Goal: Transaction & Acquisition: Purchase product/service

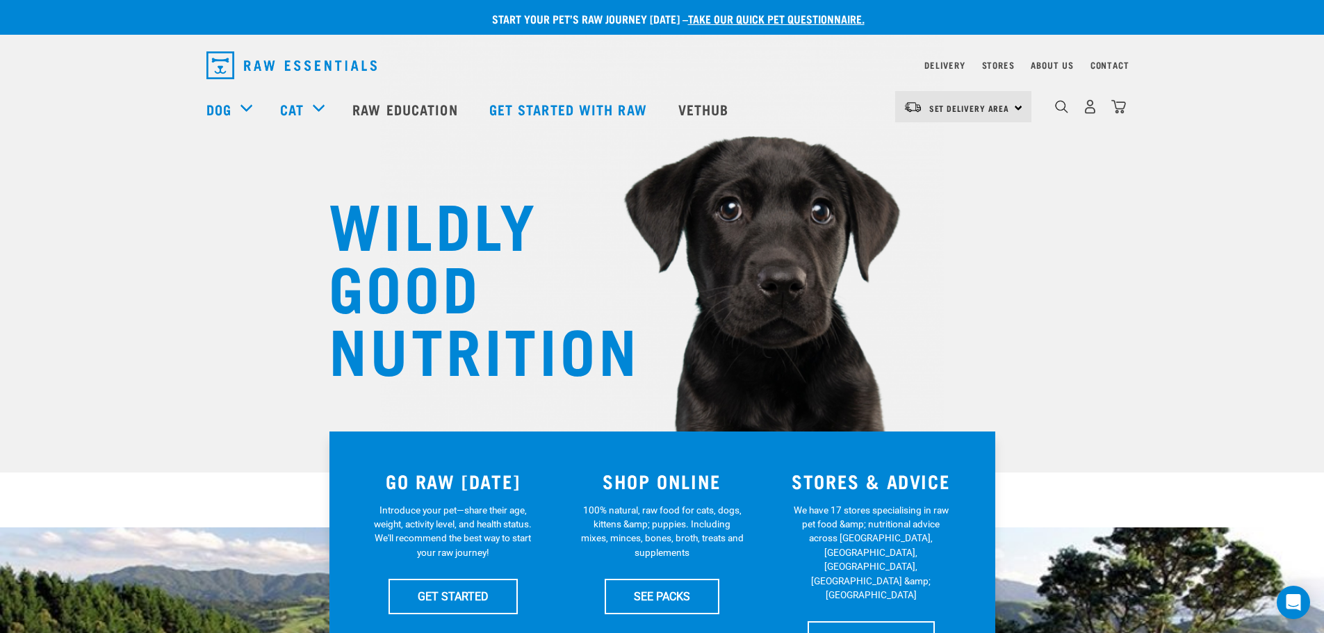
scroll to position [69, 0]
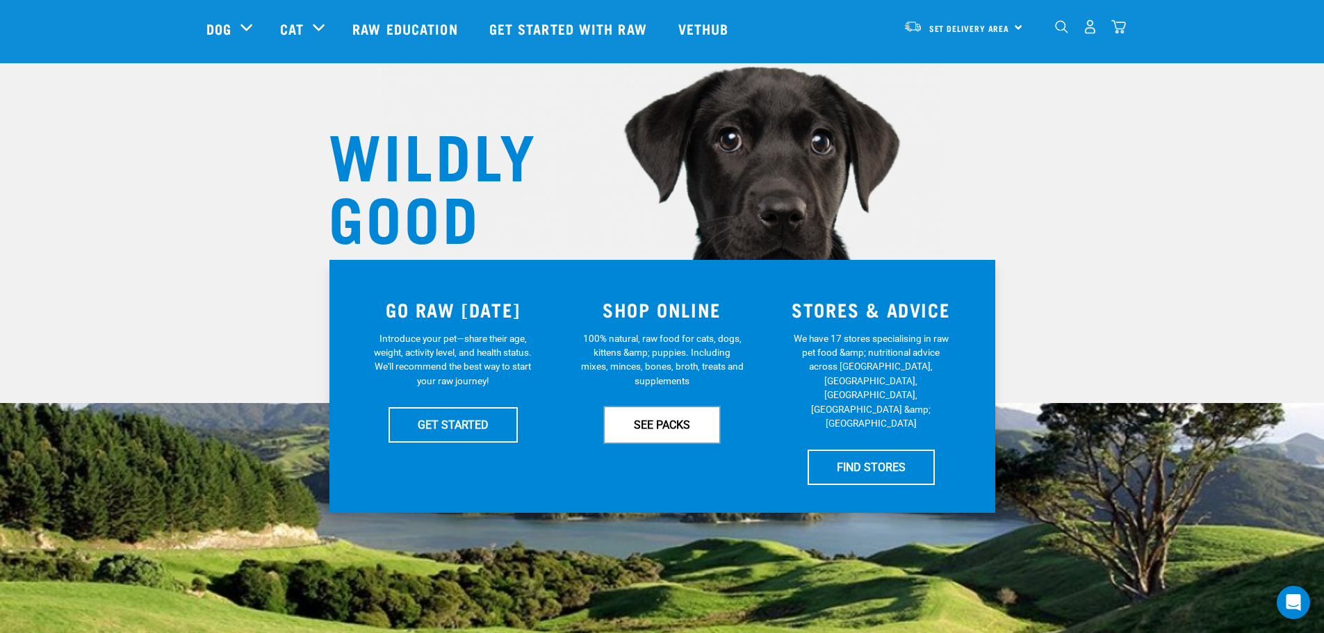
click at [672, 420] on link "SEE PACKS" at bounding box center [662, 424] width 115 height 35
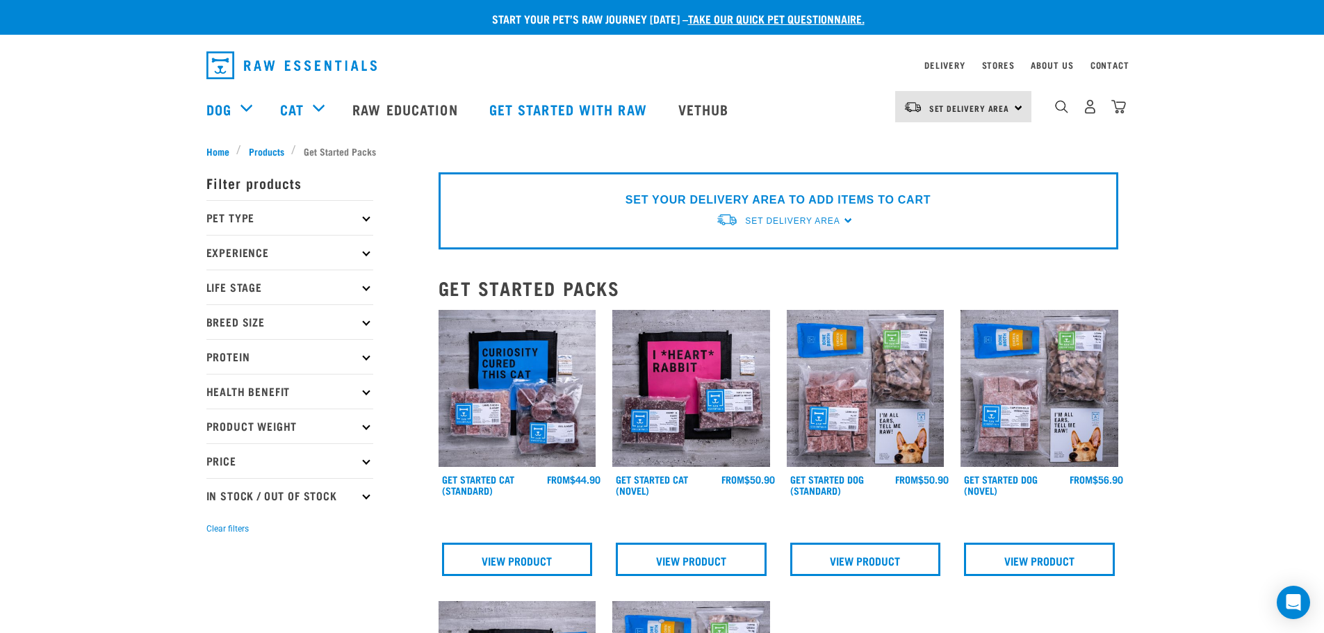
click at [368, 219] on icon at bounding box center [366, 218] width 8 height 8
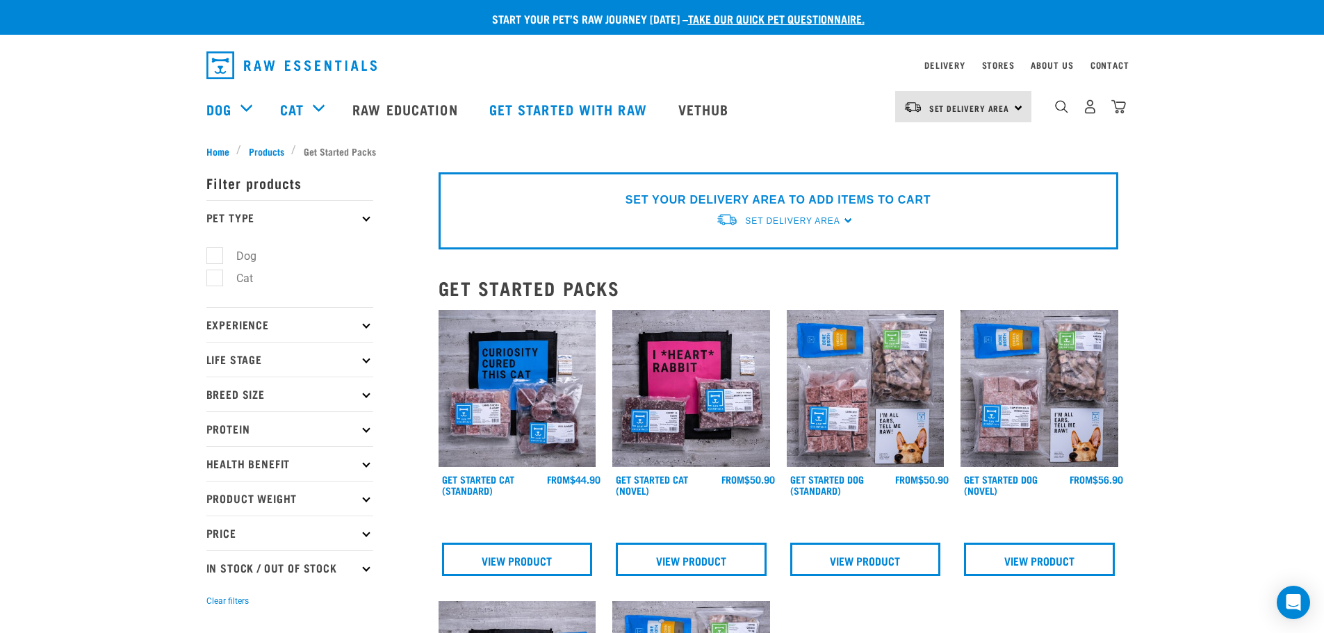
click at [220, 254] on label "Dog" at bounding box center [238, 255] width 48 height 17
click at [215, 254] on input "Dog" at bounding box center [210, 253] width 9 height 9
checkbox input "true"
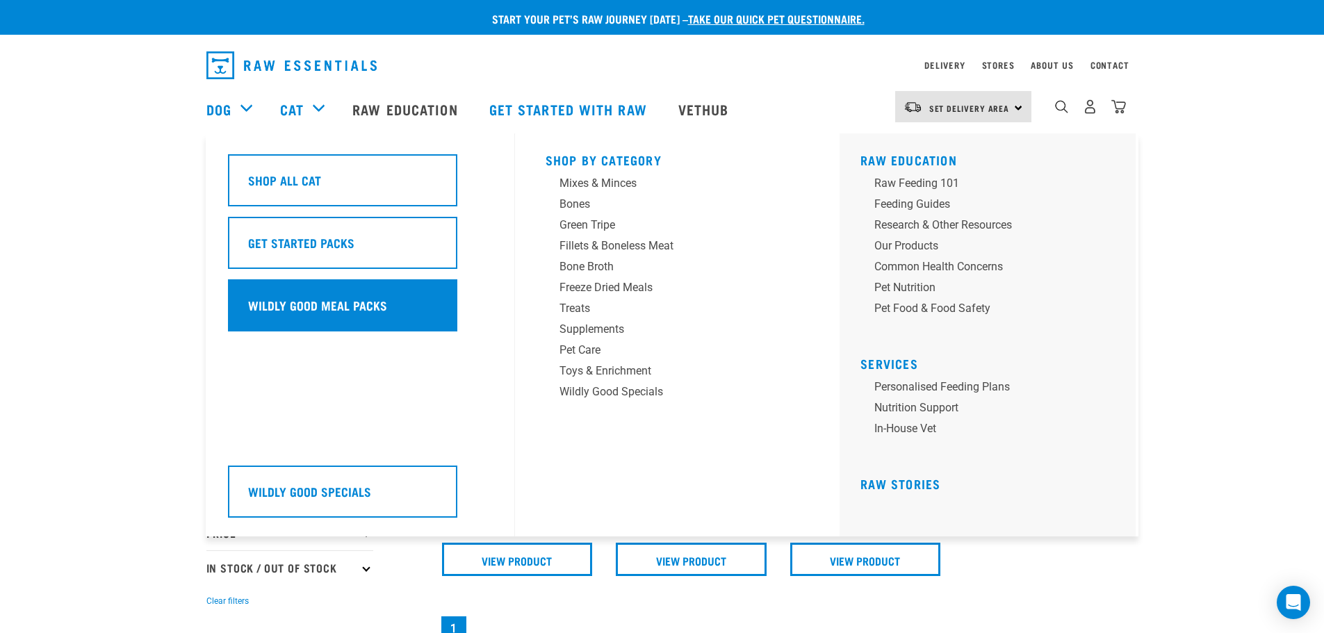
click at [313, 305] on h5 "Wildly Good Meal Packs" at bounding box center [317, 305] width 139 height 18
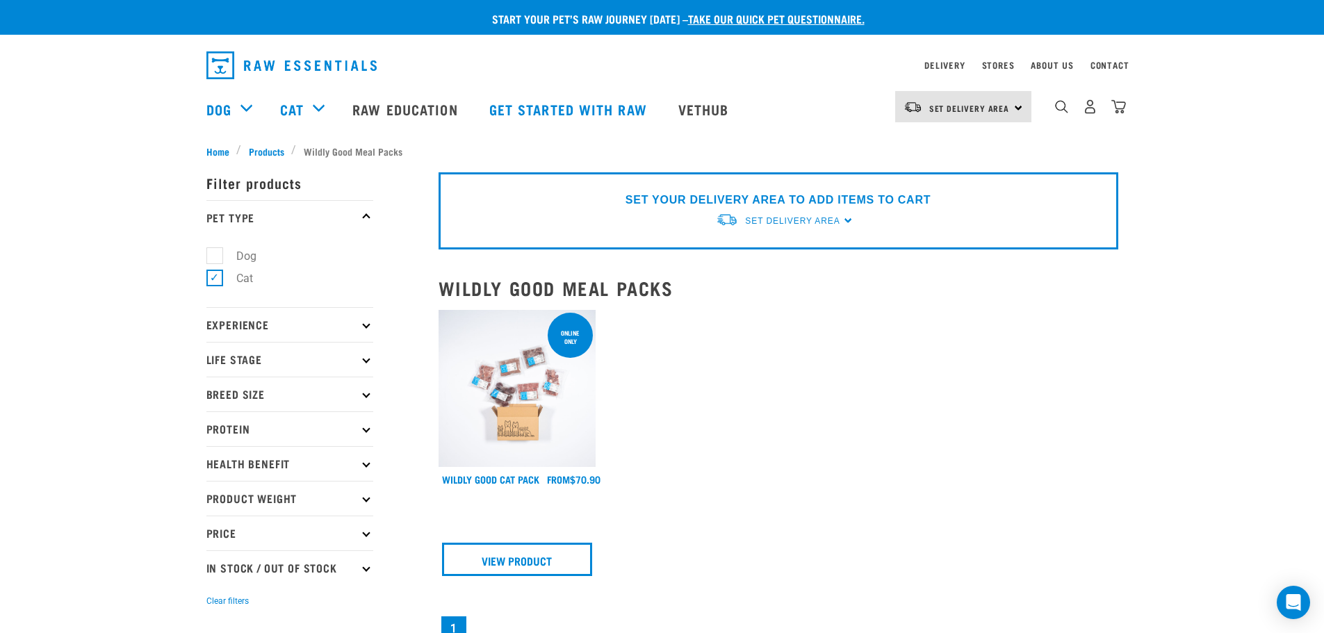
click at [218, 255] on label "Dog" at bounding box center [238, 255] width 48 height 17
click at [215, 255] on input "Dog" at bounding box center [210, 253] width 9 height 9
checkbox input "true"
click at [217, 273] on label "Cat" at bounding box center [236, 278] width 44 height 17
click at [215, 273] on input "Cat" at bounding box center [210, 276] width 9 height 9
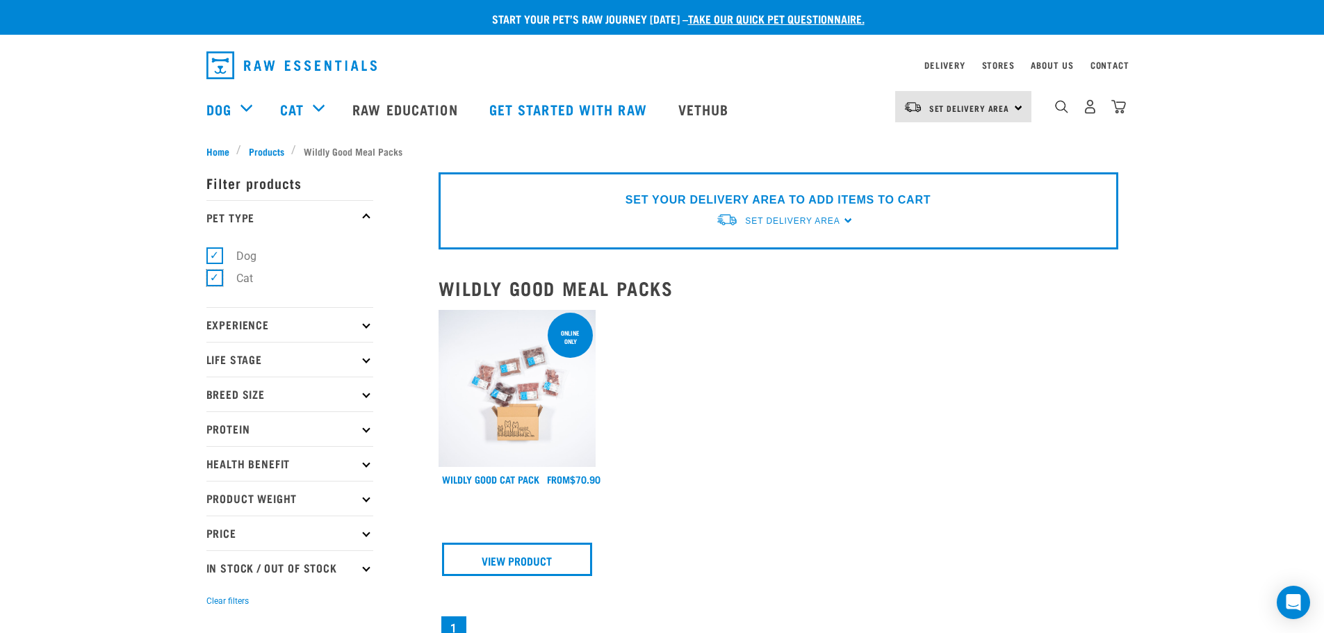
checkbox input "false"
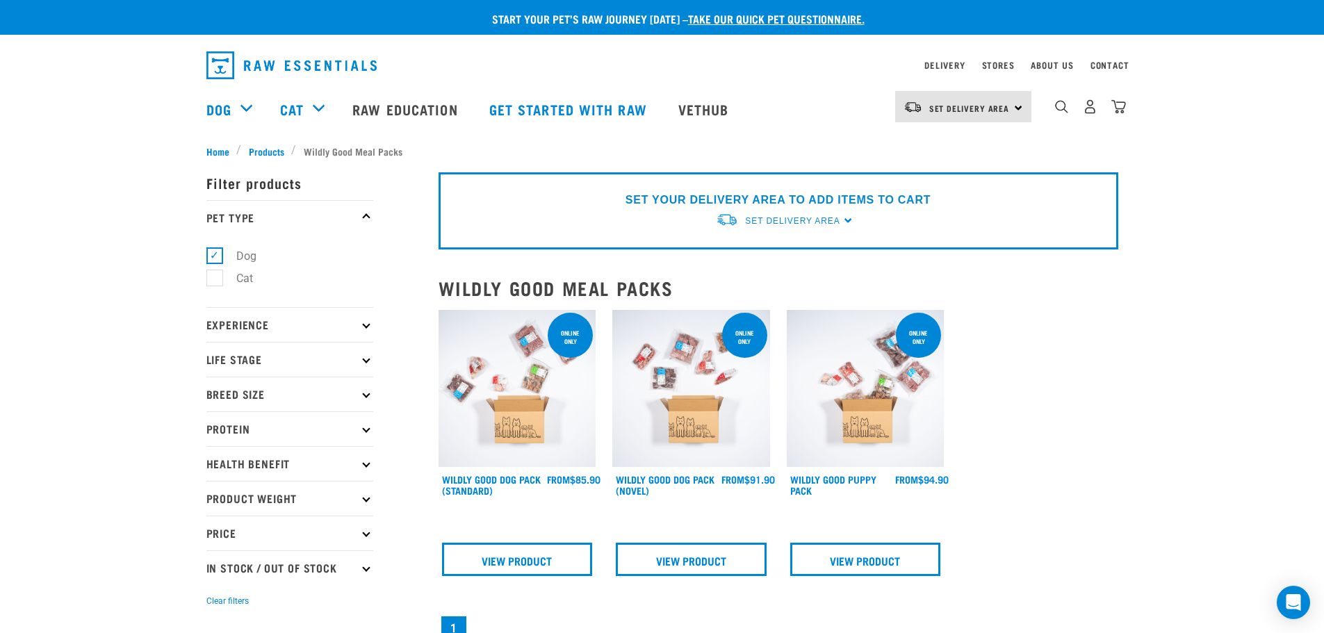
click at [215, 254] on label "Dog" at bounding box center [238, 255] width 48 height 17
click at [215, 254] on input "Dog" at bounding box center [210, 253] width 9 height 9
click at [215, 258] on label "Dog" at bounding box center [238, 255] width 48 height 17
click at [215, 258] on input "Dog" at bounding box center [210, 253] width 9 height 9
checkbox input "true"
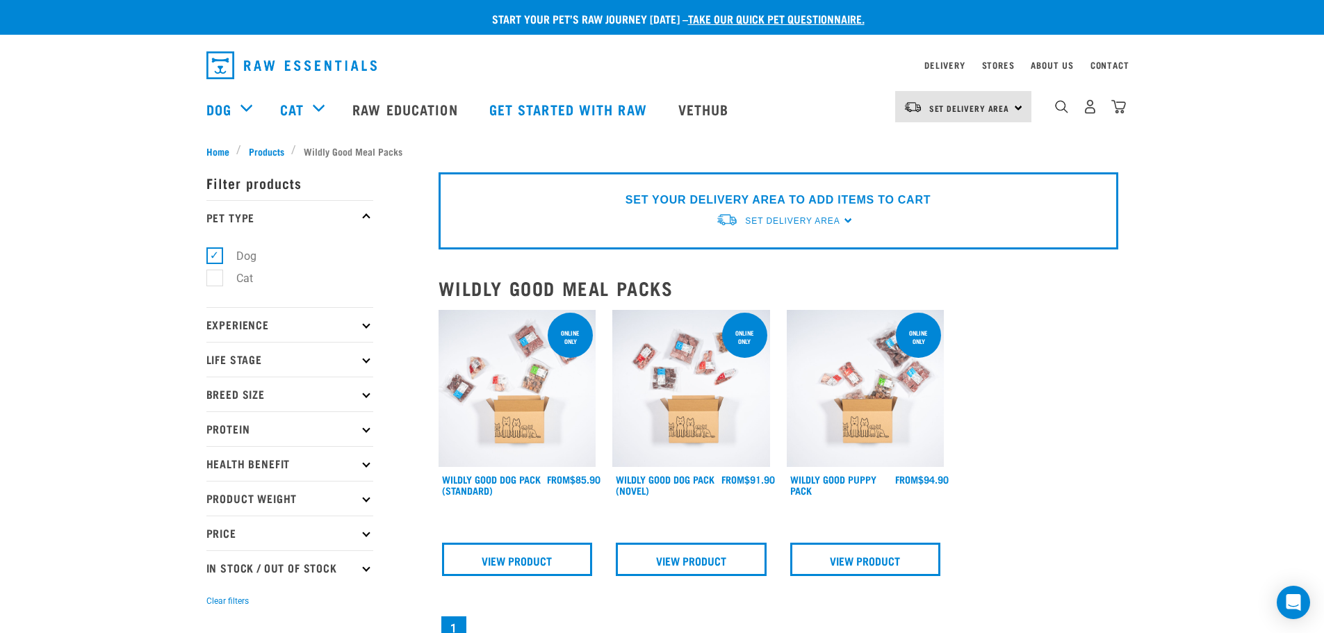
click at [366, 325] on icon at bounding box center [366, 324] width 8 height 8
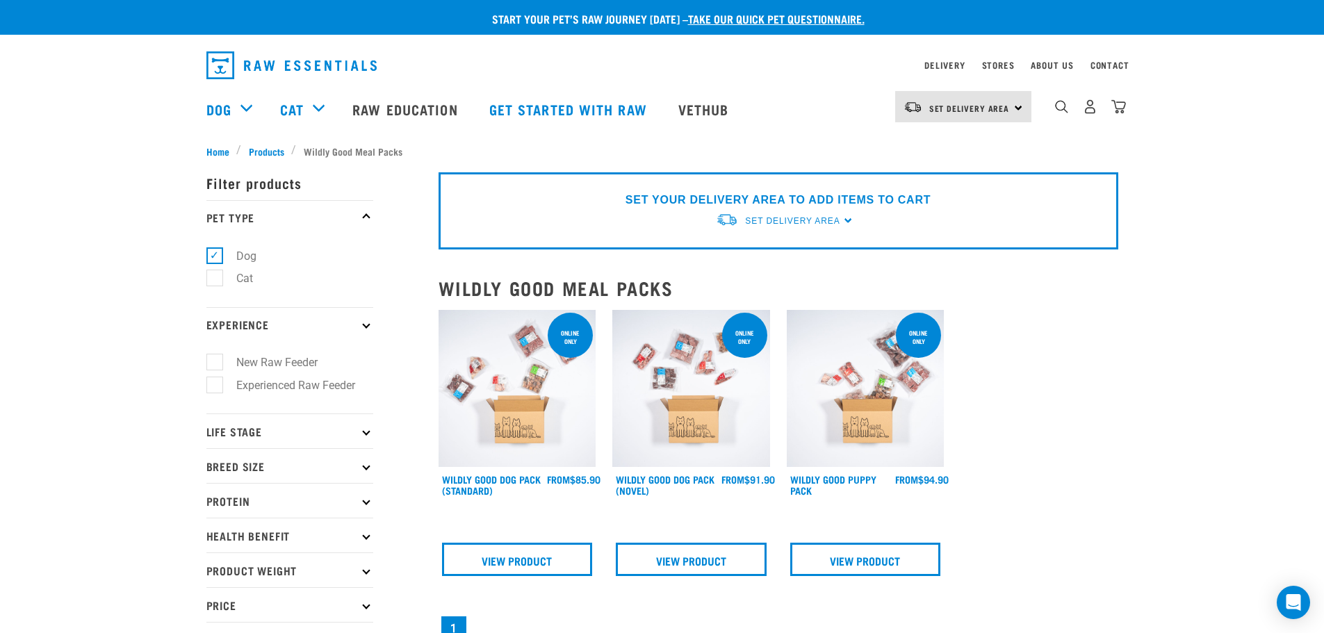
click at [218, 359] on label "New Raw Feeder" at bounding box center [268, 362] width 109 height 17
click at [215, 359] on input "New Raw Feeder" at bounding box center [210, 360] width 9 height 9
checkbox input "true"
click at [365, 434] on icon at bounding box center [366, 431] width 8 height 8
click at [219, 556] on label "Senior Dog" at bounding box center [255, 560] width 82 height 17
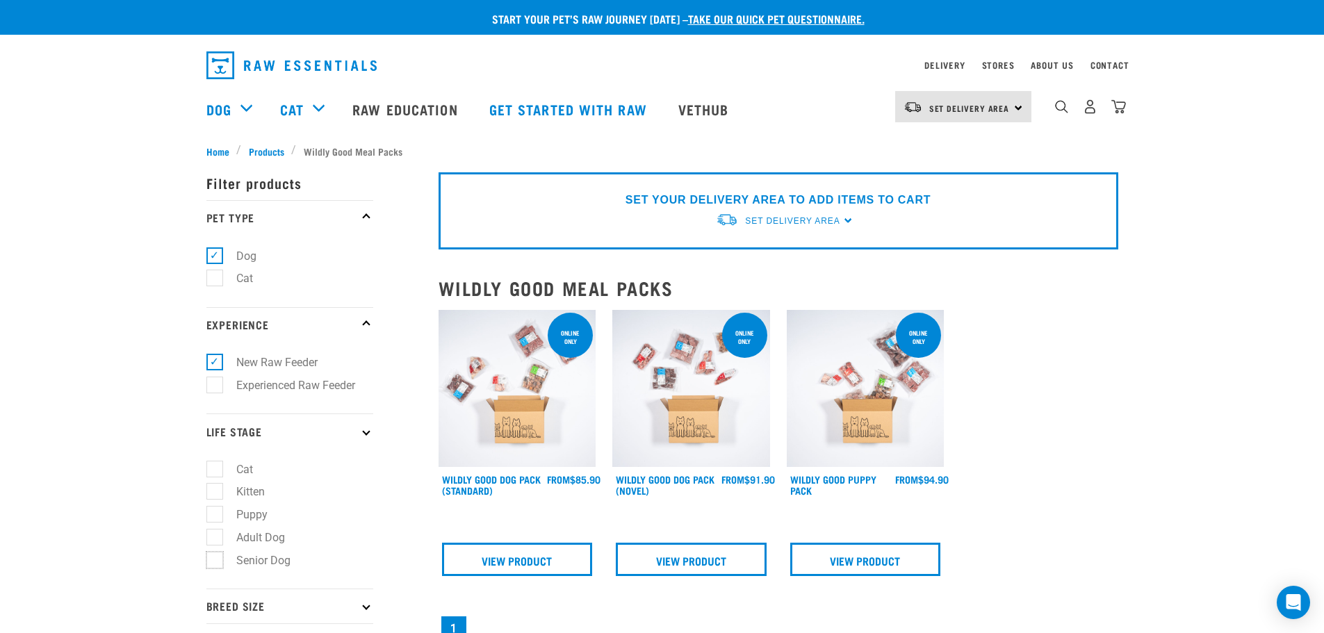
click at [215, 556] on input "Senior Dog" at bounding box center [210, 557] width 9 height 9
checkbox input "true"
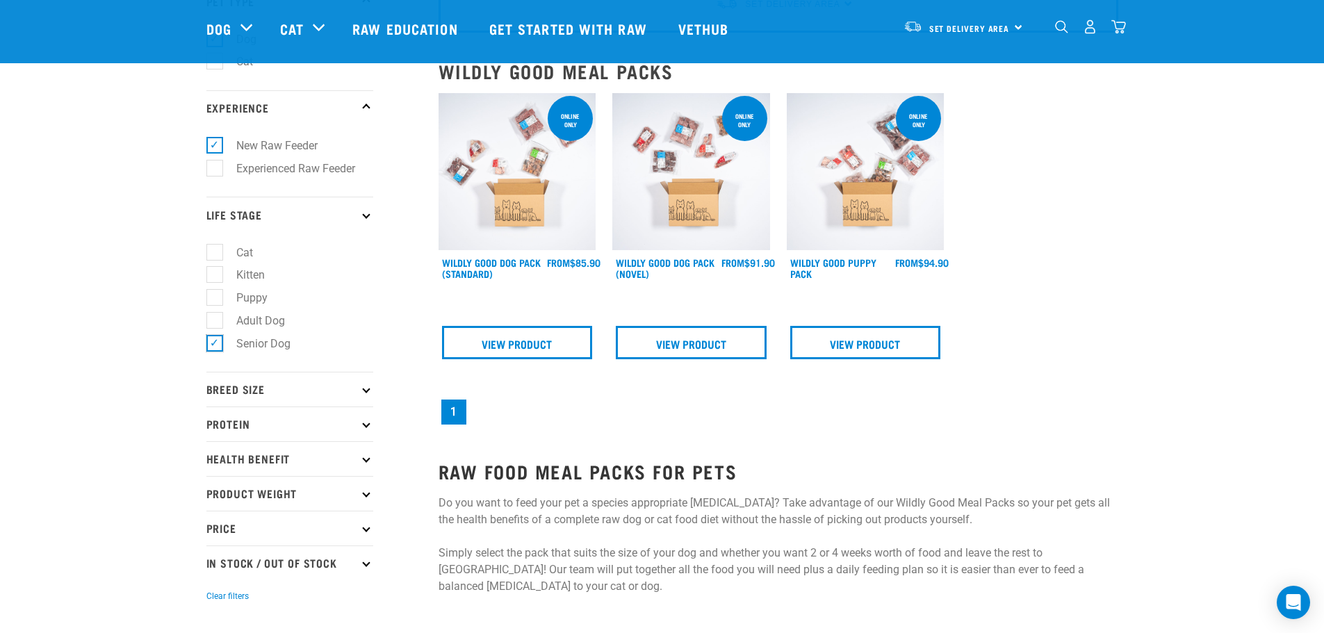
scroll to position [139, 0]
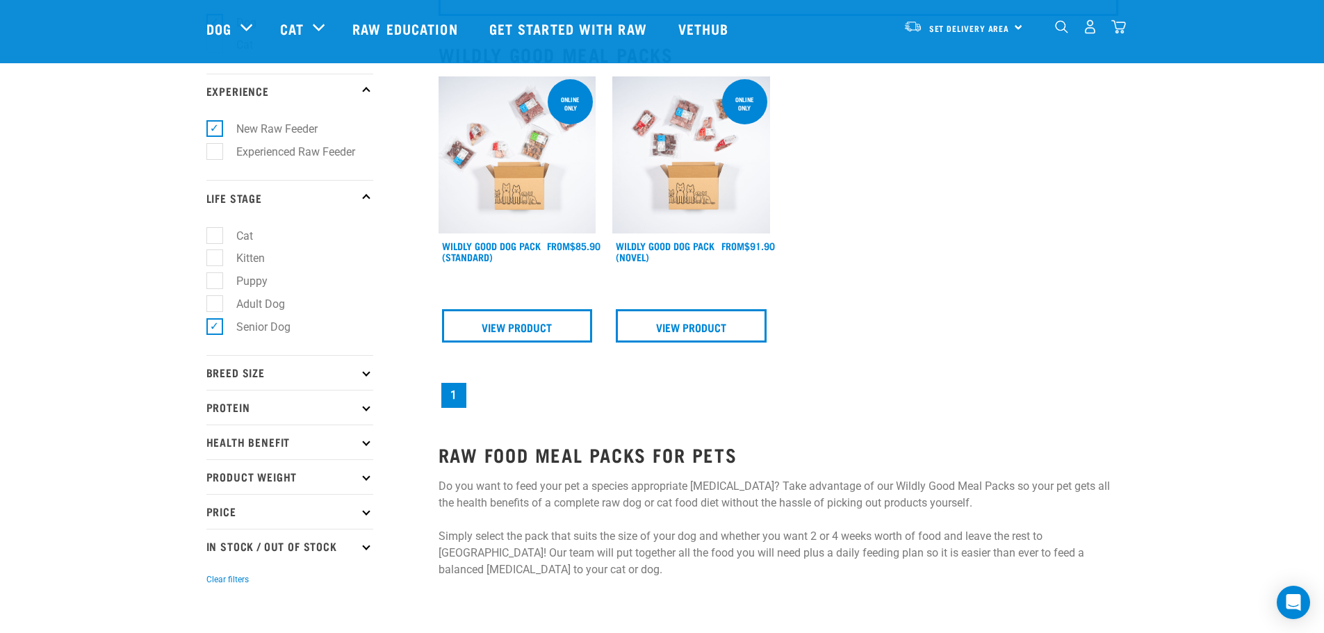
scroll to position [139, 0]
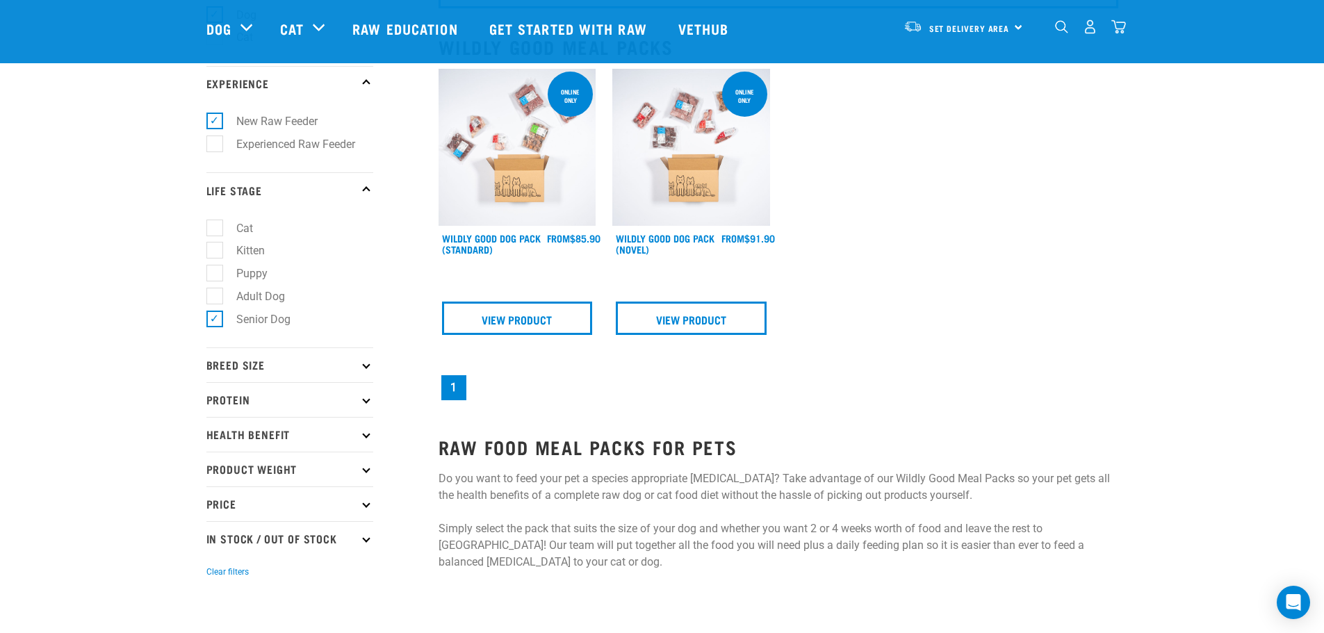
click at [367, 364] on icon at bounding box center [366, 365] width 8 height 8
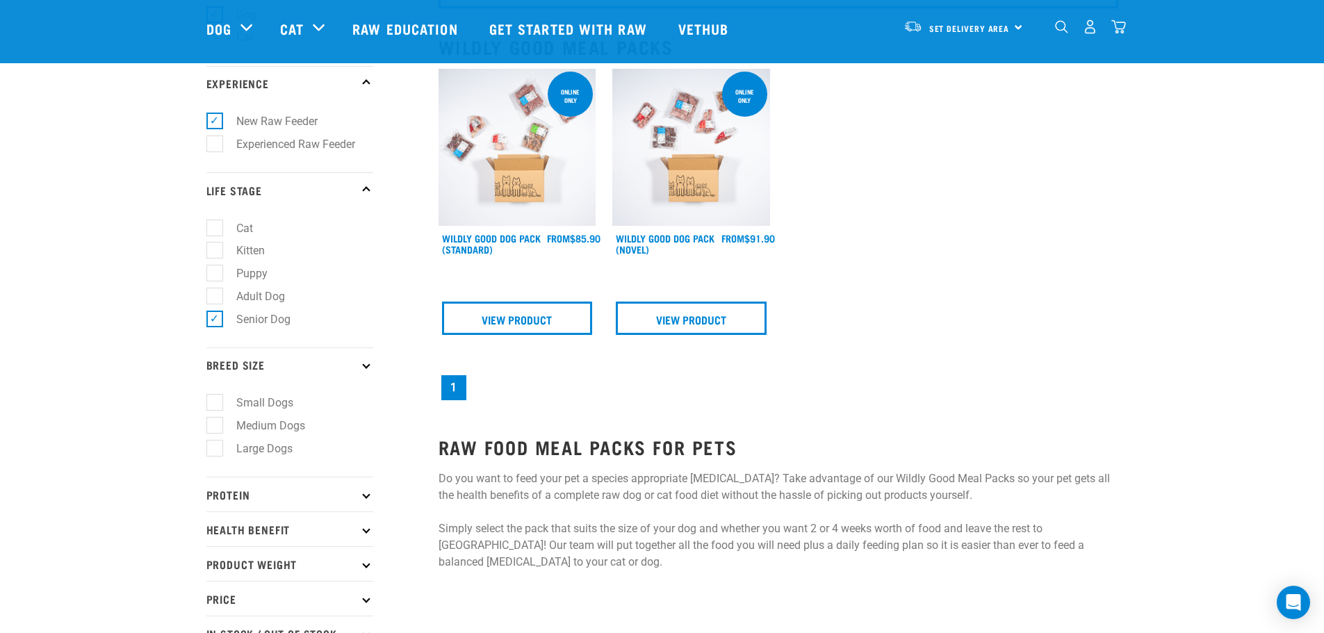
click at [218, 425] on label "Medium Dogs" at bounding box center [262, 425] width 97 height 17
click at [215, 425] on input "Medium Dogs" at bounding box center [210, 423] width 9 height 9
checkbox input "true"
click at [363, 493] on icon at bounding box center [366, 495] width 8 height 8
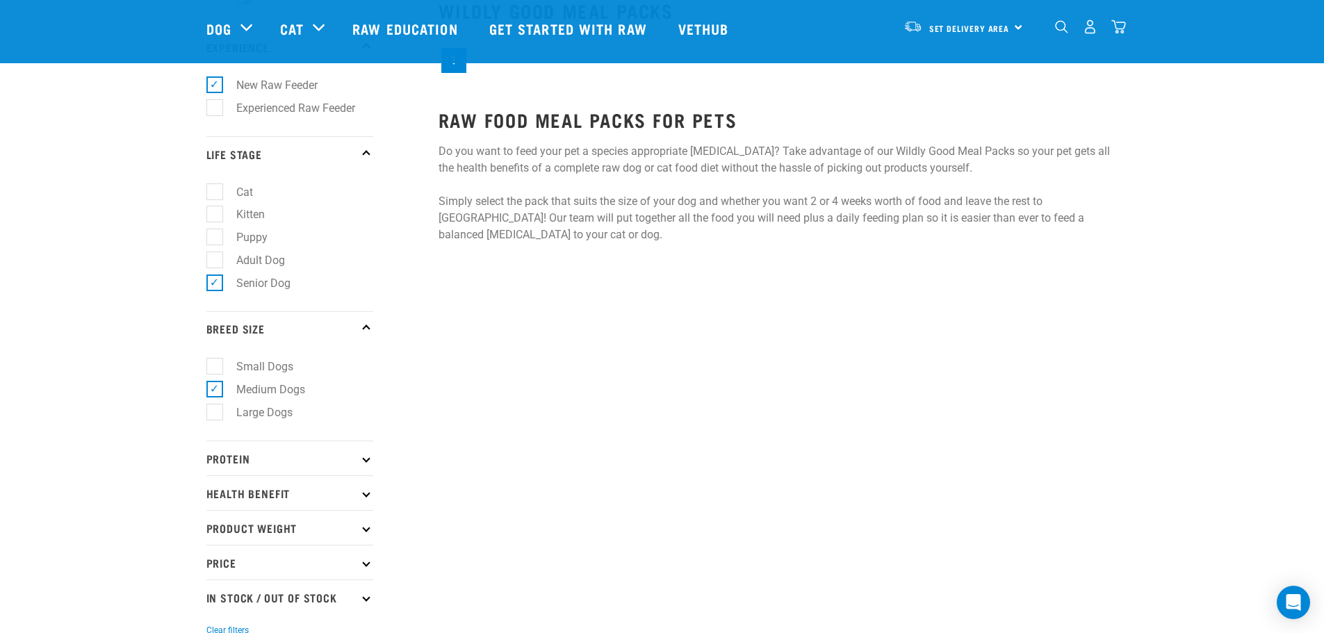
scroll to position [208, 0]
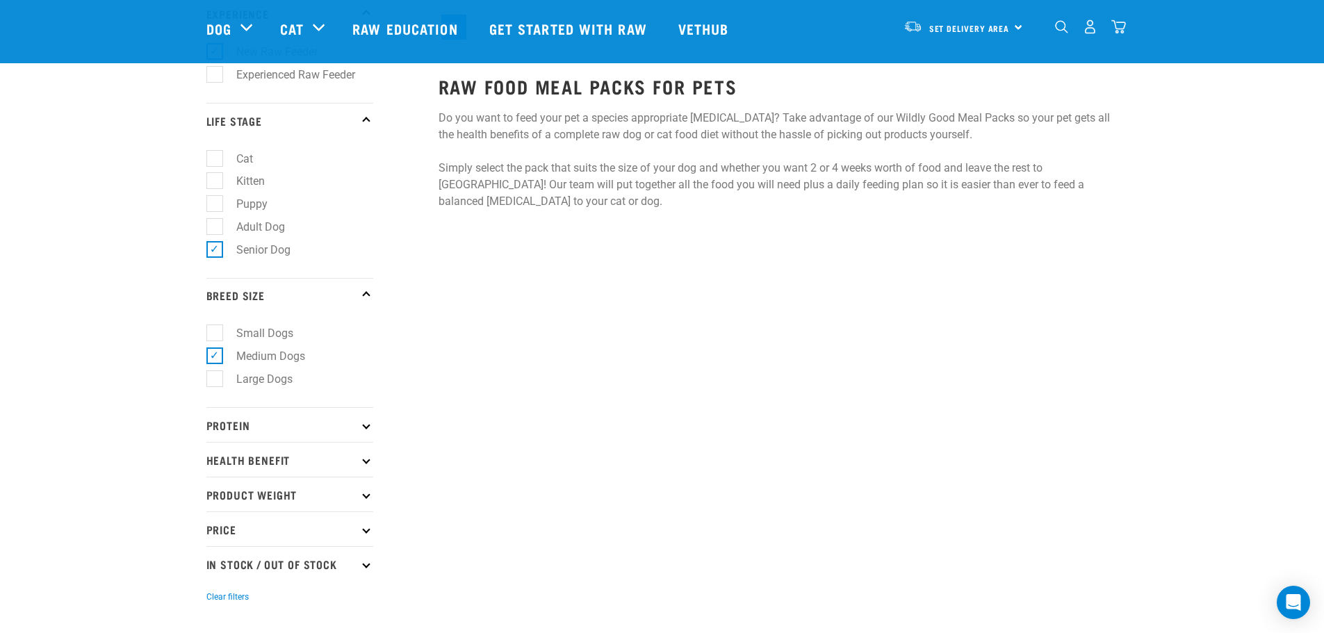
click at [368, 425] on icon at bounding box center [366, 425] width 8 height 8
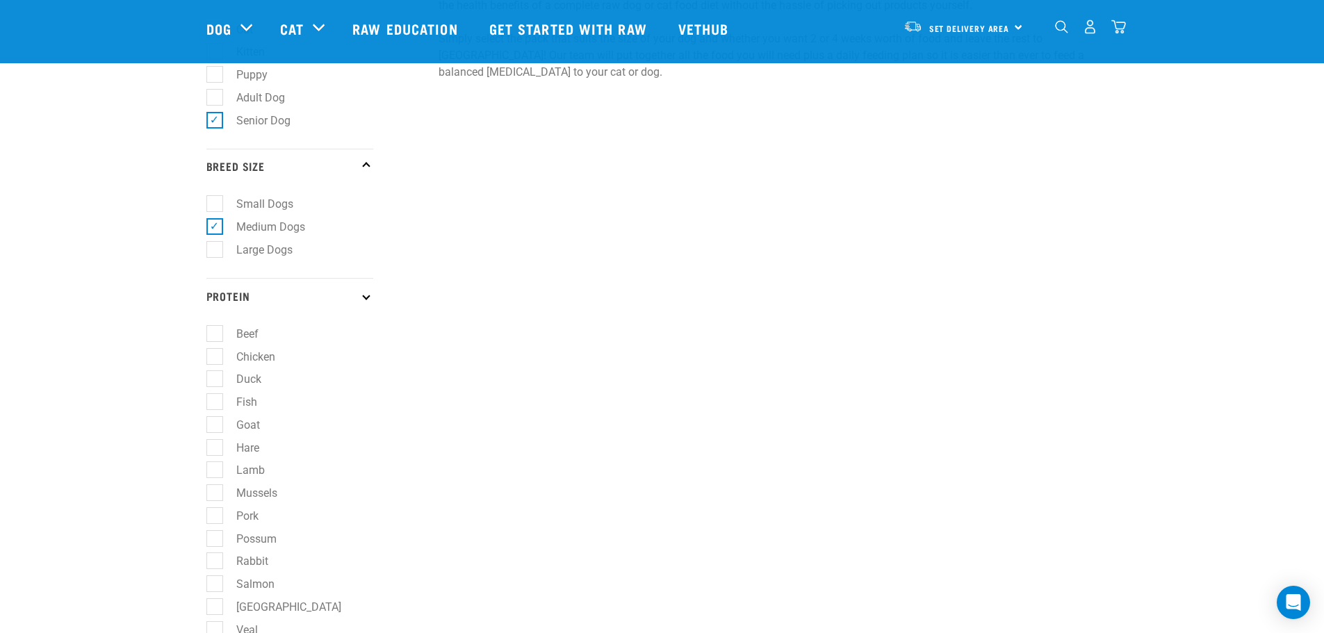
scroll to position [347, 0]
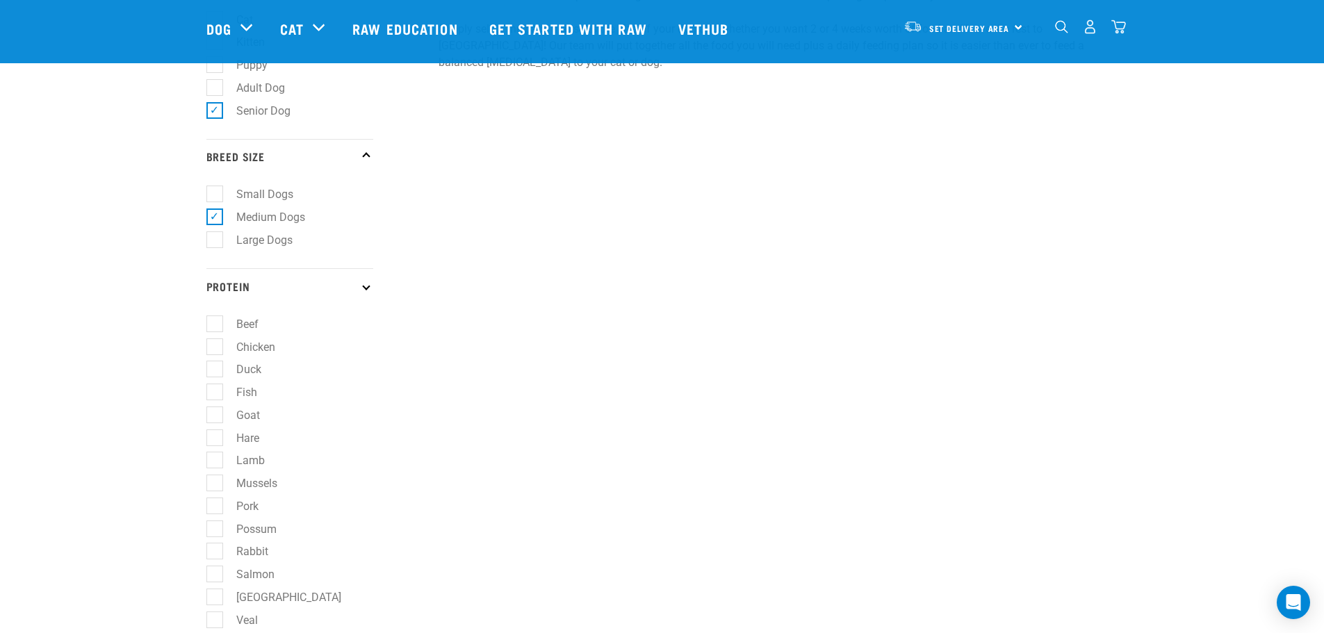
click at [214, 324] on label "Beef" at bounding box center [239, 323] width 50 height 17
click at [211, 324] on input "Beef" at bounding box center [210, 321] width 9 height 9
checkbox input "true"
click at [214, 350] on label "Chicken" at bounding box center [247, 346] width 67 height 17
click at [211, 349] on input "Chicken" at bounding box center [210, 344] width 9 height 9
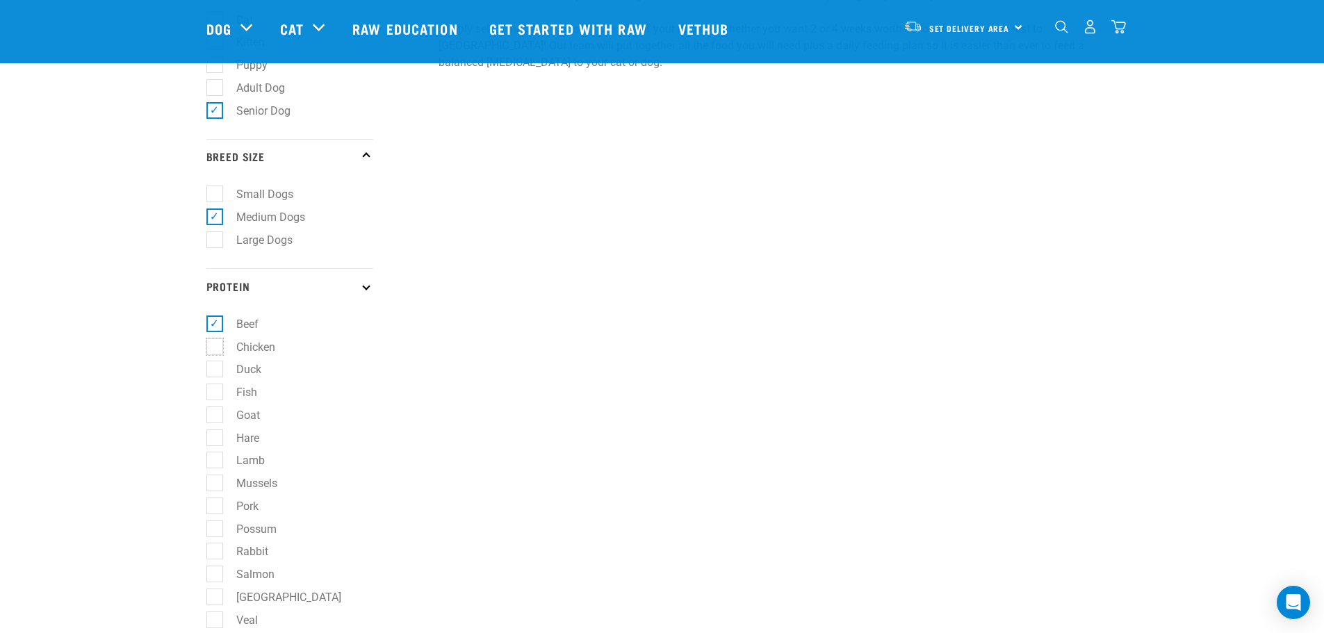
checkbox input "true"
click at [215, 394] on label "Fish" at bounding box center [238, 392] width 49 height 17
click at [215, 394] on input "Fish" at bounding box center [210, 389] width 9 height 9
checkbox input "true"
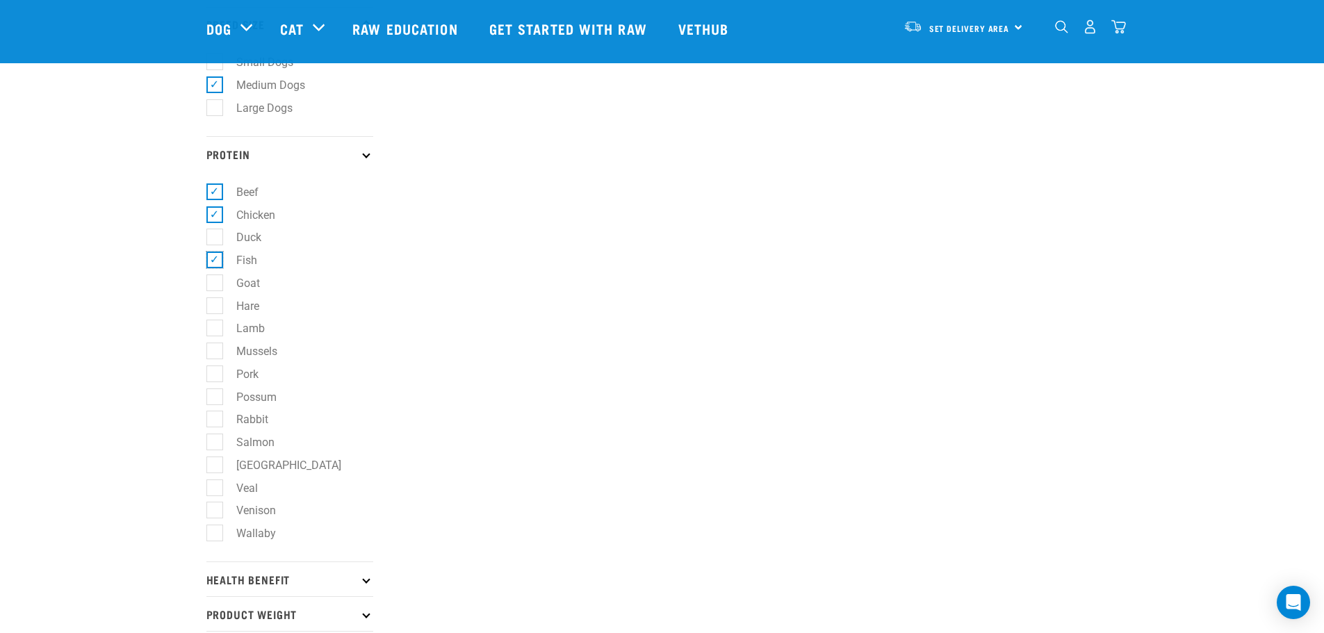
scroll to position [486, 0]
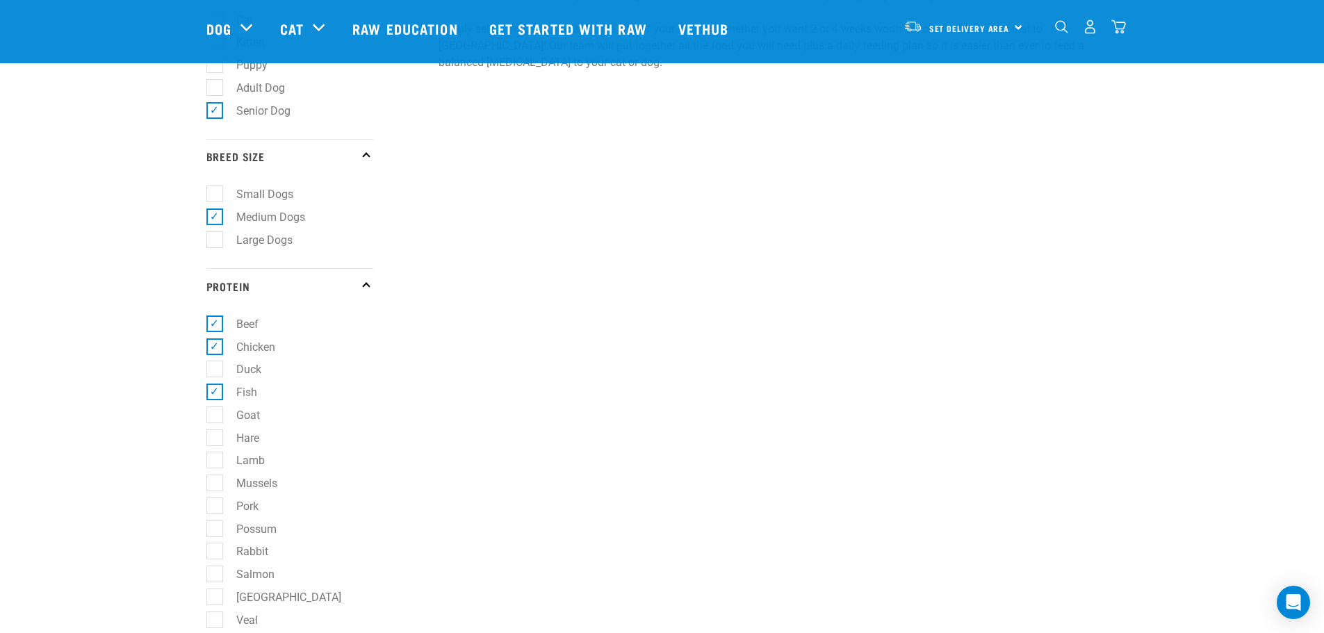
scroll to position [417, 0]
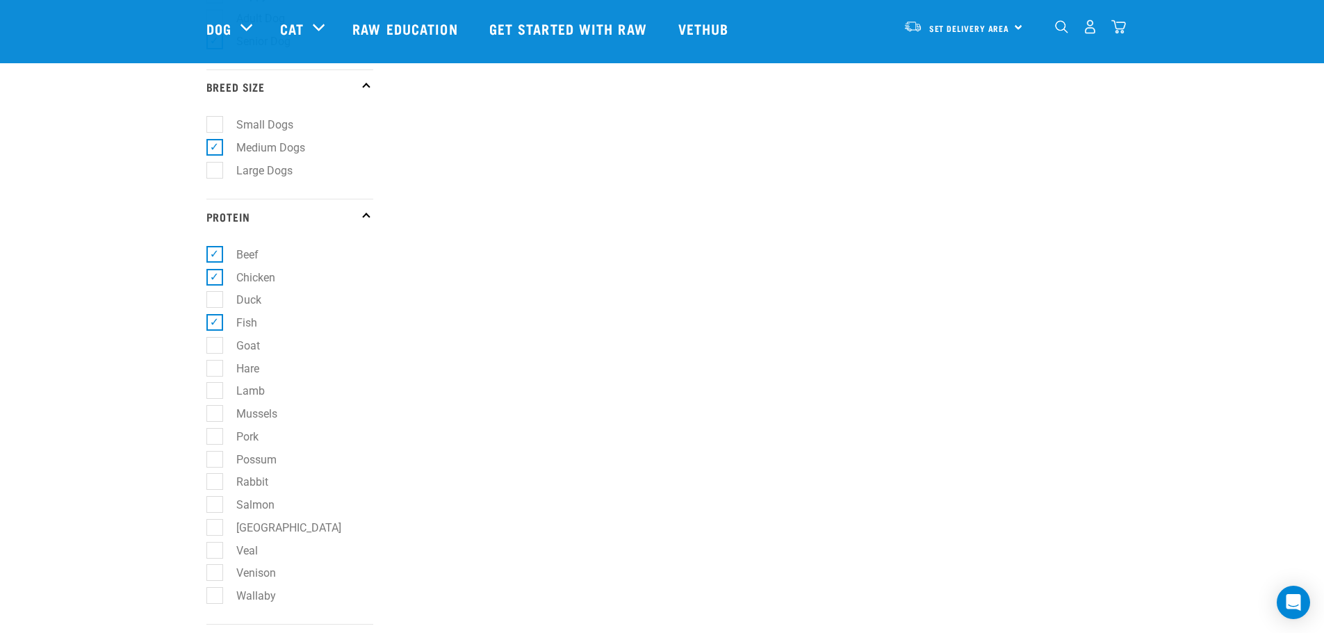
click at [216, 418] on label "Mussels" at bounding box center [248, 413] width 69 height 17
click at [215, 416] on input "Mussels" at bounding box center [210, 411] width 9 height 9
checkbox input "true"
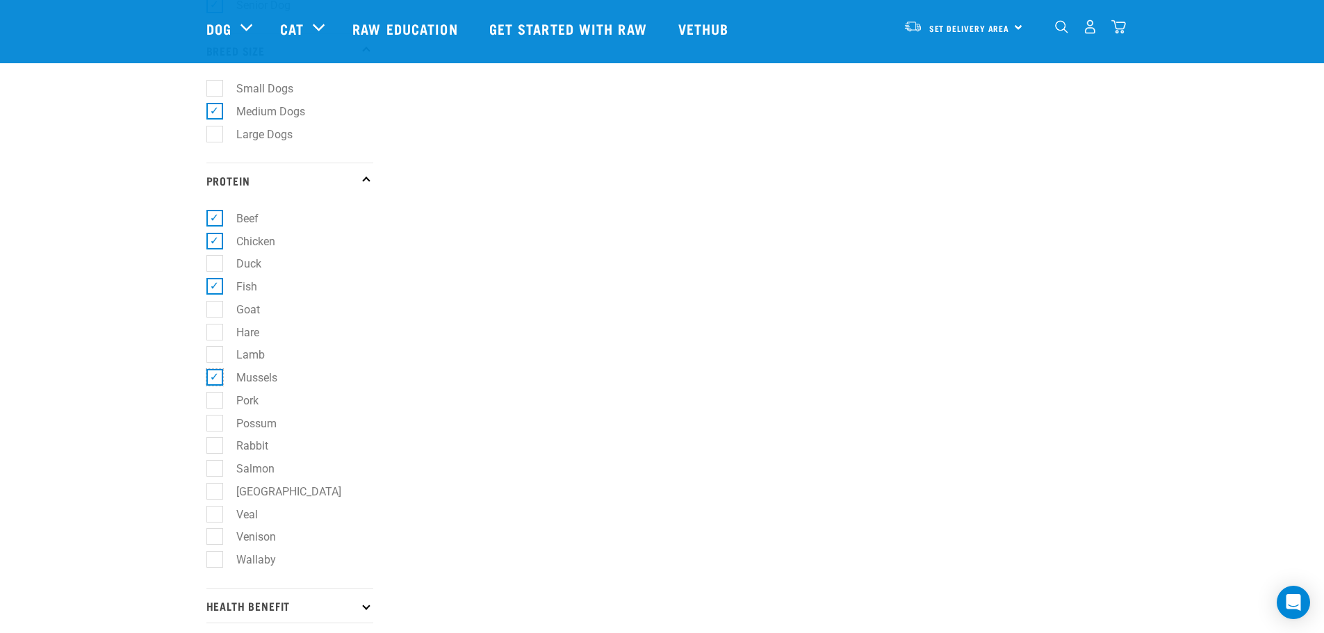
scroll to position [486, 0]
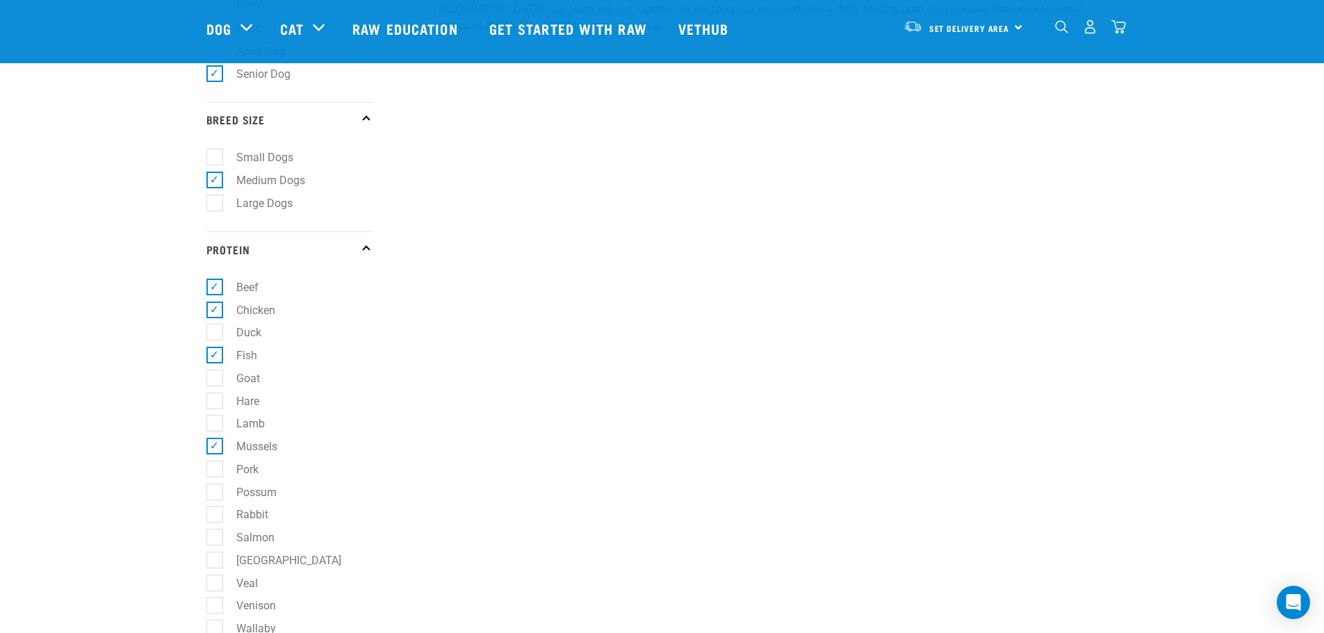
scroll to position [417, 0]
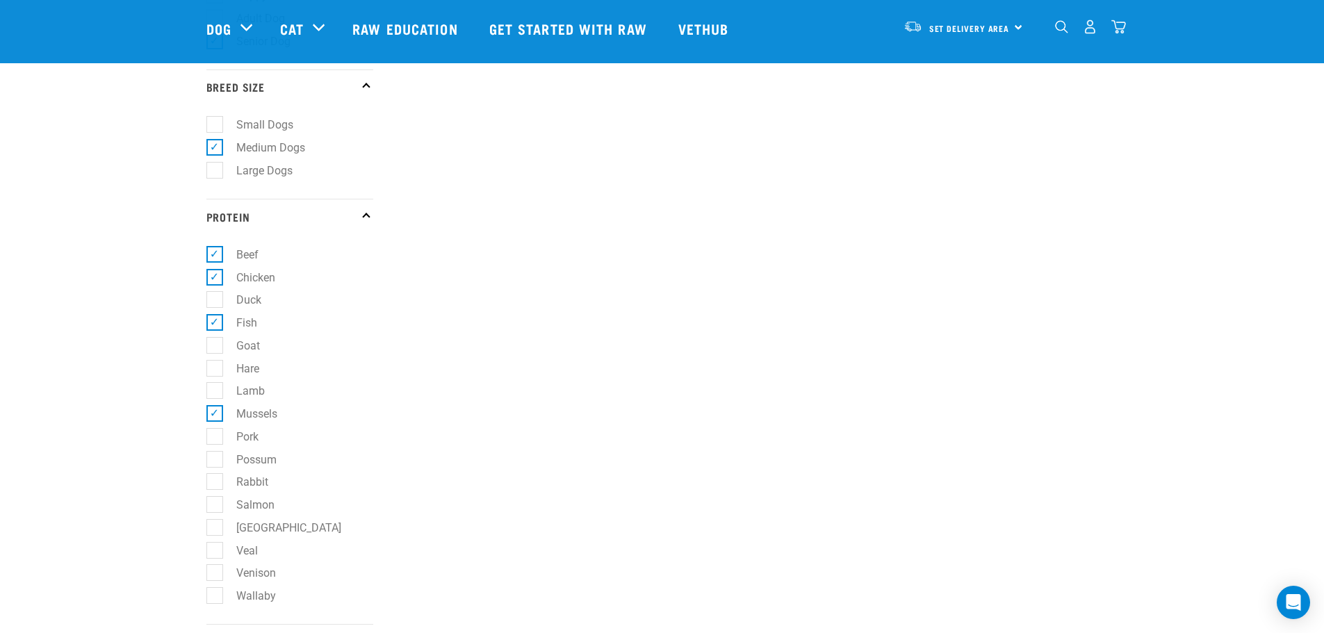
click at [220, 460] on label "Possum" at bounding box center [248, 459] width 68 height 17
click at [215, 460] on input "Possum" at bounding box center [210, 456] width 9 height 9
checkbox input "true"
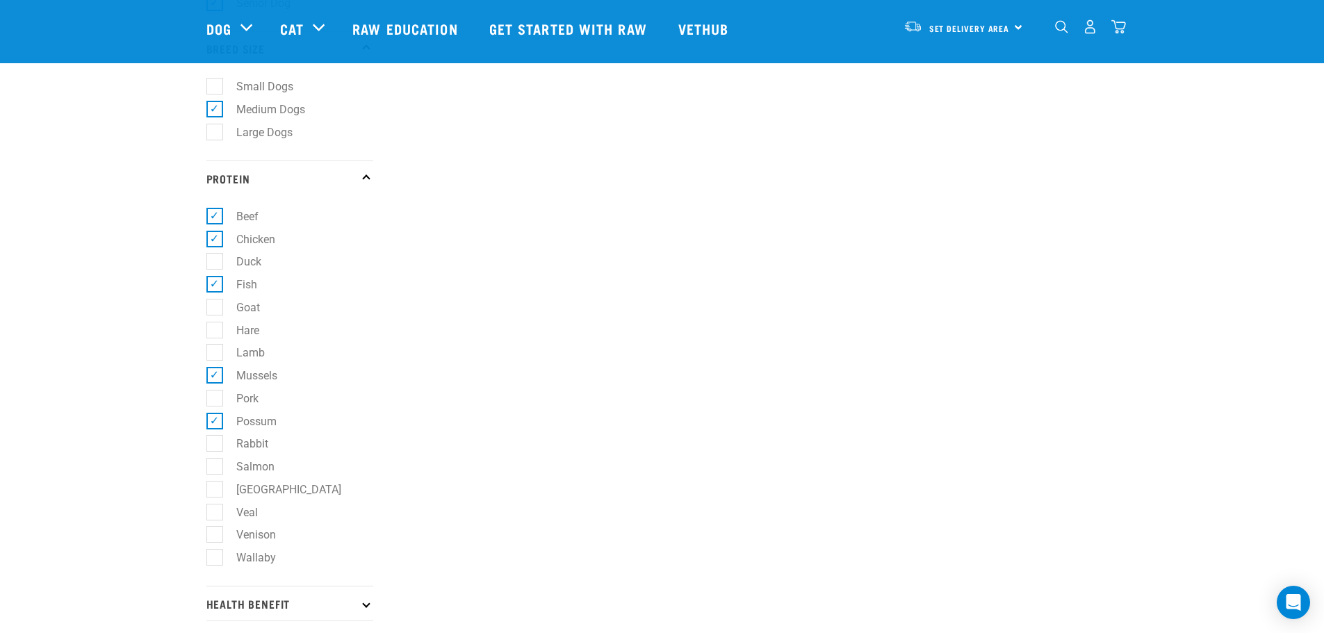
scroll to position [486, 0]
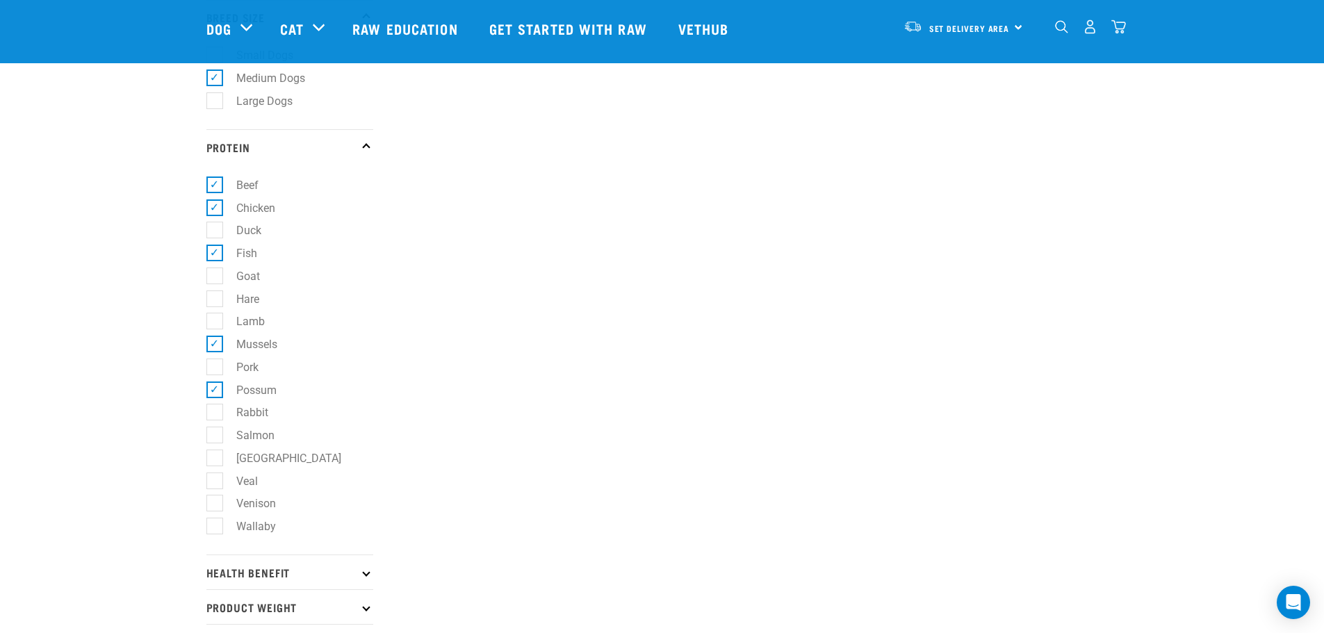
click at [214, 252] on label "Fish" at bounding box center [238, 253] width 49 height 17
click at [211, 252] on input "Fish" at bounding box center [210, 250] width 9 height 9
checkbox input "false"
click at [214, 439] on label "Salmon" at bounding box center [247, 435] width 66 height 17
click at [214, 438] on input "Salmon" at bounding box center [210, 433] width 9 height 9
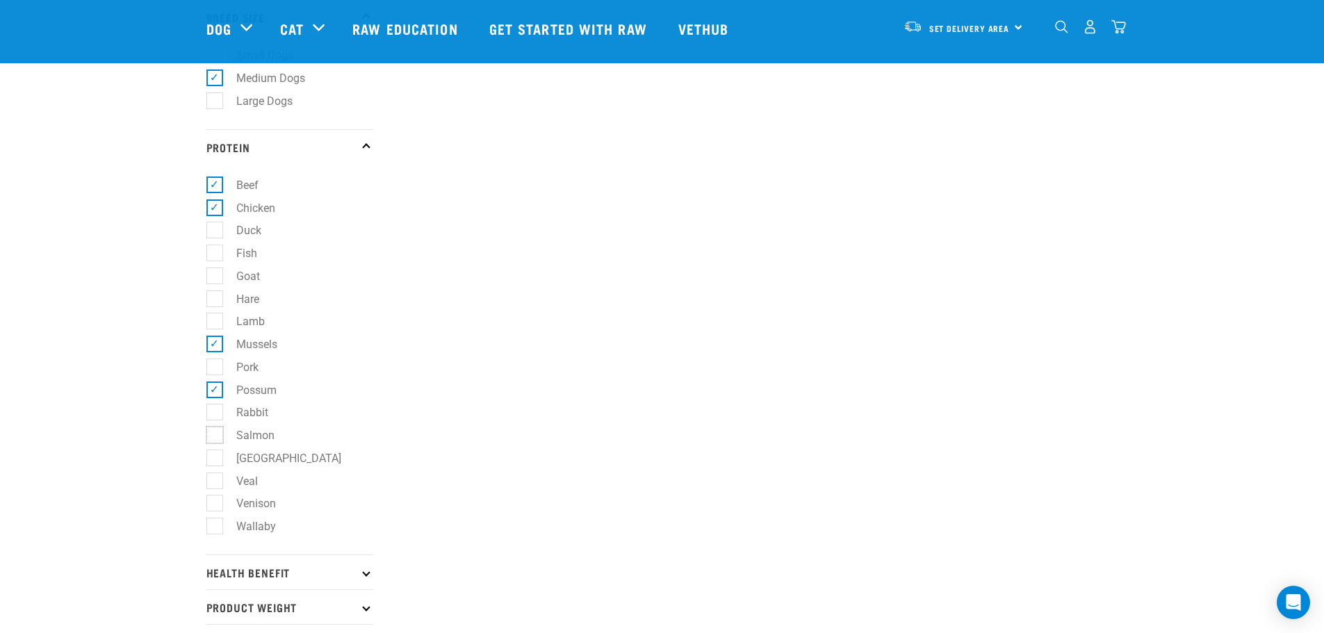
checkbox input "true"
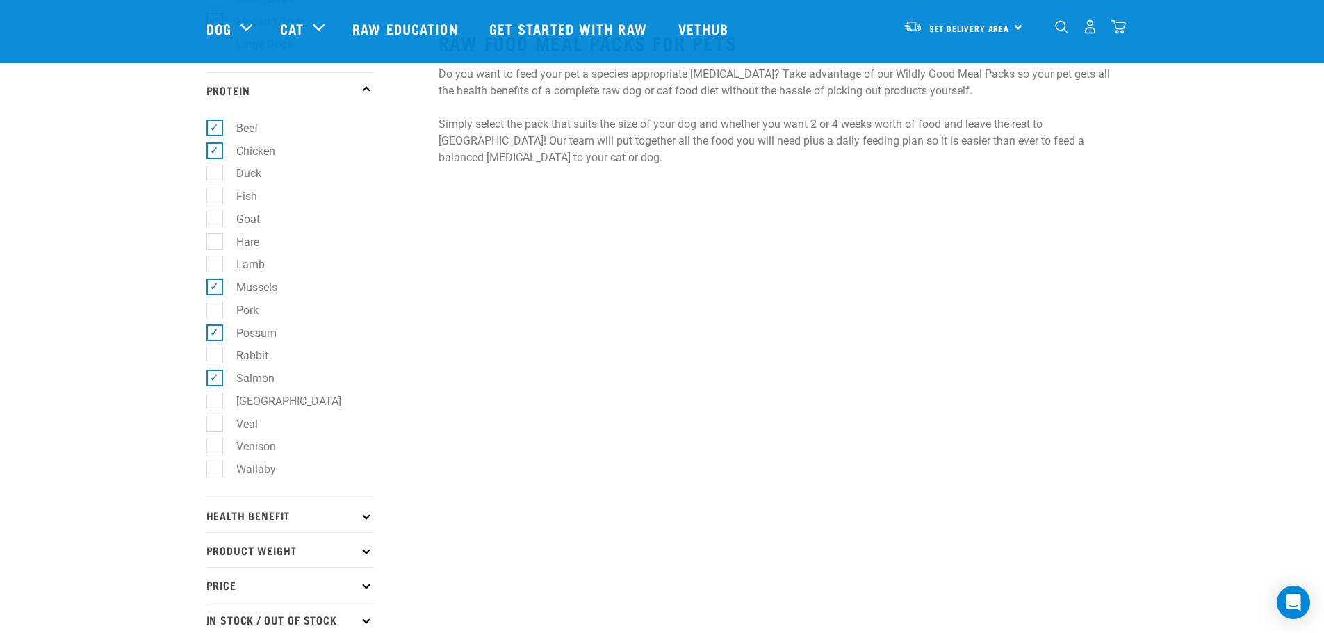
scroll to position [625, 0]
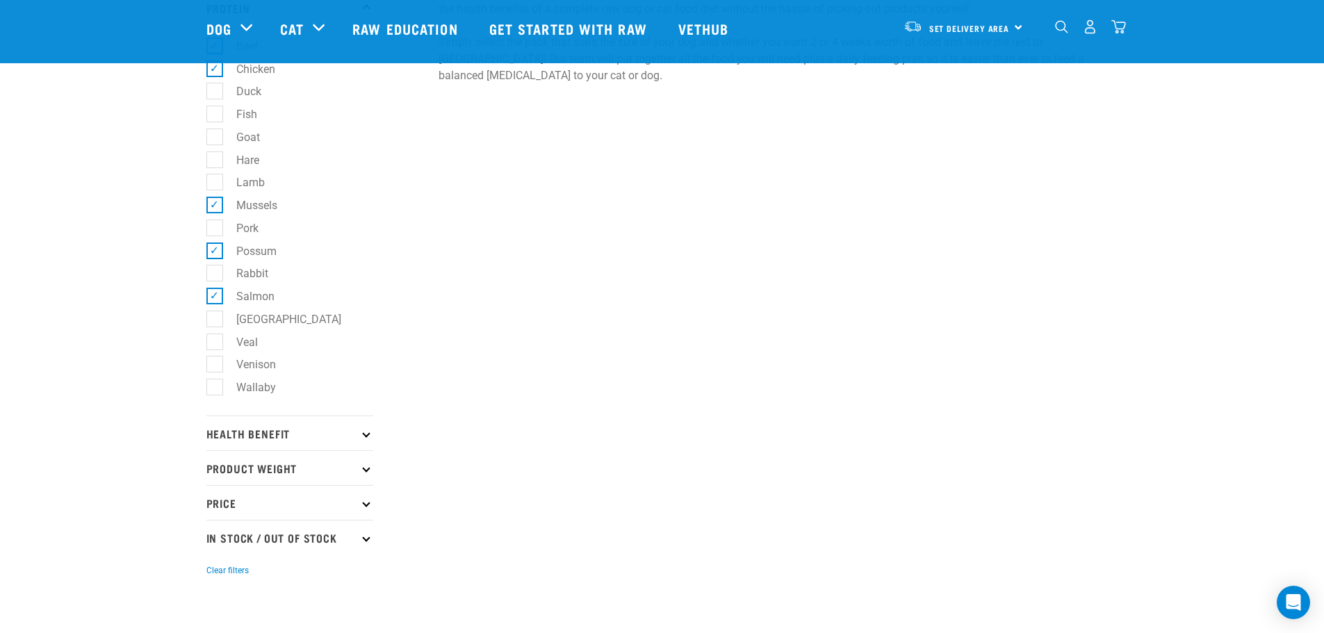
click at [220, 341] on label "Veal" at bounding box center [238, 342] width 49 height 17
click at [215, 341] on input "Veal" at bounding box center [210, 339] width 9 height 9
checkbox input "true"
click at [218, 363] on label "Venison" at bounding box center [247, 364] width 67 height 17
click at [215, 363] on input "Venison" at bounding box center [210, 362] width 9 height 9
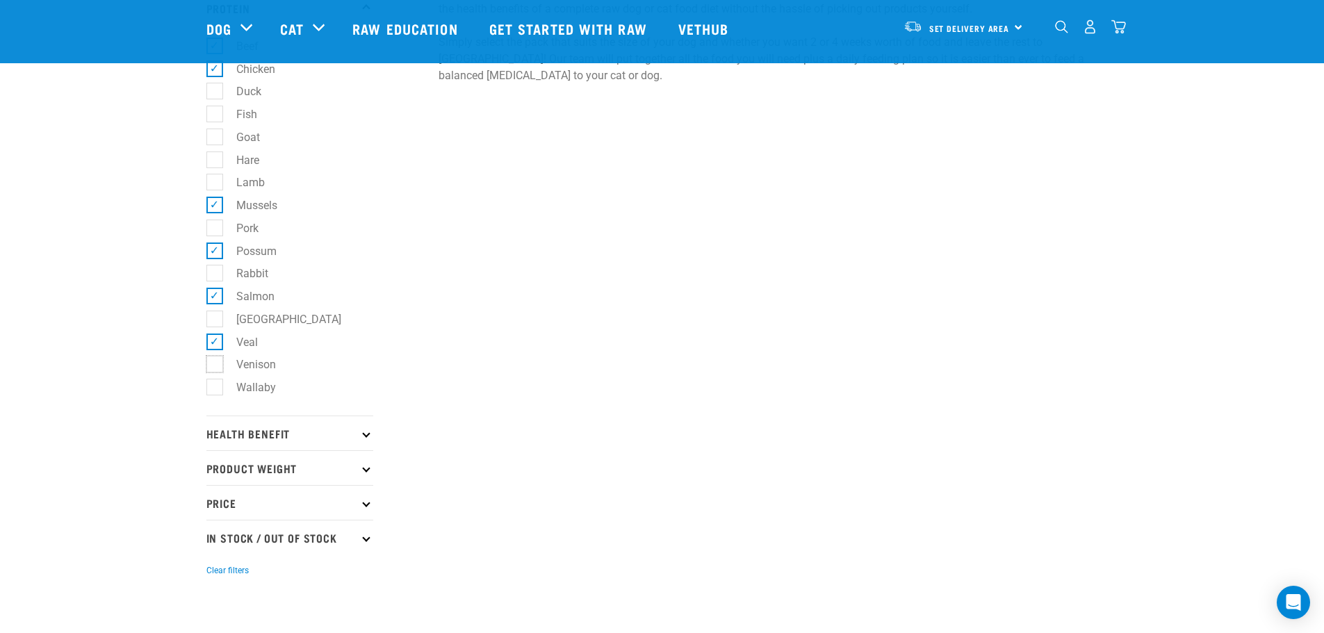
checkbox input "true"
click at [217, 385] on label "Wallaby" at bounding box center [247, 387] width 67 height 17
click at [215, 385] on input "Wallaby" at bounding box center [210, 385] width 9 height 9
checkbox input "true"
click at [367, 433] on icon at bounding box center [366, 433] width 8 height 8
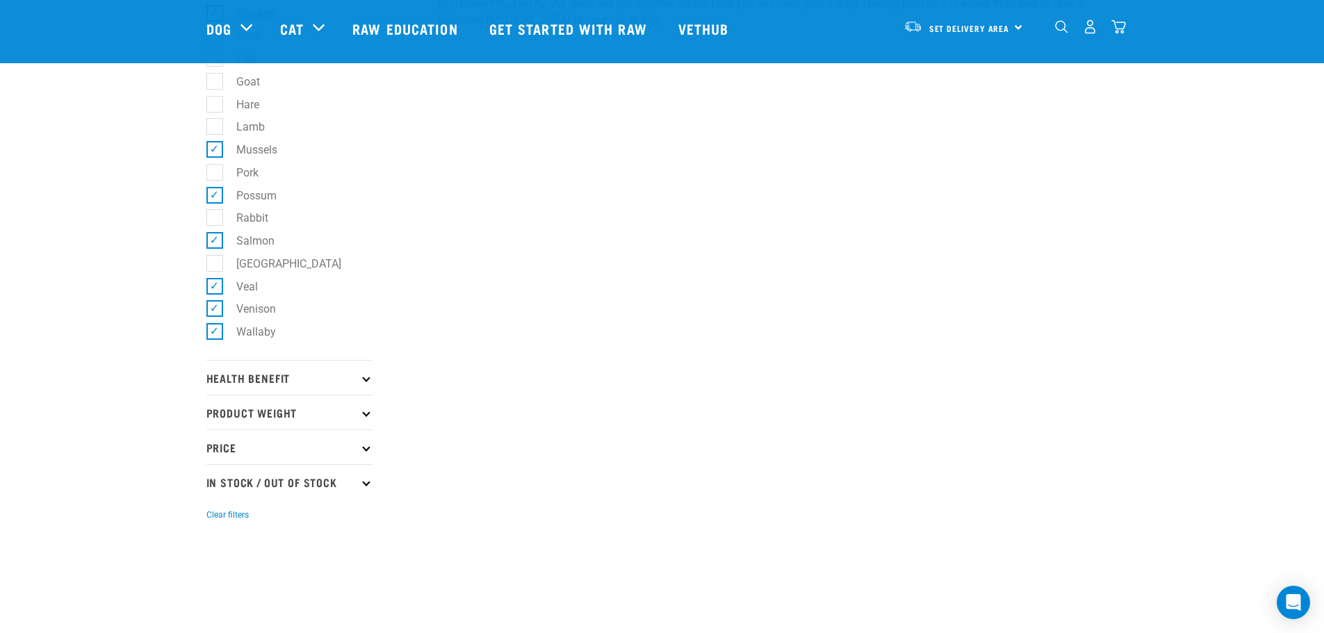
scroll to position [695, 0]
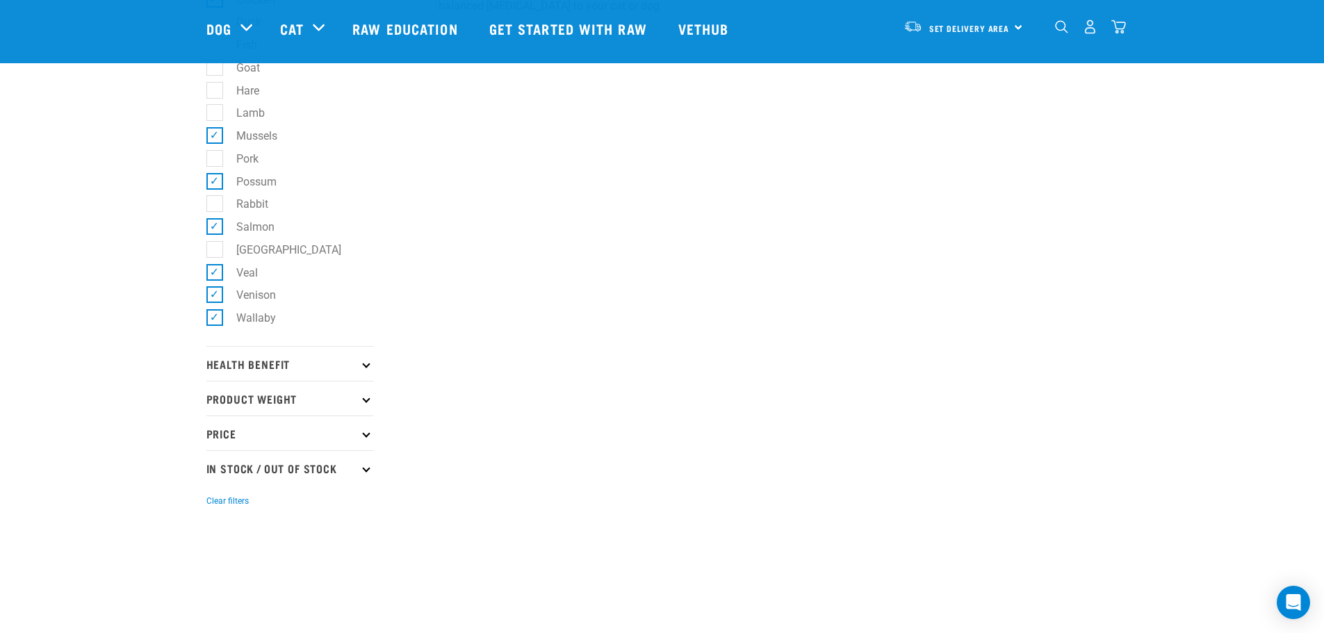
click at [368, 366] on icon at bounding box center [366, 364] width 8 height 8
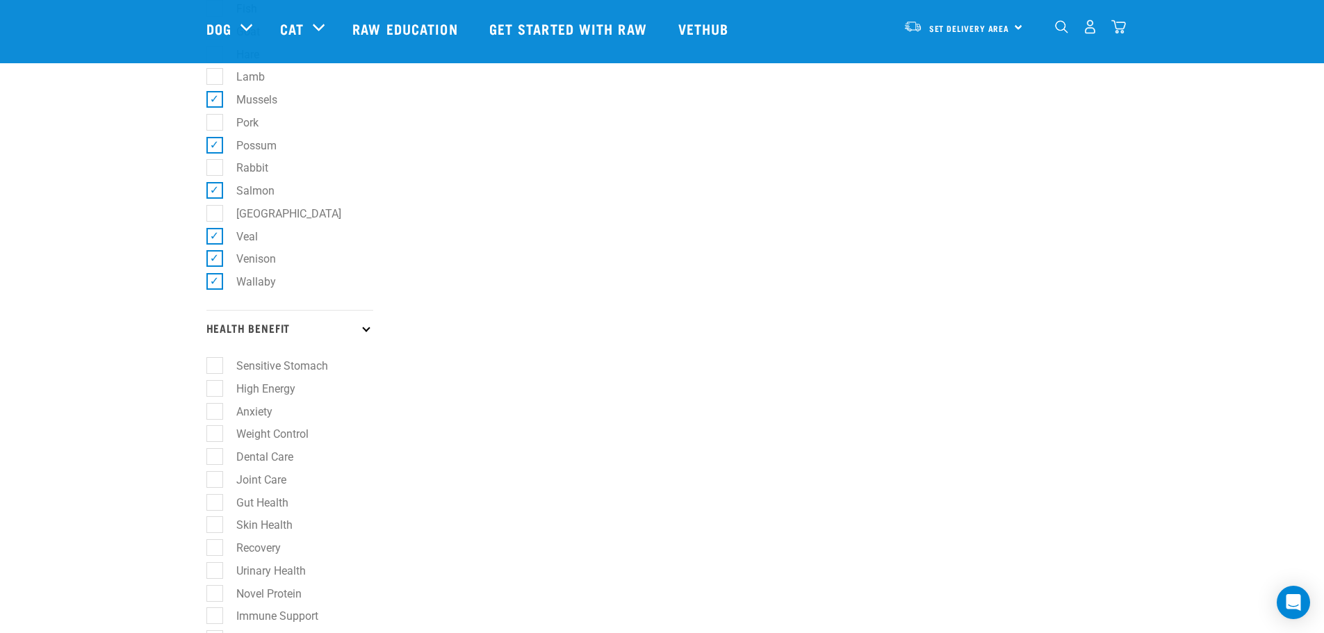
scroll to position [764, 0]
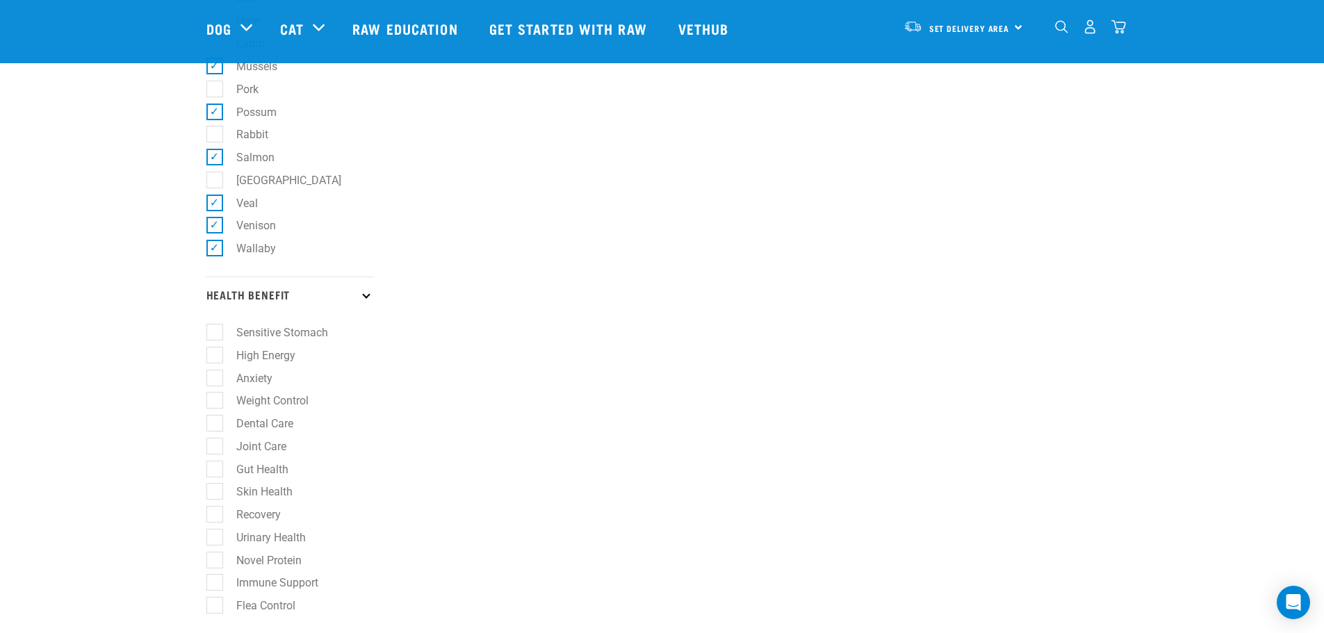
click at [220, 404] on label "Weight Control" at bounding box center [264, 400] width 100 height 17
click at [215, 403] on input "Weight Control" at bounding box center [210, 398] width 9 height 9
checkbox input "true"
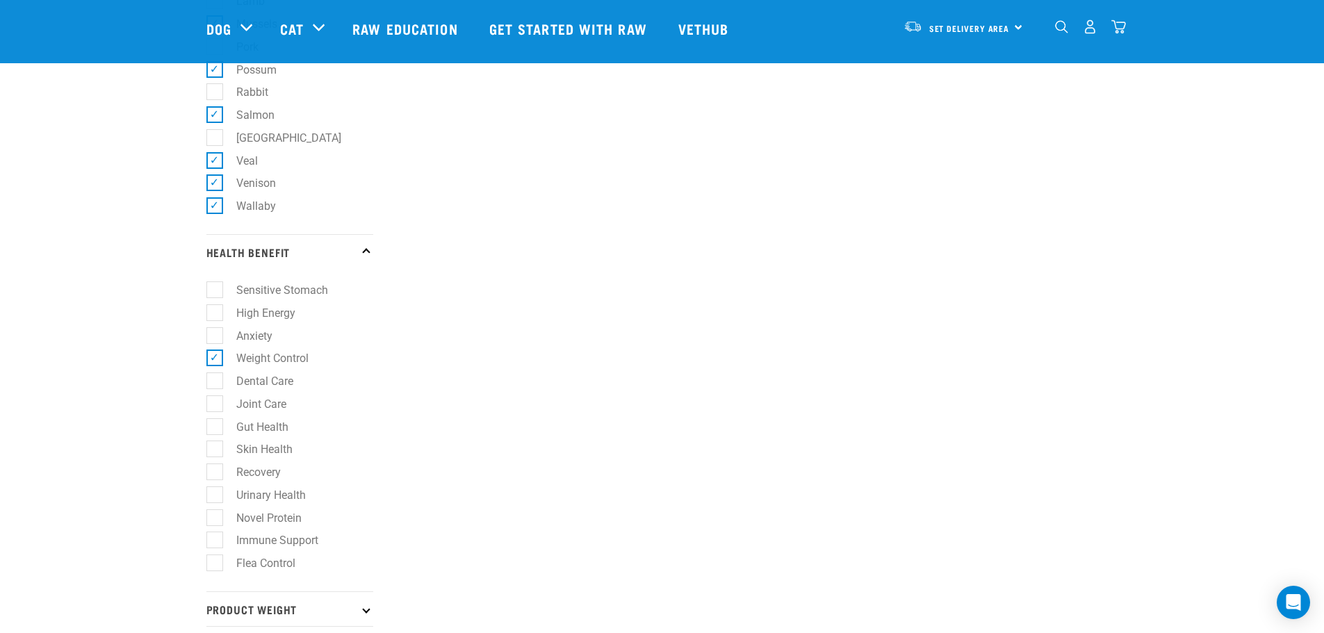
scroll to position [903, 0]
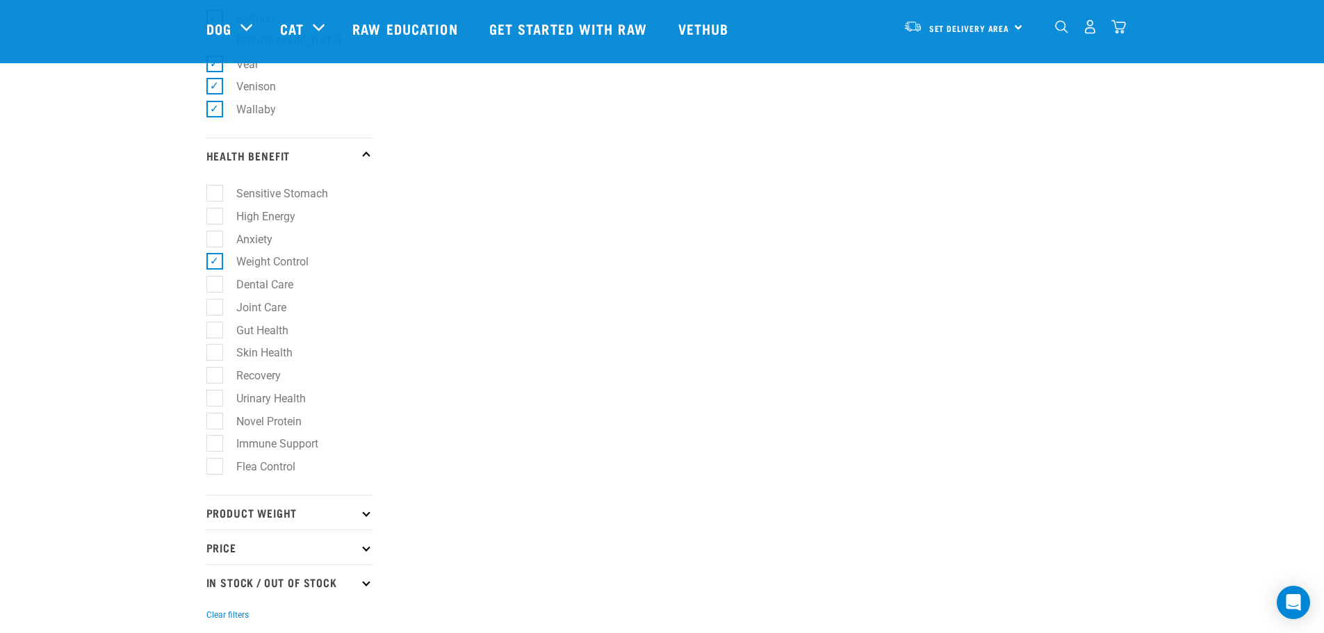
click at [216, 307] on label "Joint Care" at bounding box center [253, 307] width 78 height 17
click at [215, 307] on input "Joint Care" at bounding box center [210, 304] width 9 height 9
checkbox input "true"
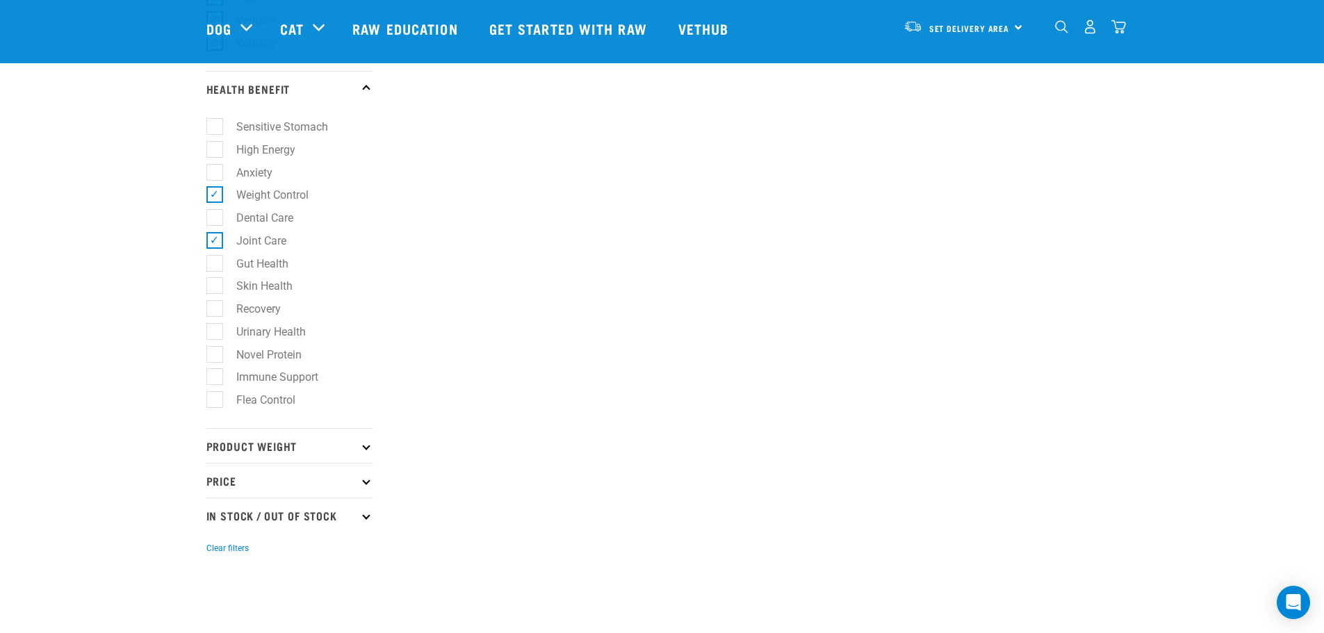
scroll to position [973, 0]
click at [214, 284] on label "Skin Health" at bounding box center [256, 282] width 84 height 17
click at [208, 284] on input "Skin Health" at bounding box center [210, 281] width 9 height 9
checkbox input "true"
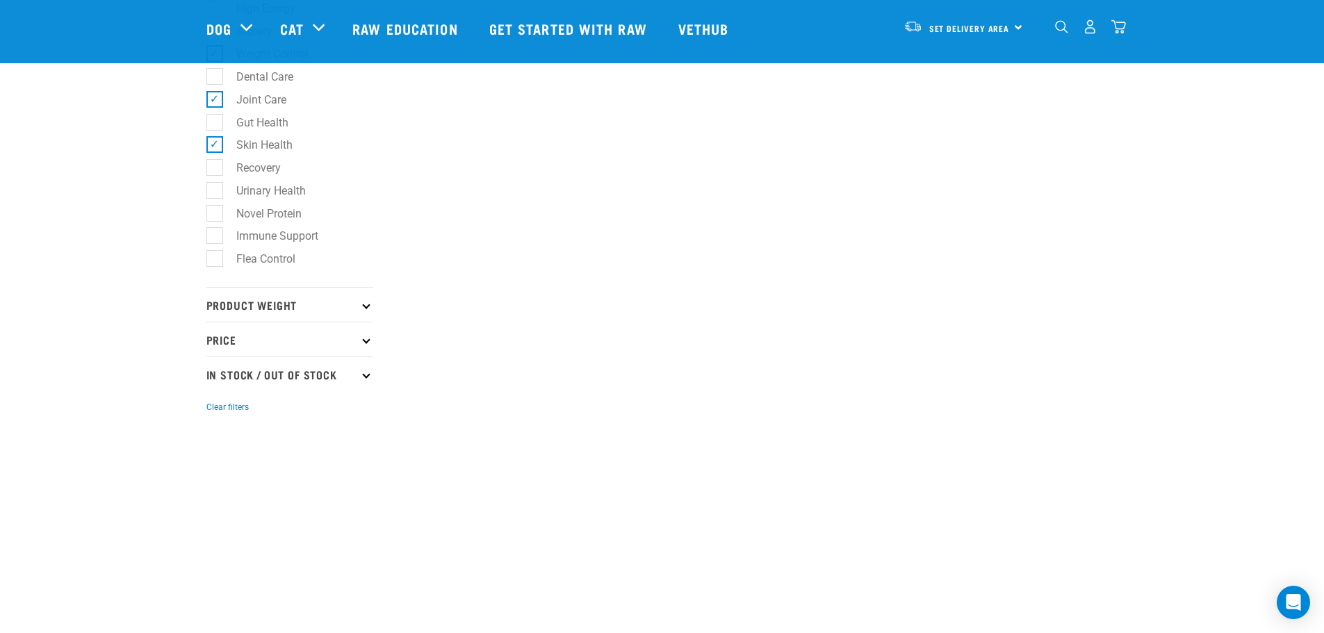
scroll to position [1112, 0]
click at [371, 304] on p "Product Weight" at bounding box center [289, 303] width 167 height 35
click at [214, 364] on label "3kg" at bounding box center [237, 364] width 46 height 17
click at [211, 364] on input "3kg" at bounding box center [210, 362] width 9 height 9
checkbox input "true"
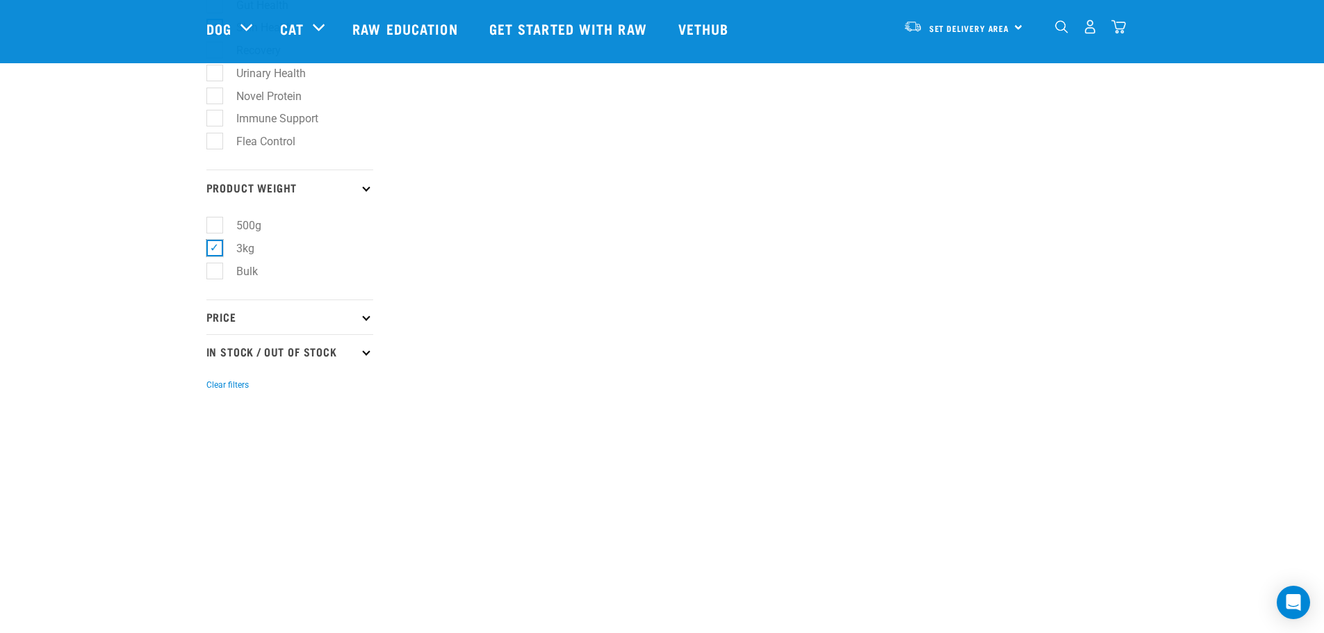
scroll to position [1251, 0]
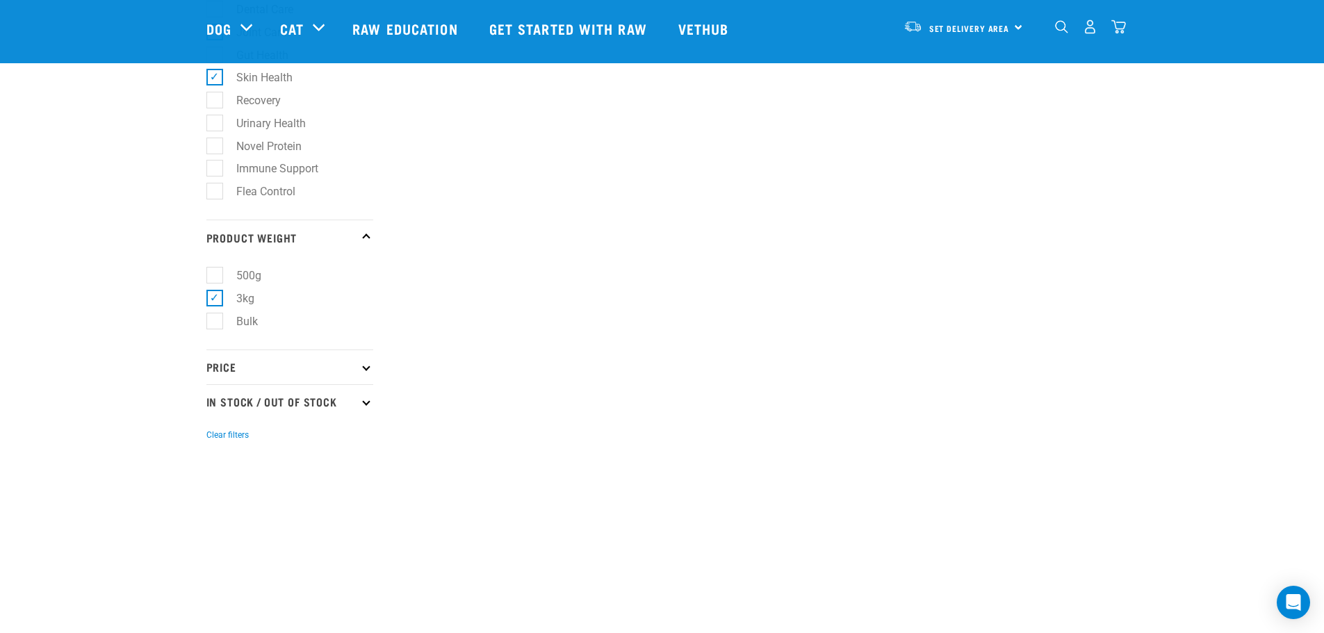
scroll to position [1181, 0]
click at [368, 362] on icon at bounding box center [366, 365] width 8 height 8
click at [216, 423] on label "$20 - $50" at bounding box center [251, 424] width 74 height 17
click at [215, 423] on input "$20 - $50" at bounding box center [210, 422] width 9 height 9
checkbox input "true"
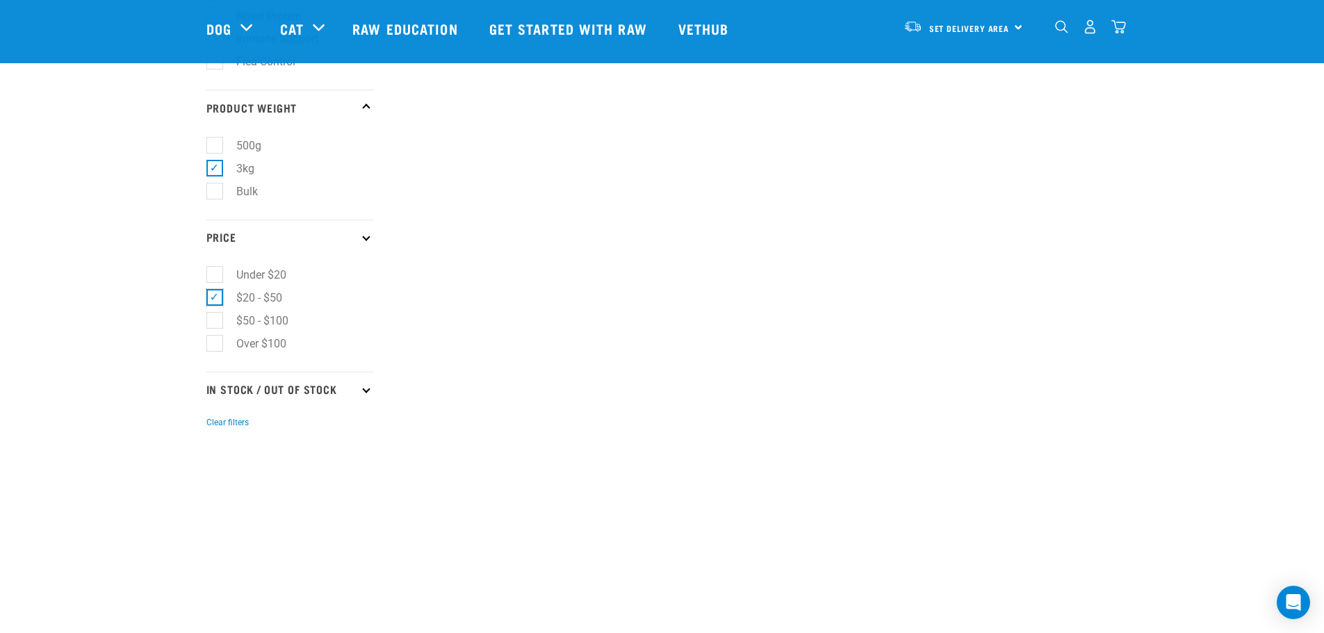
scroll to position [1320, 0]
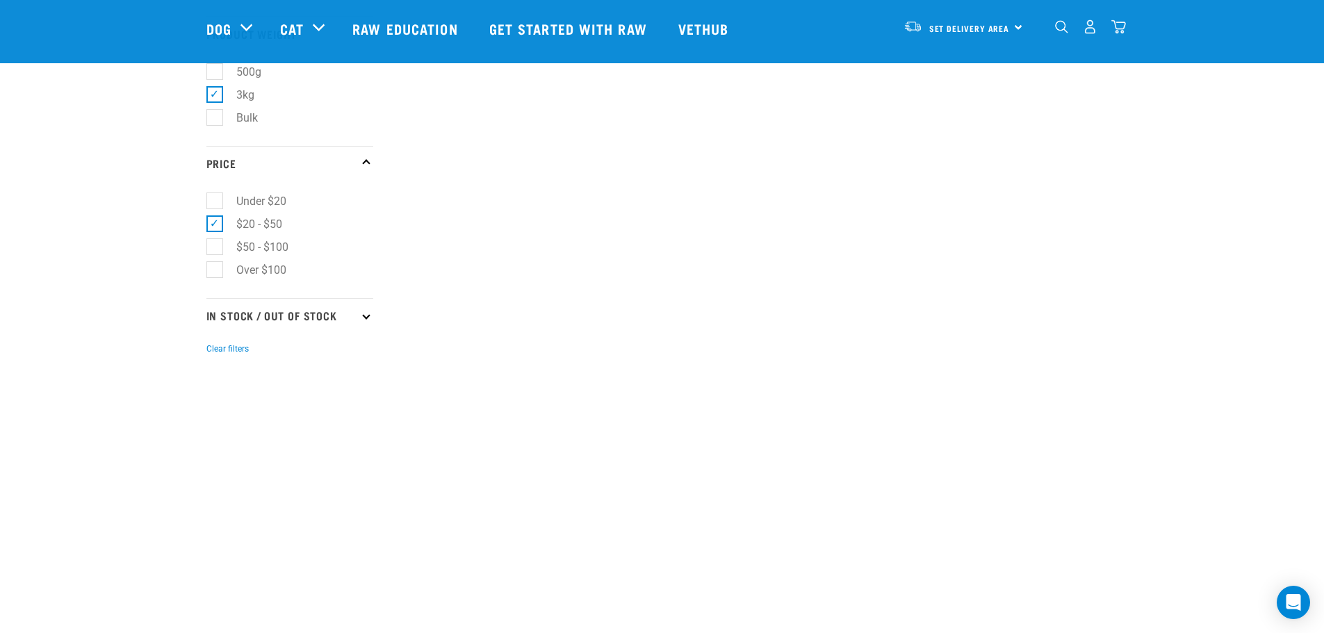
scroll to position [1390, 0]
click at [365, 308] on icon at bounding box center [366, 308] width 8 height 8
click at [217, 346] on label "In Stock" at bounding box center [247, 345] width 67 height 17
click at [215, 346] on input "In Stock" at bounding box center [210, 343] width 9 height 9
checkbox input "true"
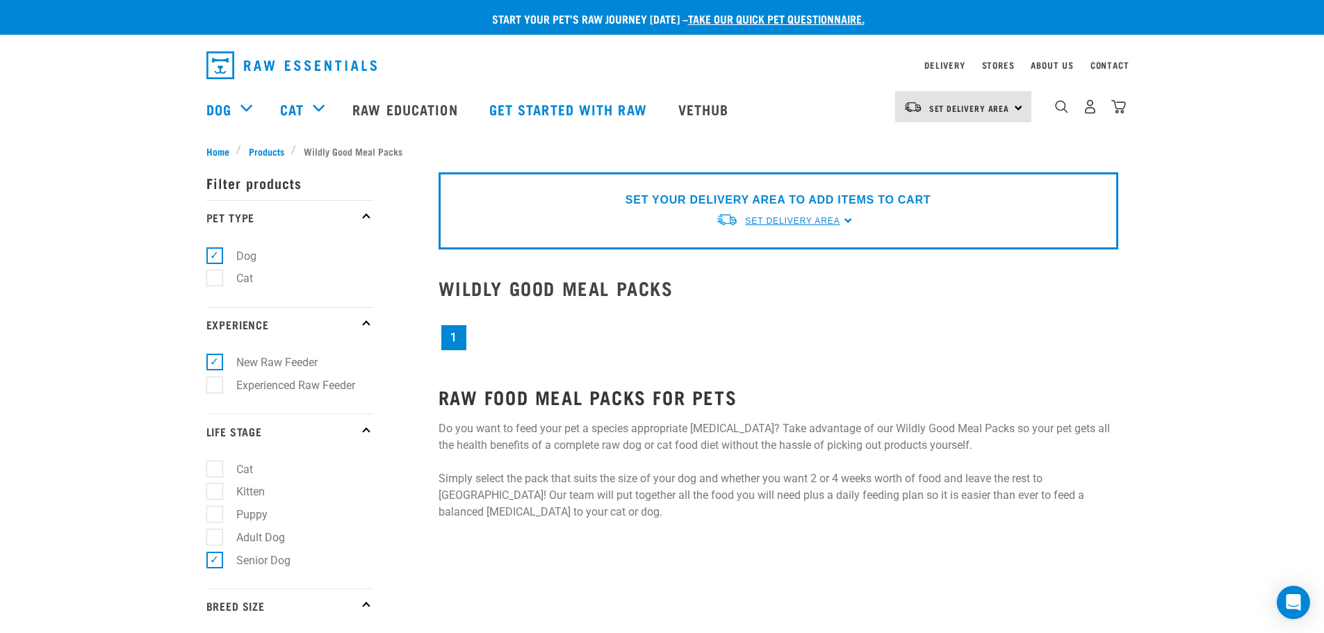
click at [787, 219] on span "Set Delivery Area" at bounding box center [792, 221] width 95 height 10
click at [755, 252] on link "[GEOGRAPHIC_DATA]" at bounding box center [785, 253] width 138 height 23
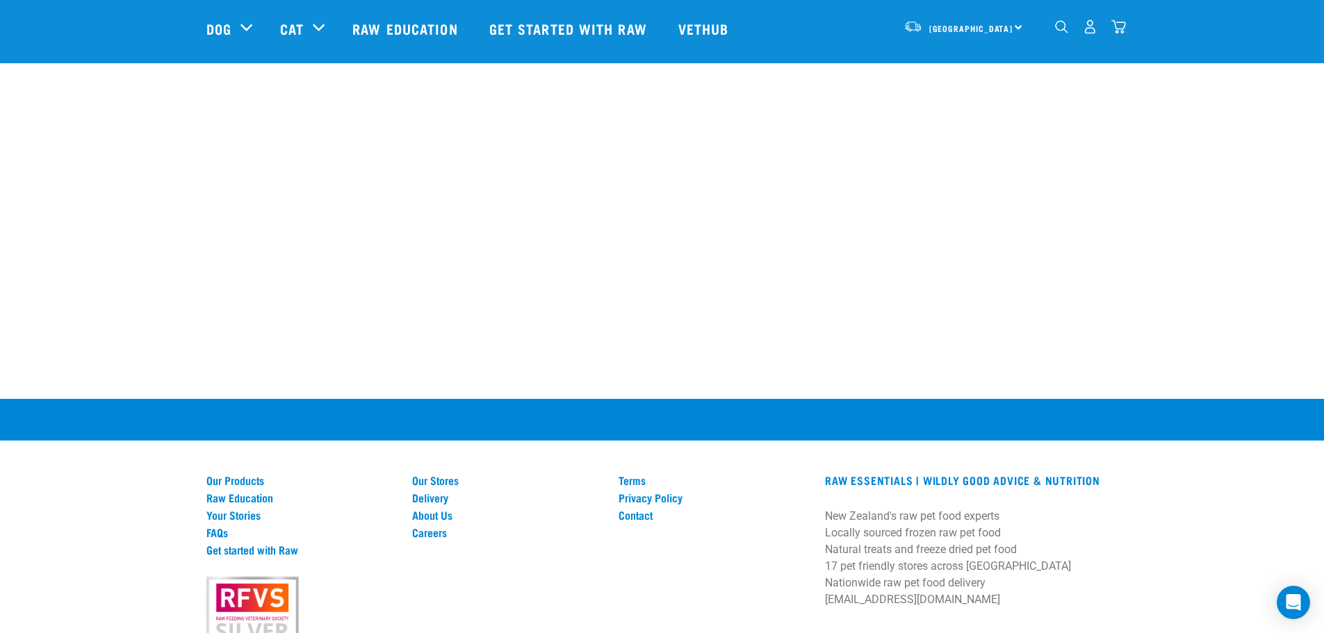
scroll to position [1946, 0]
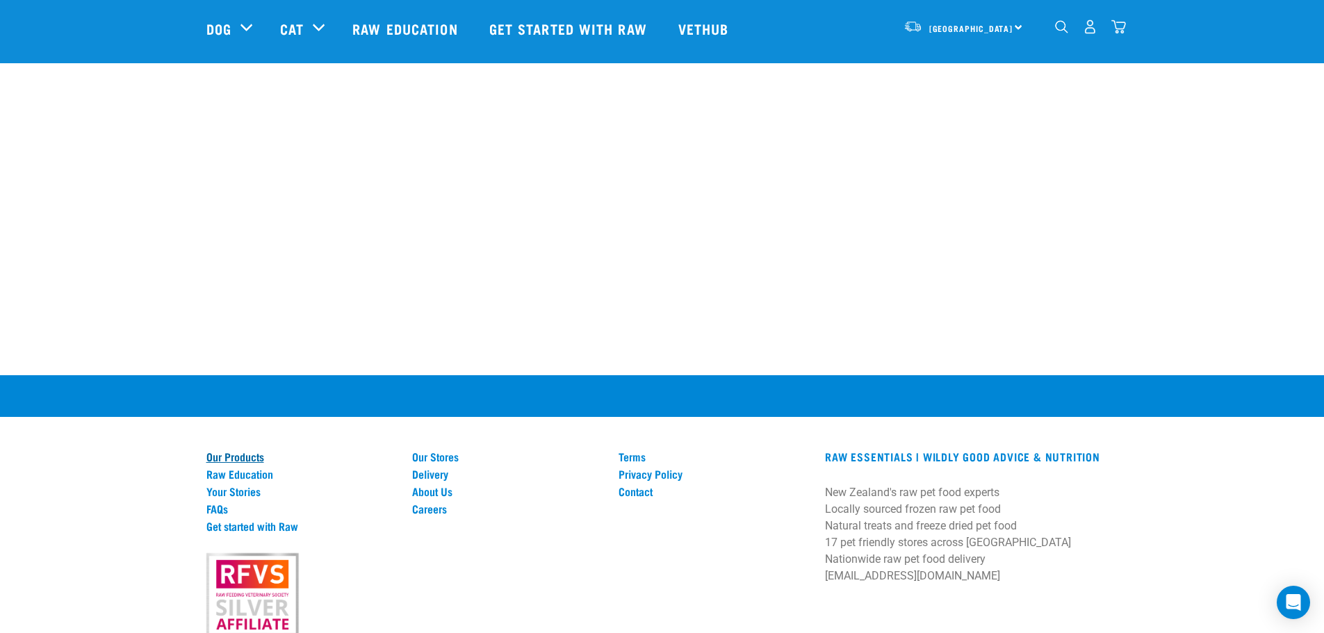
click at [247, 455] on link "Our Products" at bounding box center [301, 456] width 190 height 13
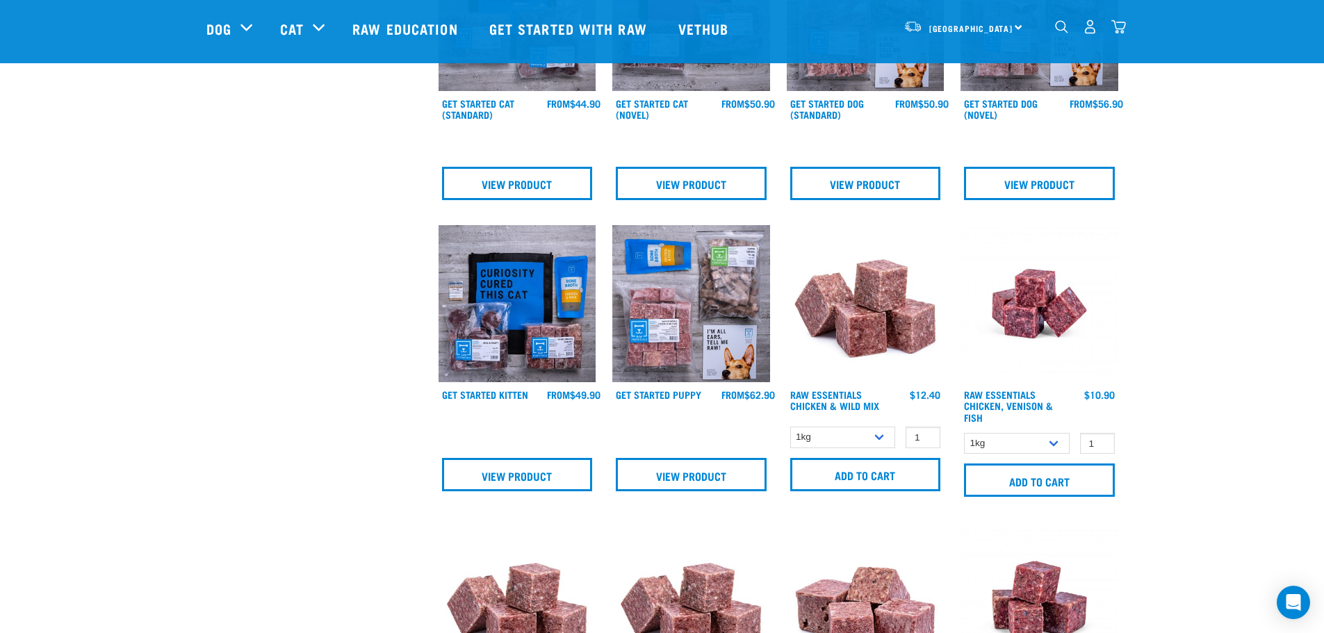
scroll to position [764, 0]
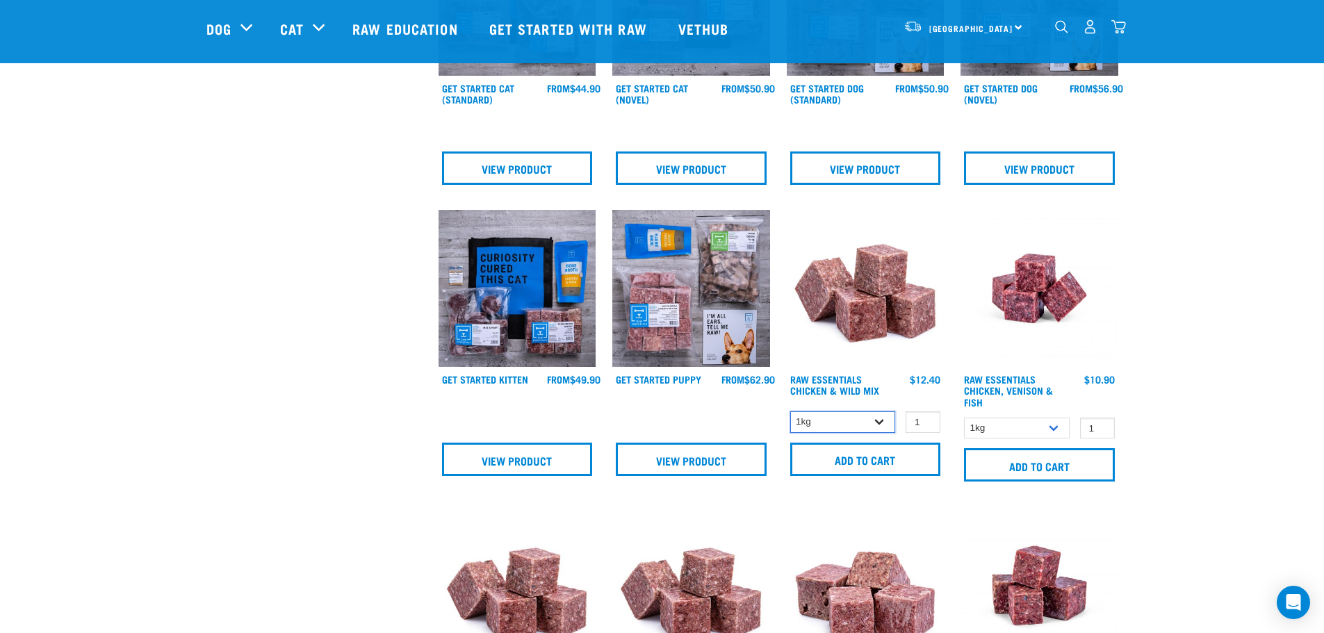
click at [884, 419] on select "1kg 3kg Bulk (10kg)" at bounding box center [843, 422] width 106 height 22
select select "709"
click at [790, 411] on select "1kg 3kg Bulk (10kg)" at bounding box center [843, 422] width 106 height 22
click at [1052, 427] on select "1kg 3kg" at bounding box center [1017, 429] width 106 height 22
select select "28665"
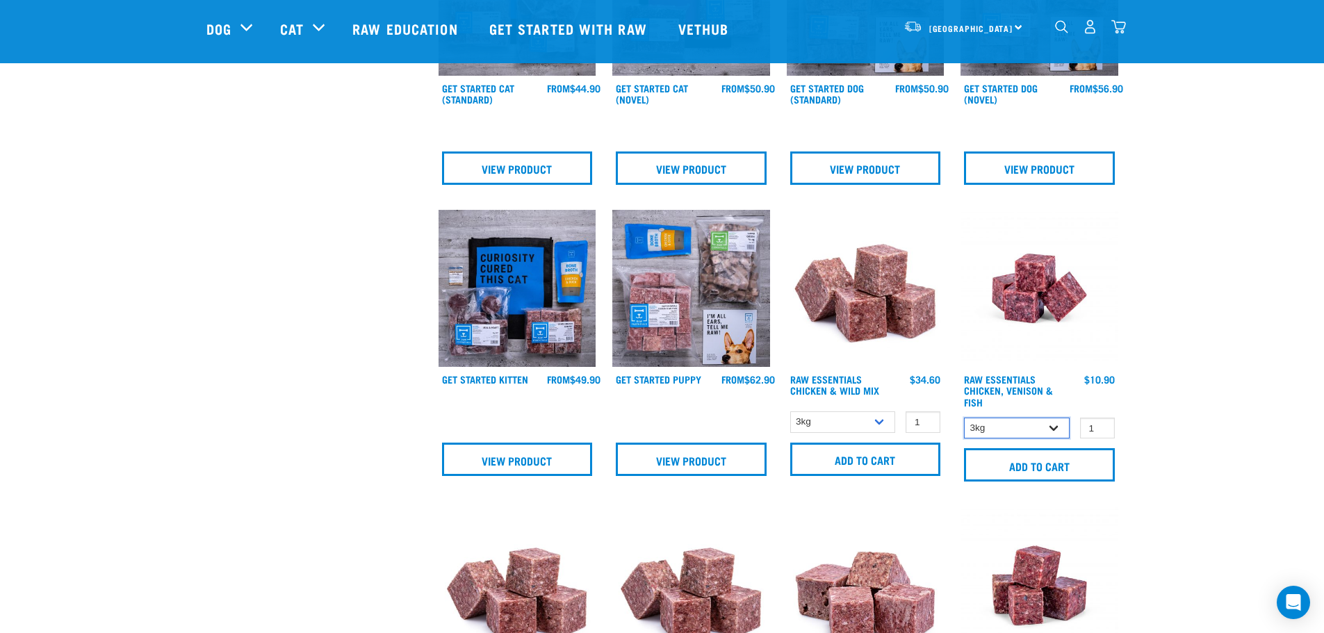
click at [964, 418] on select "1kg 3kg" at bounding box center [1017, 429] width 106 height 22
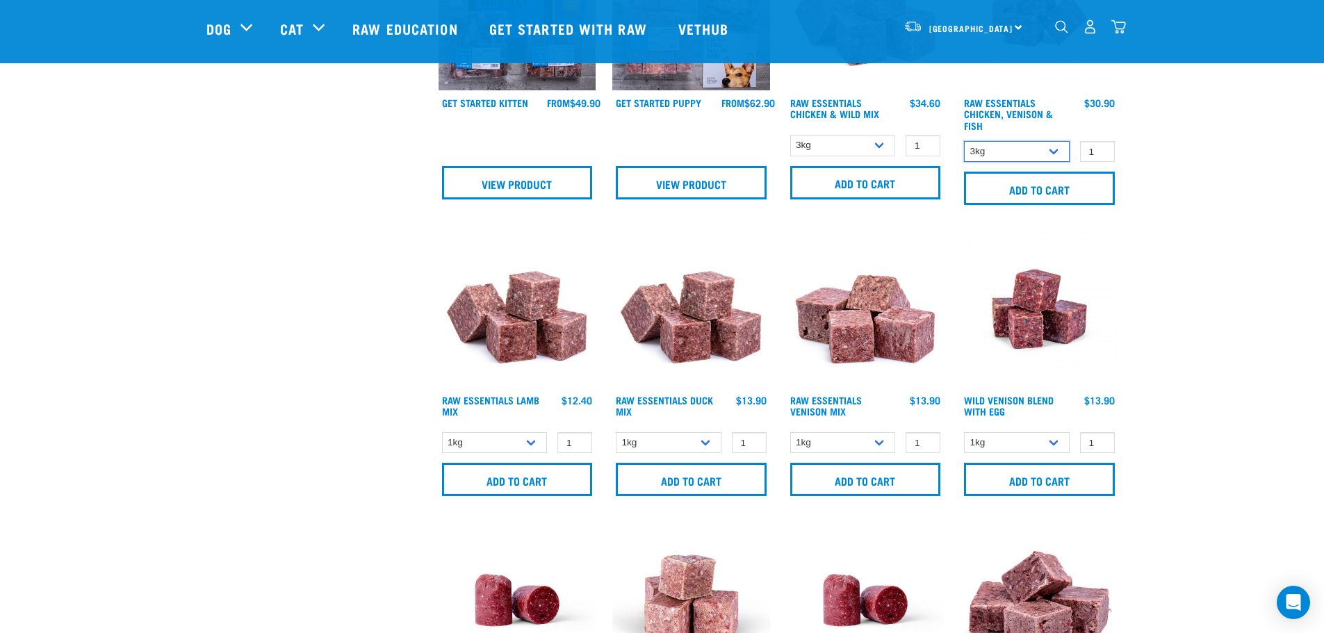
scroll to position [1042, 0]
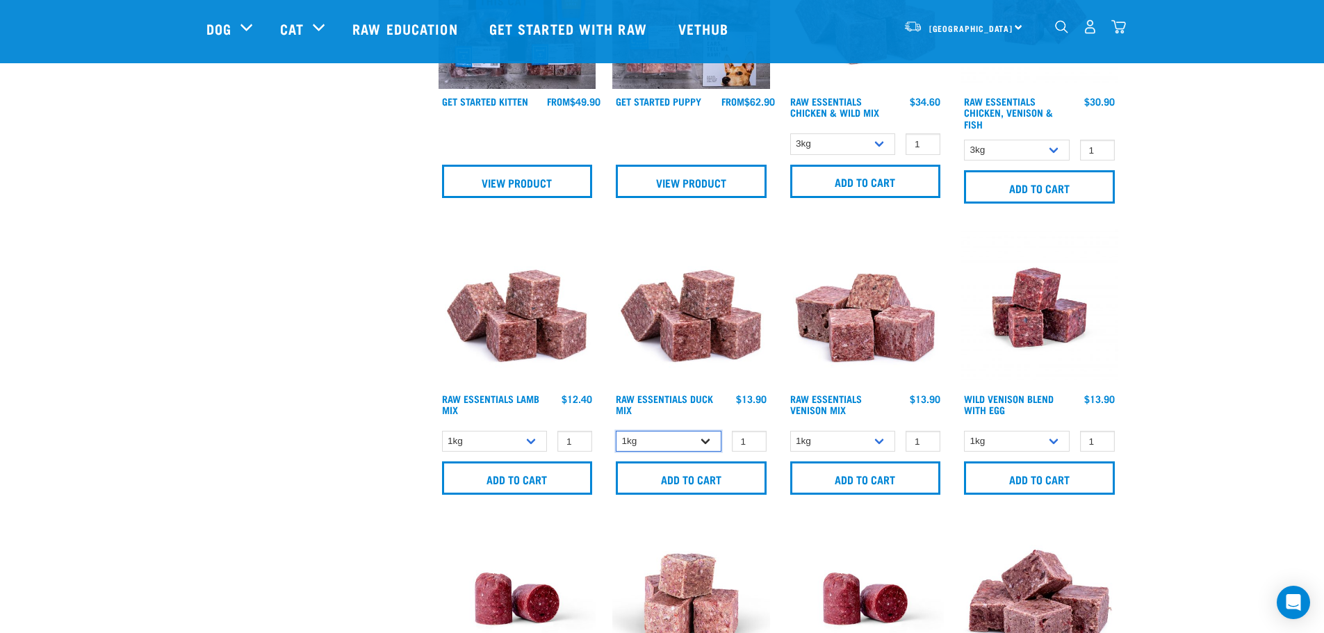
click at [707, 442] on select "1kg 3kg" at bounding box center [669, 442] width 106 height 22
select select "442098"
click at [616, 431] on select "1kg 3kg" at bounding box center [669, 442] width 106 height 22
click at [878, 440] on select "1kg 3kg" at bounding box center [843, 442] width 106 height 22
select select "712"
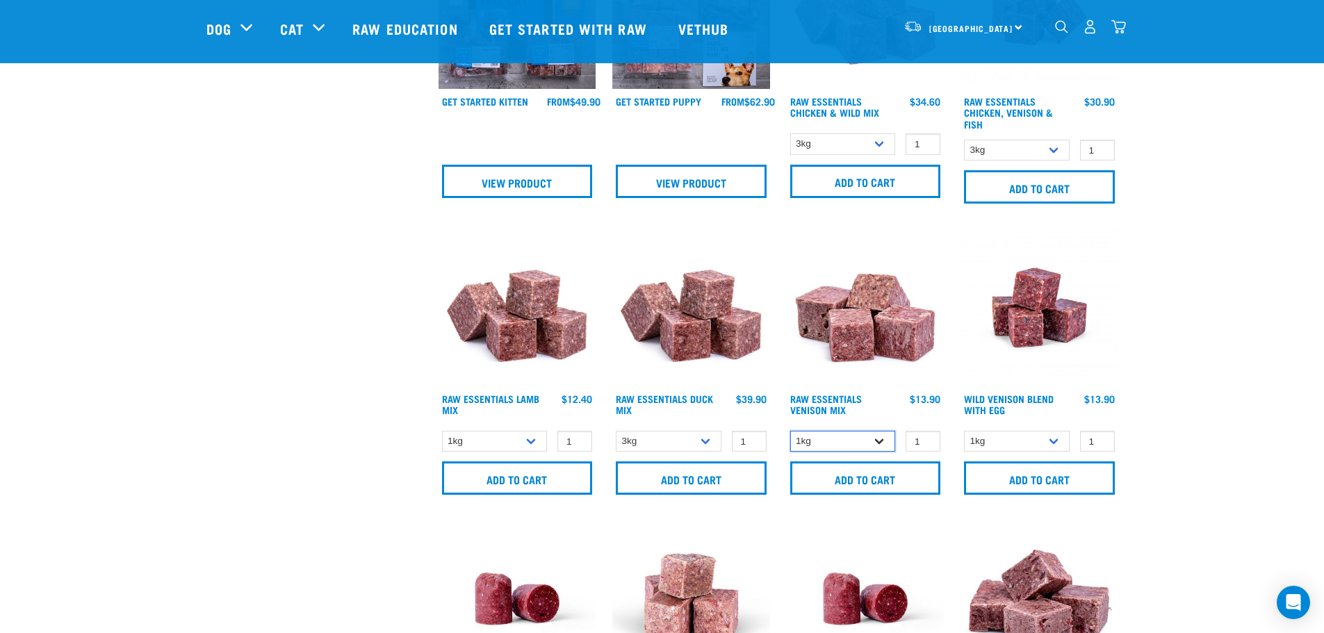
click at [790, 431] on select "1kg 3kg" at bounding box center [843, 442] width 106 height 22
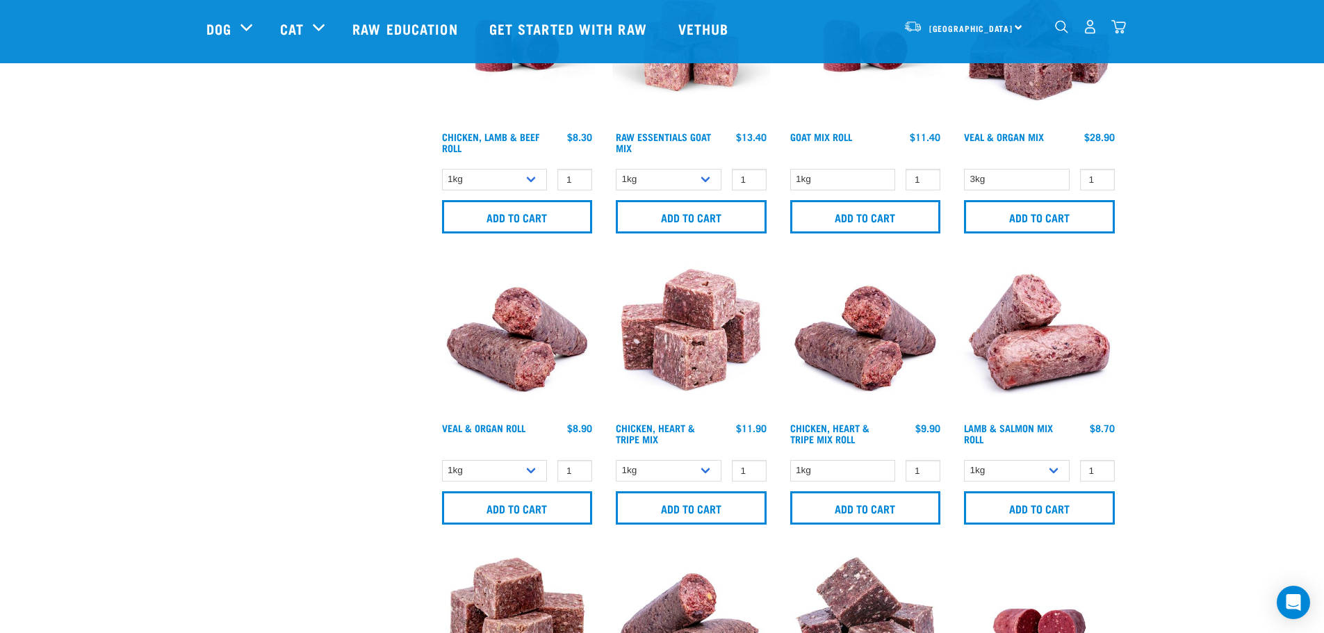
scroll to position [1598, 0]
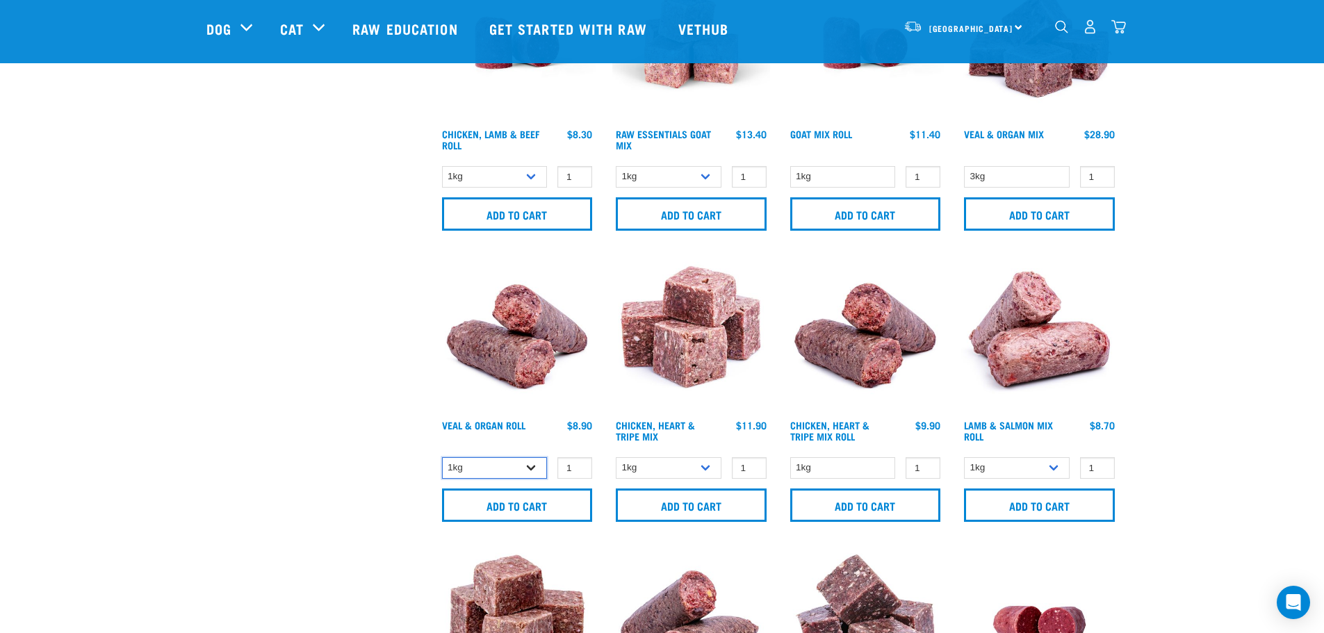
click at [534, 467] on select "1kg Bulk (10kg)" at bounding box center [495, 468] width 106 height 22
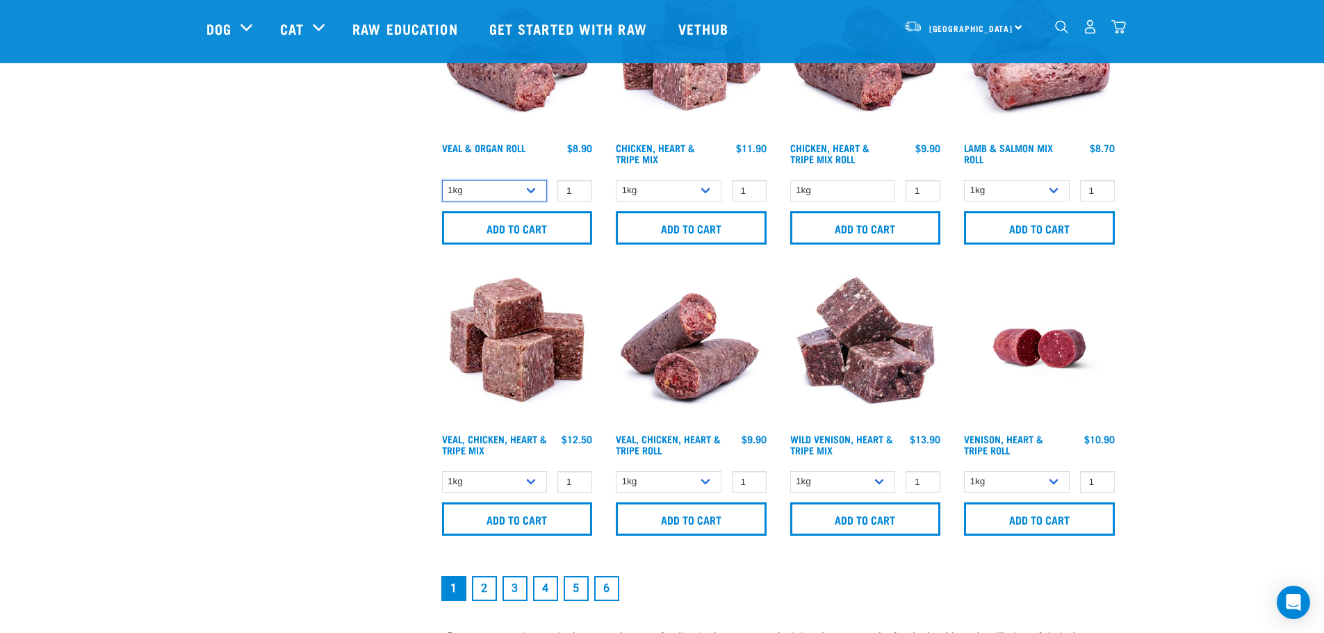
scroll to position [1876, 0]
click at [479, 584] on link "2" at bounding box center [484, 587] width 25 height 25
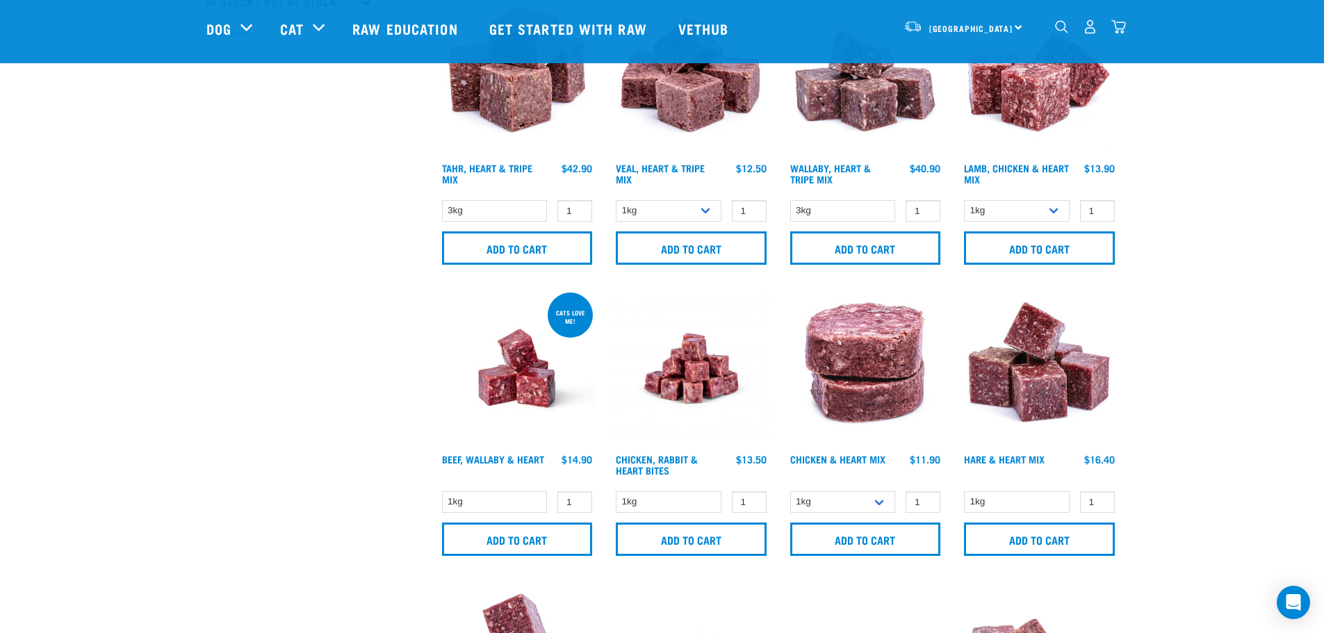
scroll to position [417, 0]
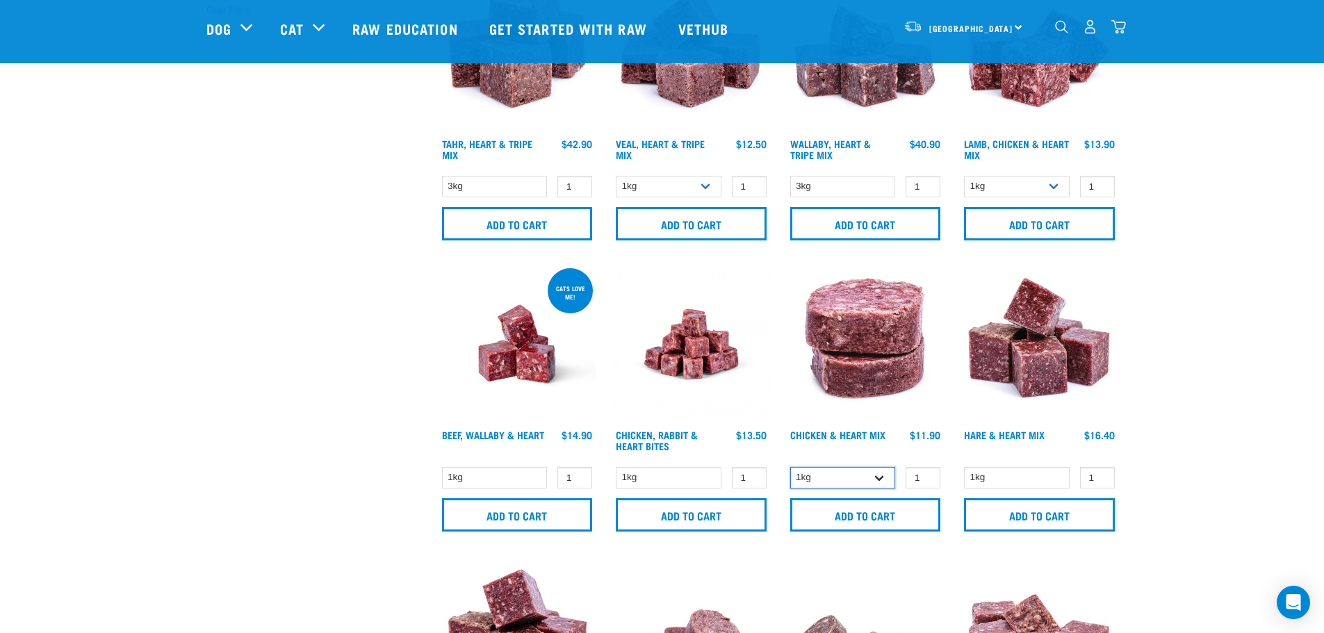
click at [881, 478] on select "1kg 3kg" at bounding box center [843, 478] width 106 height 22
click at [882, 478] on select "1kg 3kg" at bounding box center [843, 478] width 106 height 22
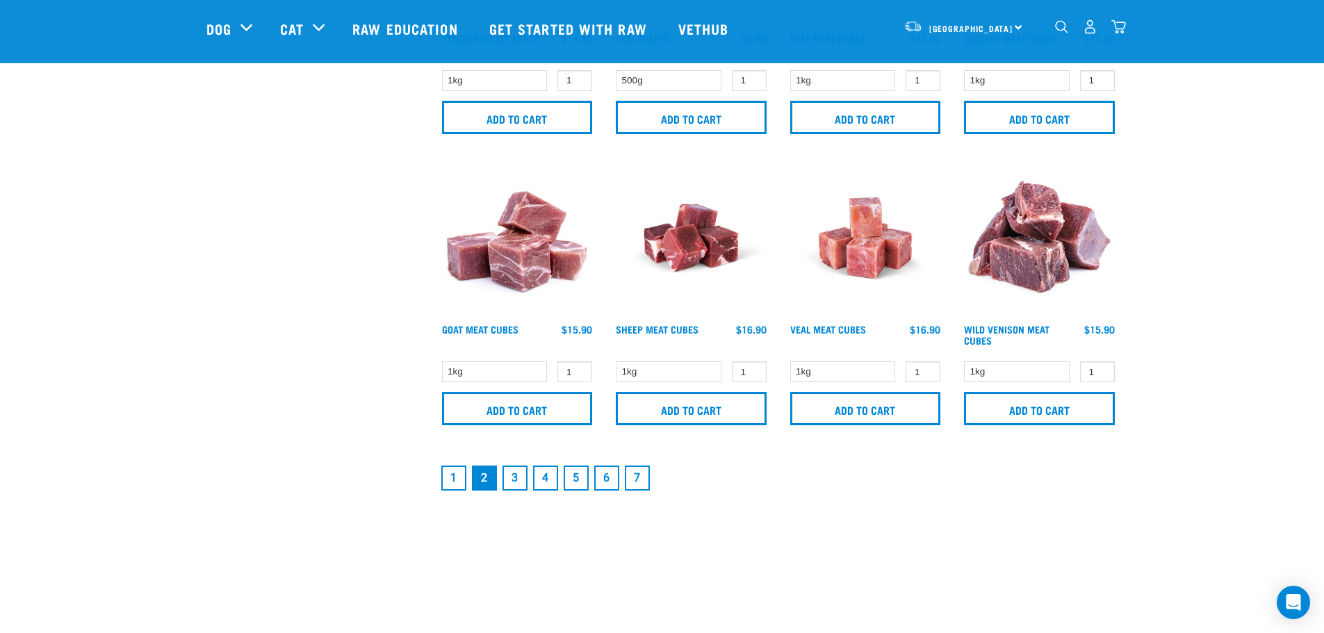
scroll to position [2015, 0]
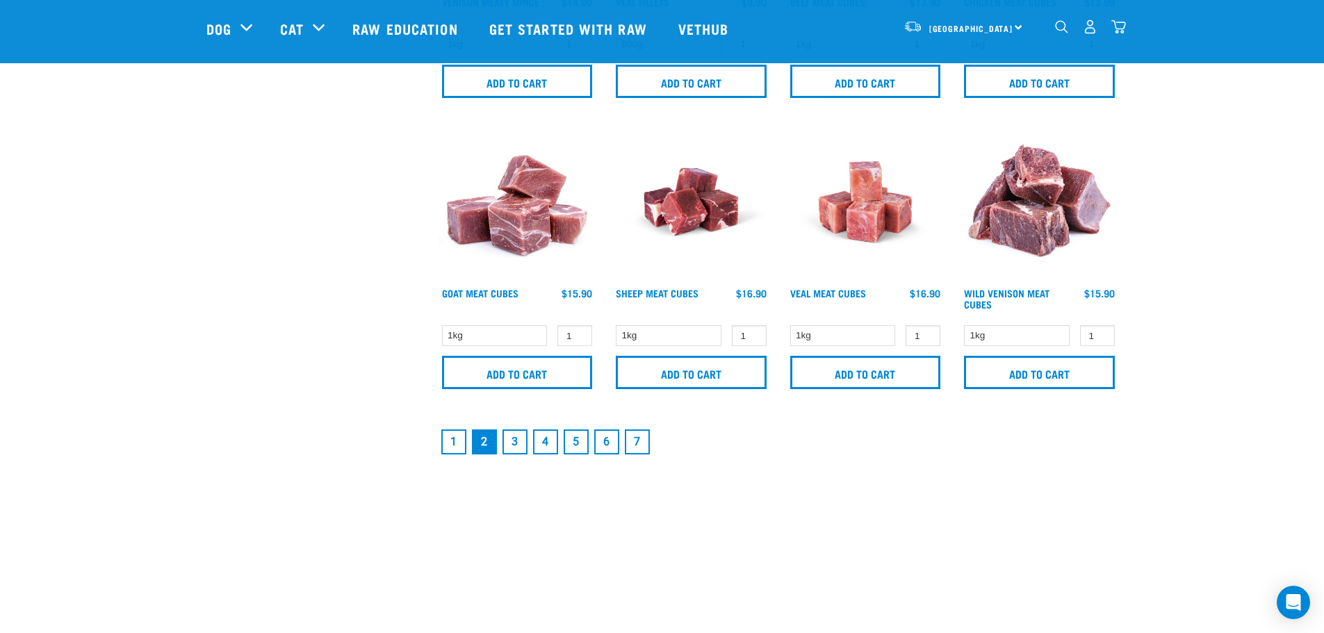
click at [516, 438] on link "3" at bounding box center [514, 441] width 25 height 25
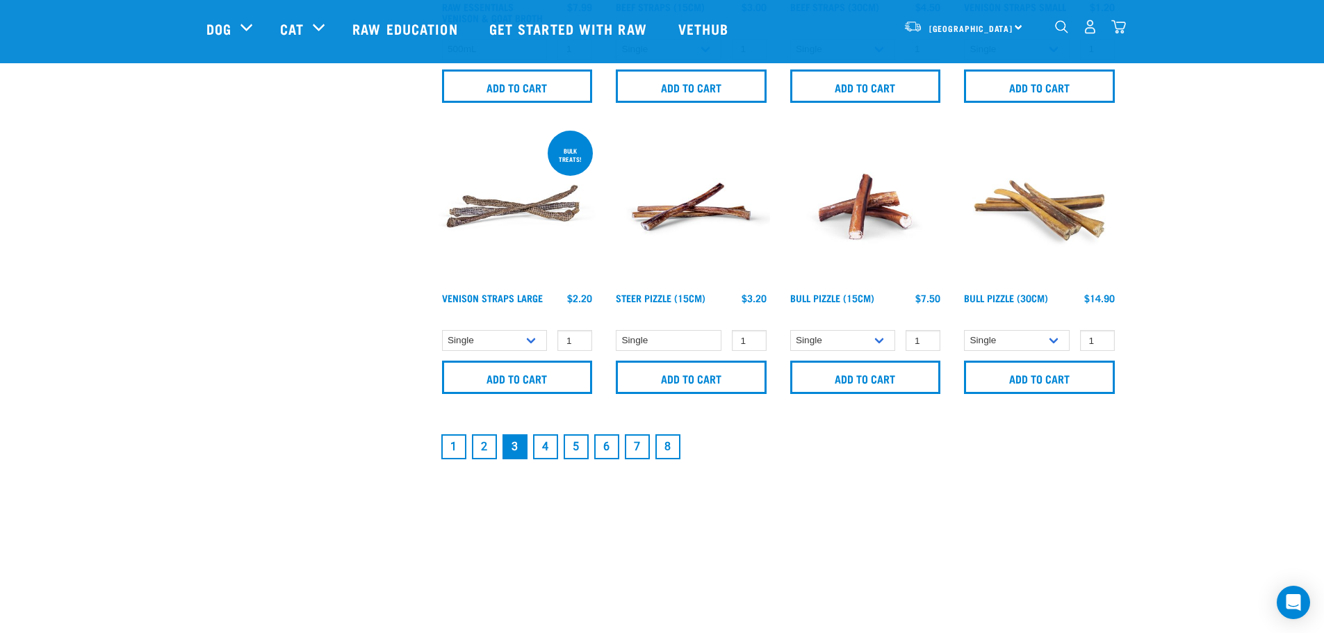
scroll to position [2015, 0]
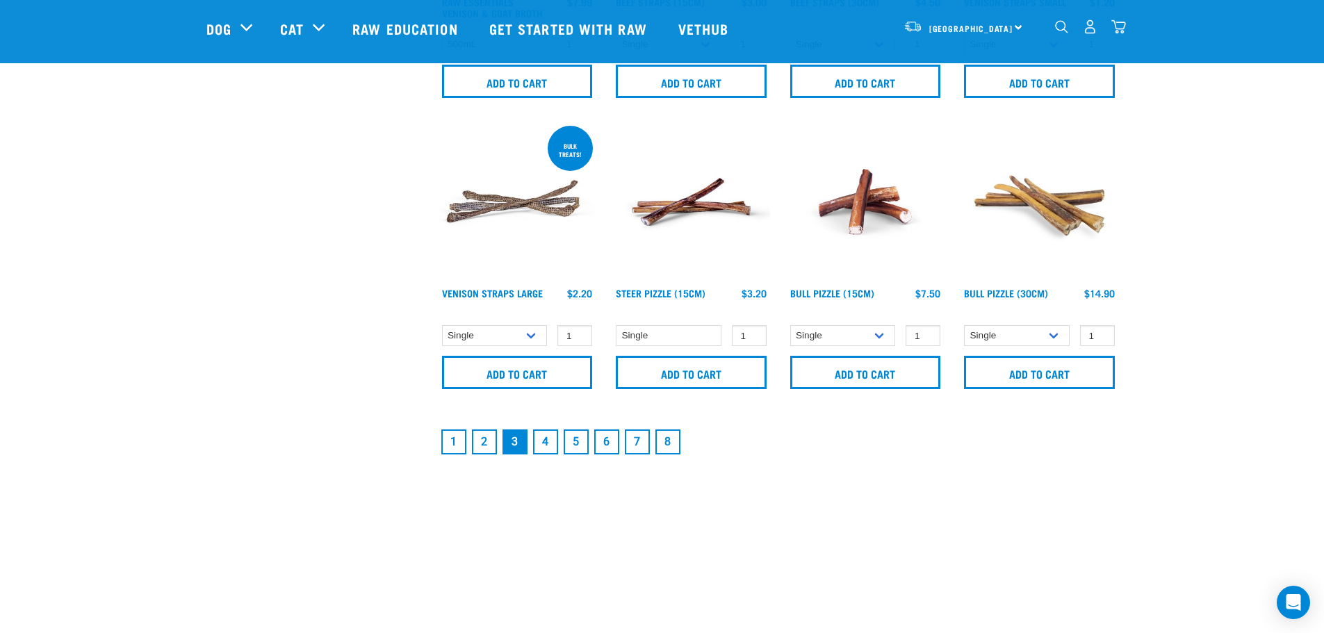
click at [546, 438] on link "4" at bounding box center [545, 441] width 25 height 25
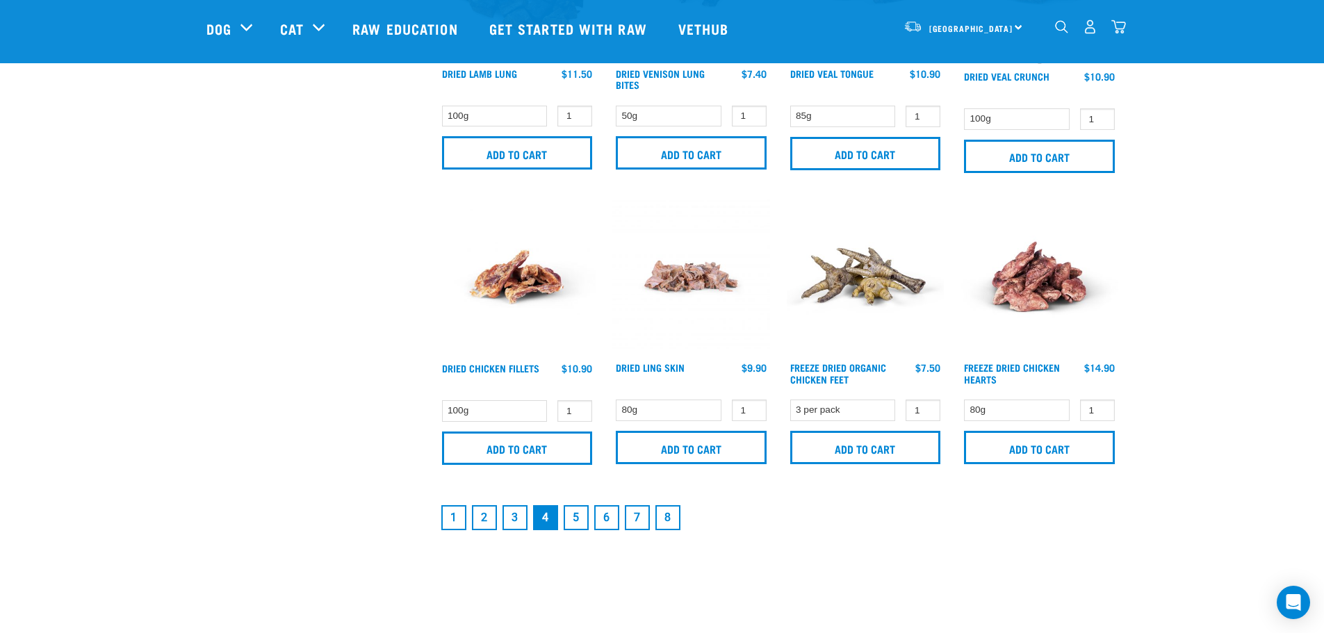
scroll to position [1946, 0]
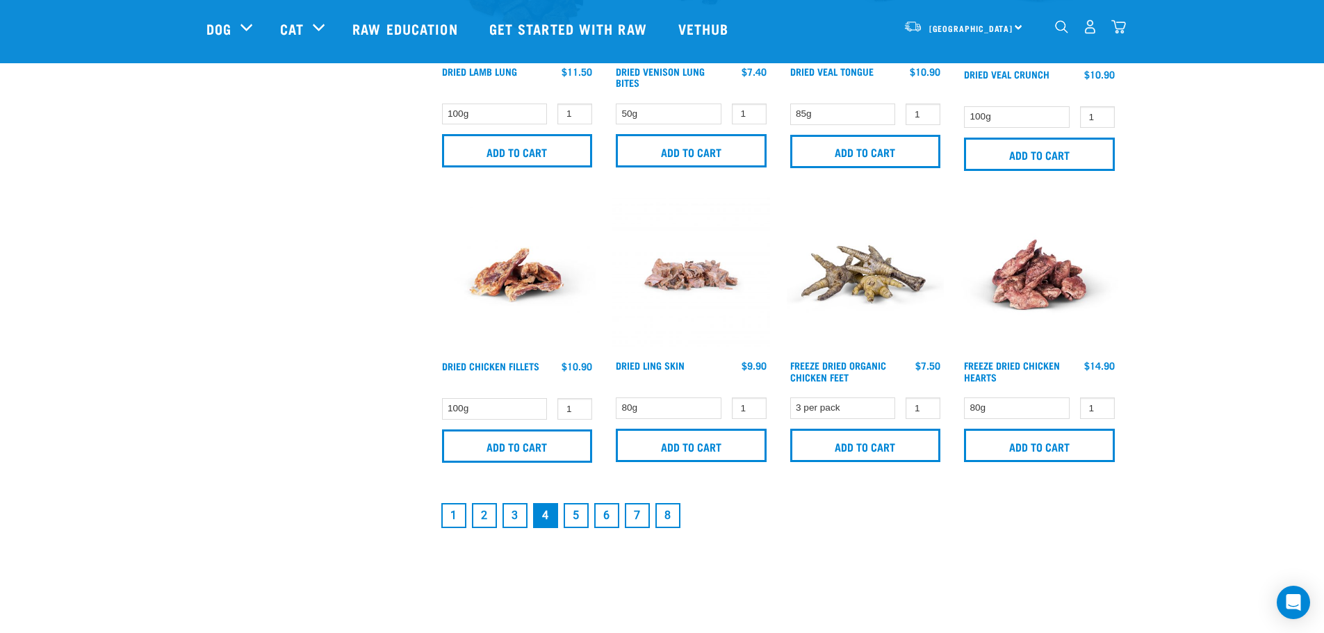
click at [582, 514] on link "5" at bounding box center [576, 515] width 25 height 25
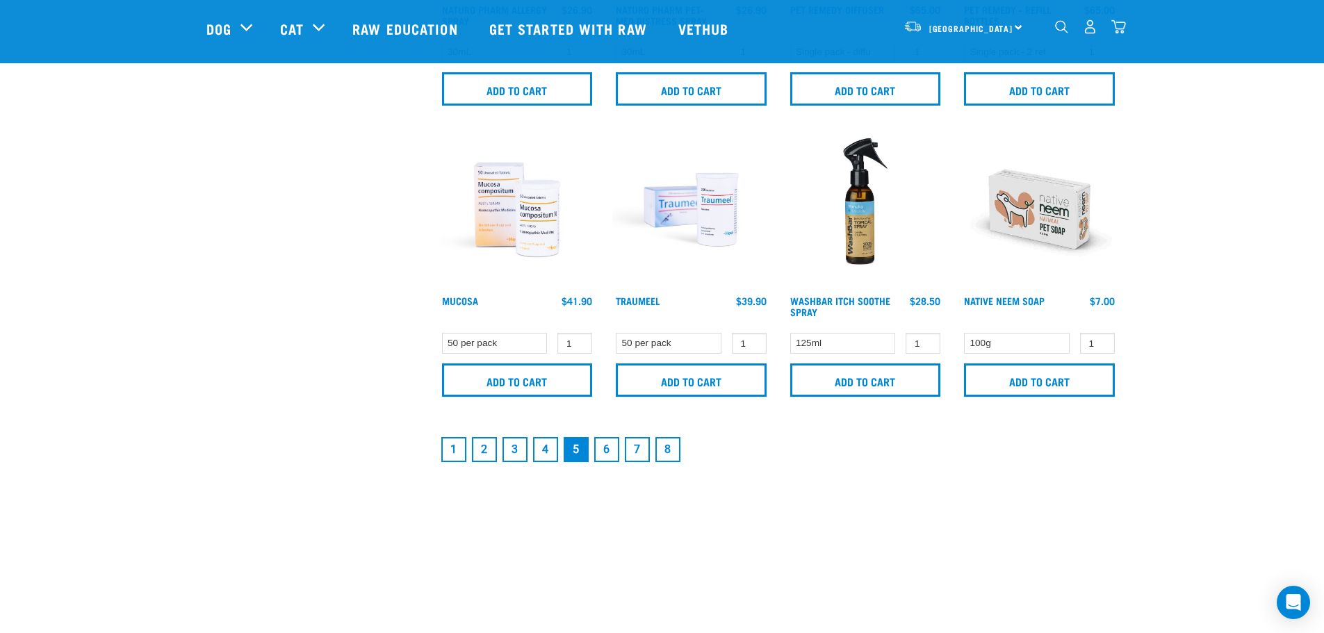
scroll to position [2154, 0]
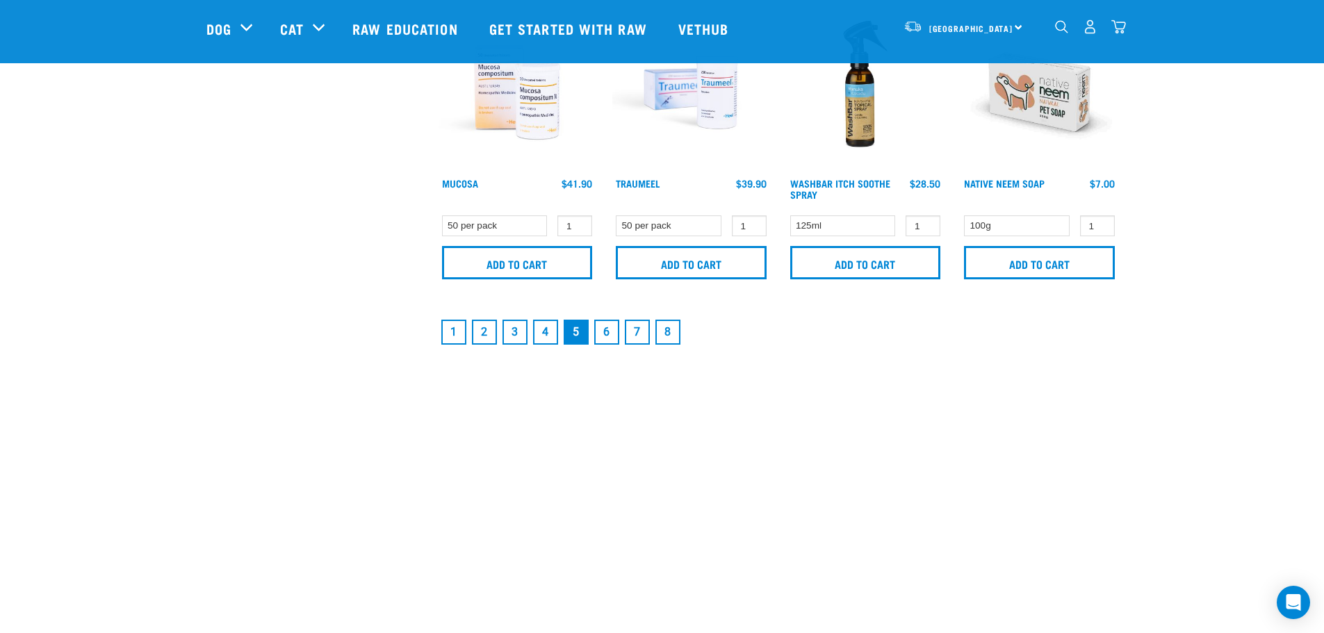
click at [457, 333] on link "1" at bounding box center [453, 332] width 25 height 25
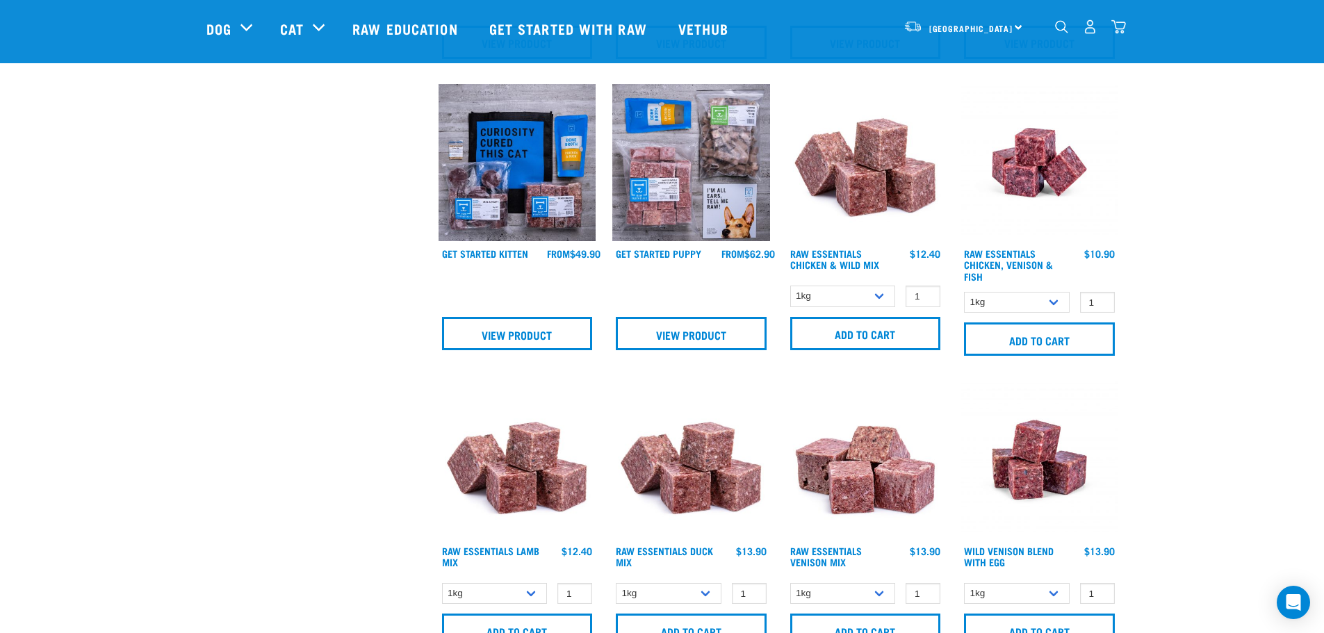
scroll to position [903, 0]
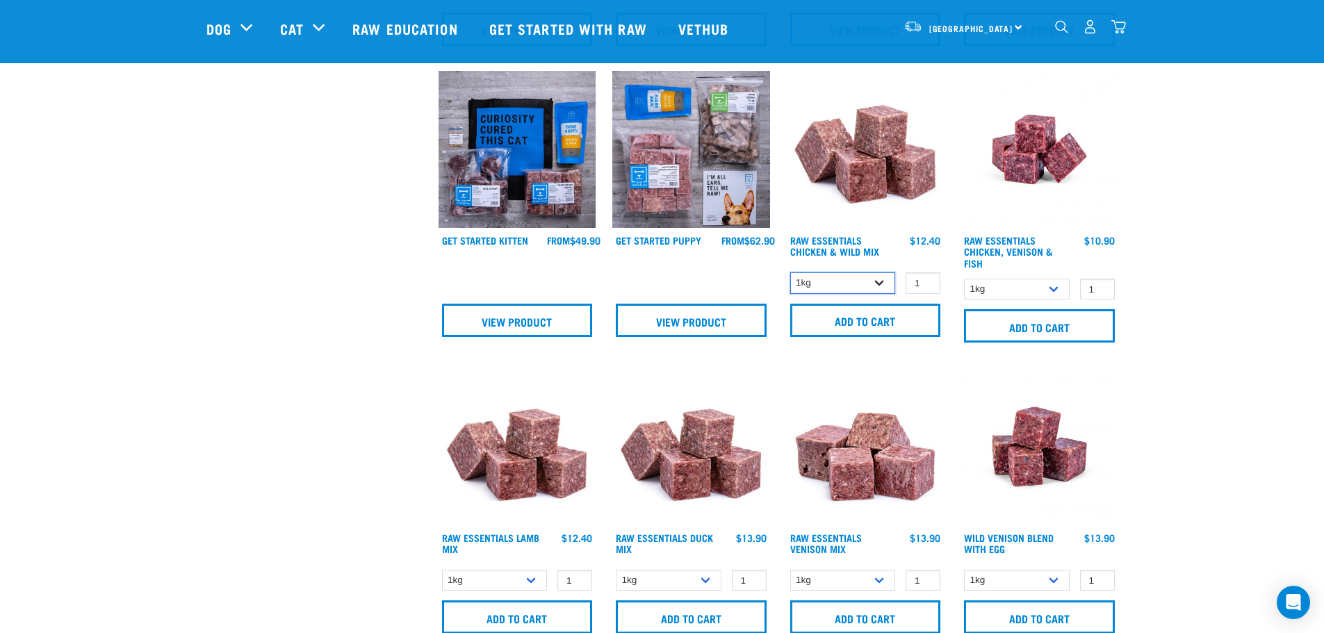
click at [879, 281] on select "1kg 3kg Bulk (10kg)" at bounding box center [843, 283] width 106 height 22
select select "709"
click at [790, 272] on select "1kg 3kg Bulk (10kg)" at bounding box center [843, 283] width 106 height 22
click at [1054, 286] on select "1kg 3kg" at bounding box center [1017, 290] width 106 height 22
select select "28665"
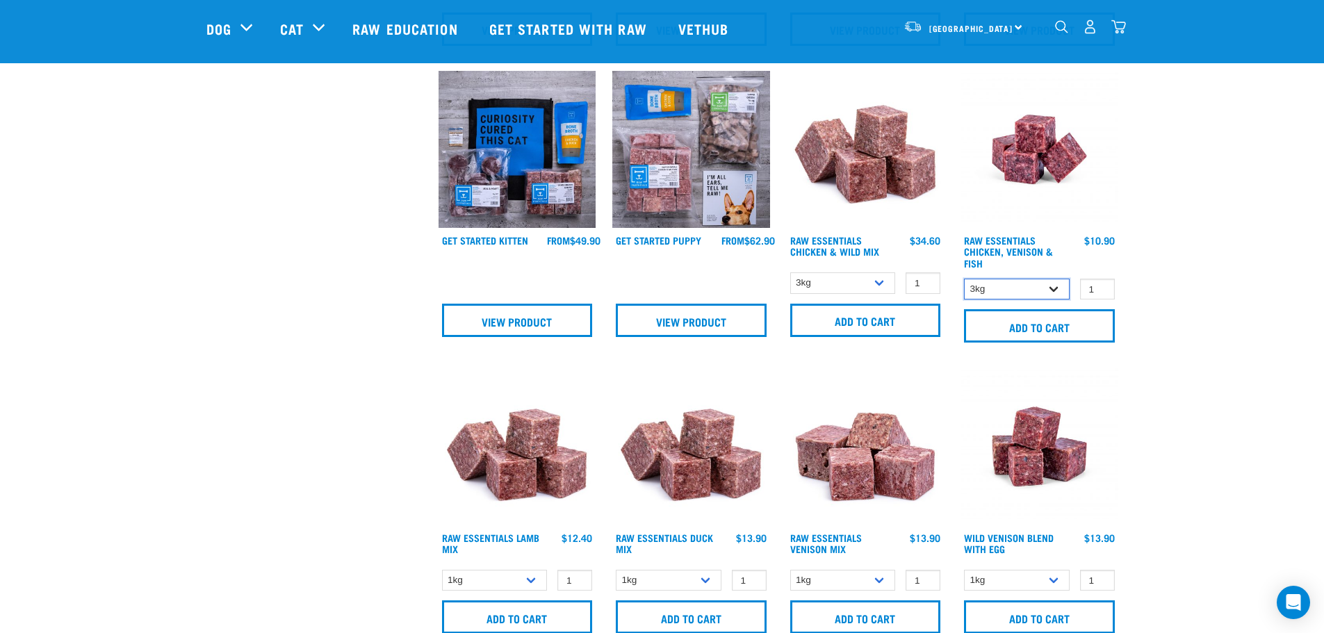
click at [964, 279] on select "1kg 3kg" at bounding box center [1017, 290] width 106 height 22
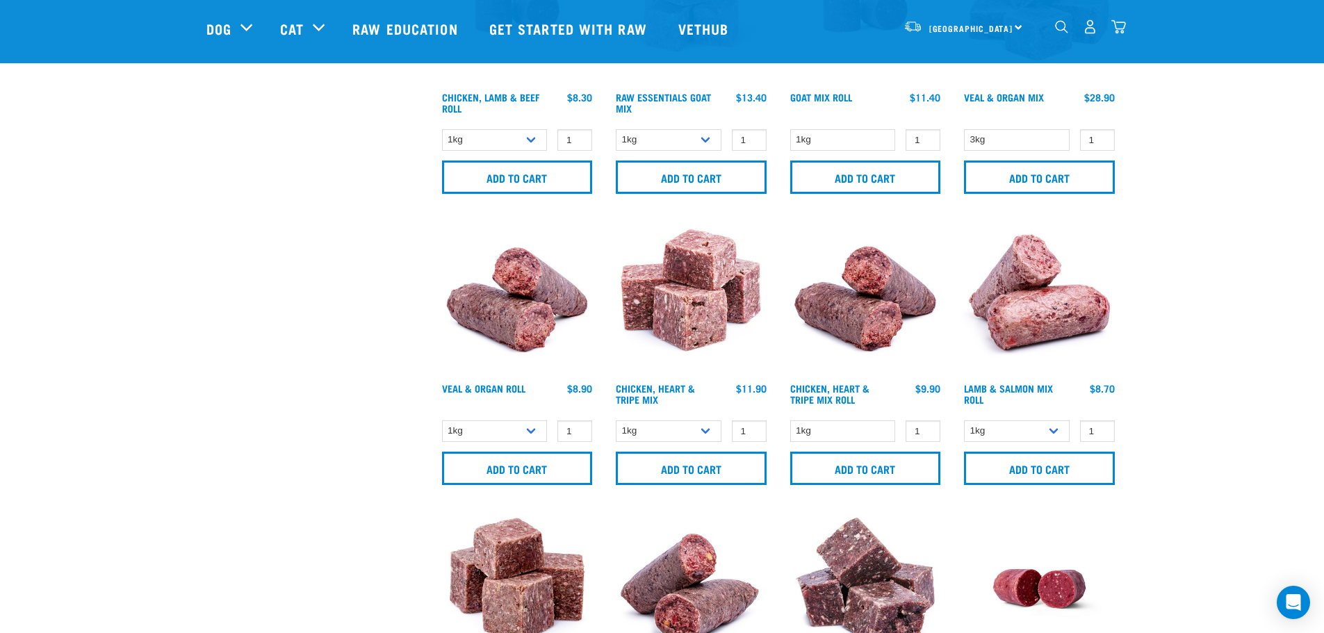
scroll to position [1668, 0]
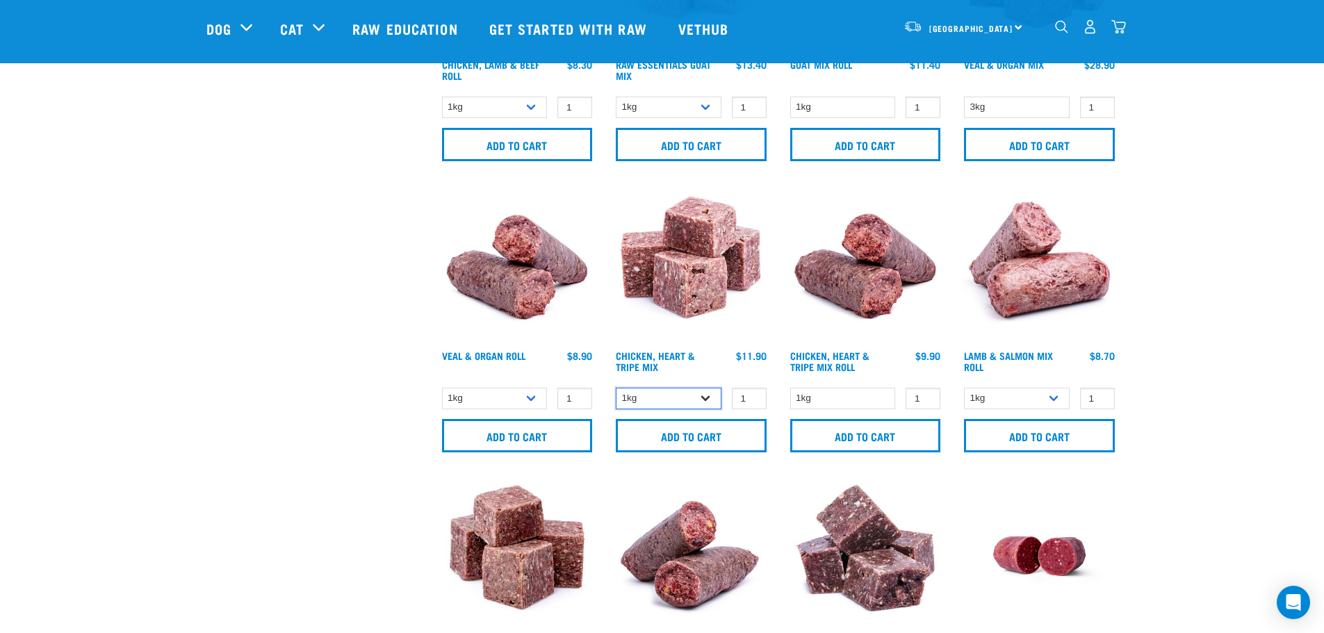
click at [713, 393] on select "1kg 3kg" at bounding box center [669, 399] width 106 height 22
select select "368"
click at [616, 388] on select "1kg 3kg" at bounding box center [669, 399] width 106 height 22
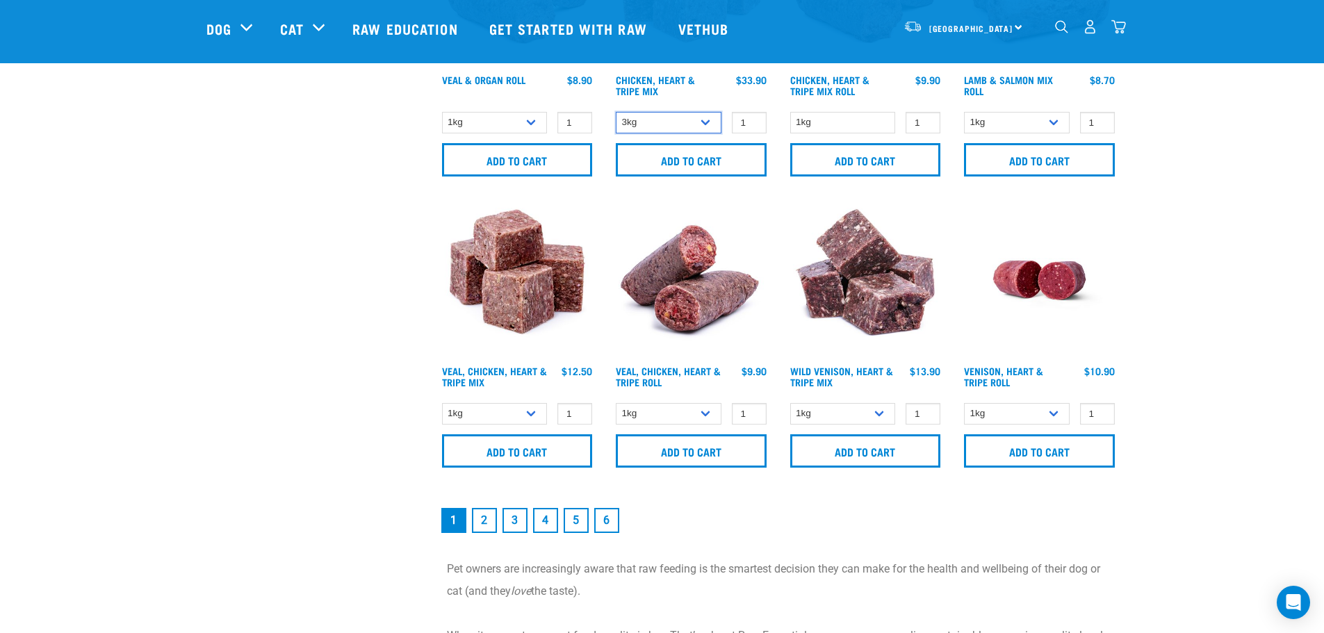
scroll to position [1946, 0]
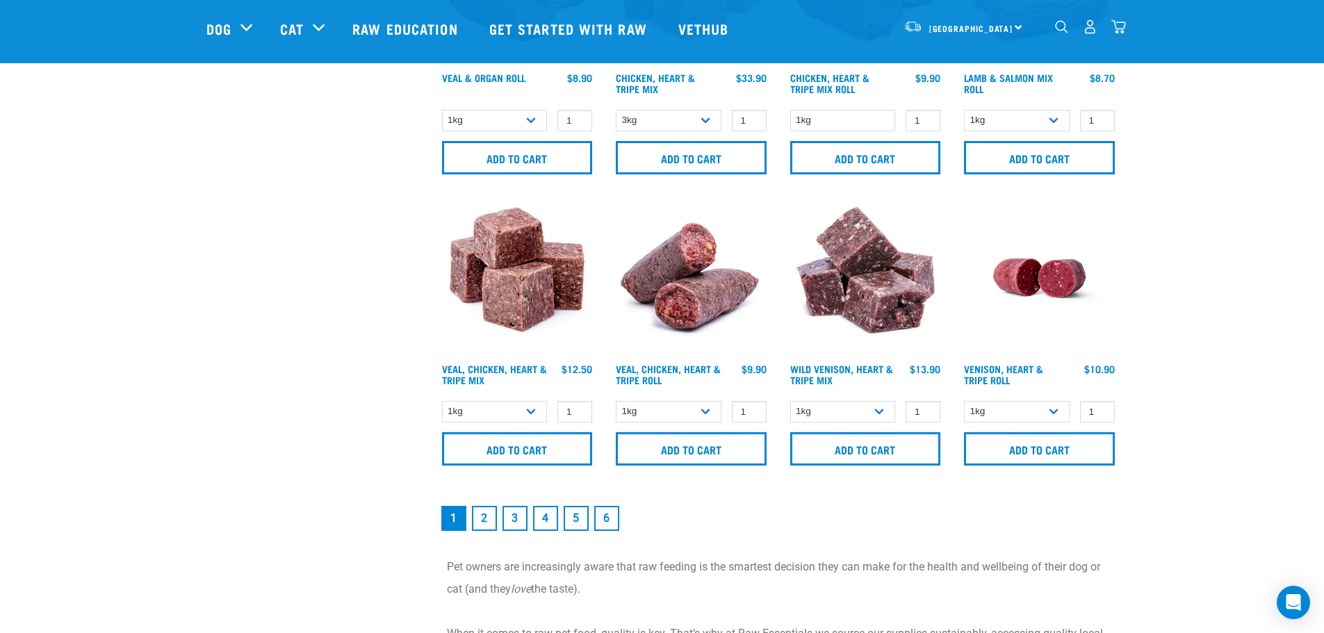
click at [489, 518] on link "2" at bounding box center [484, 518] width 25 height 25
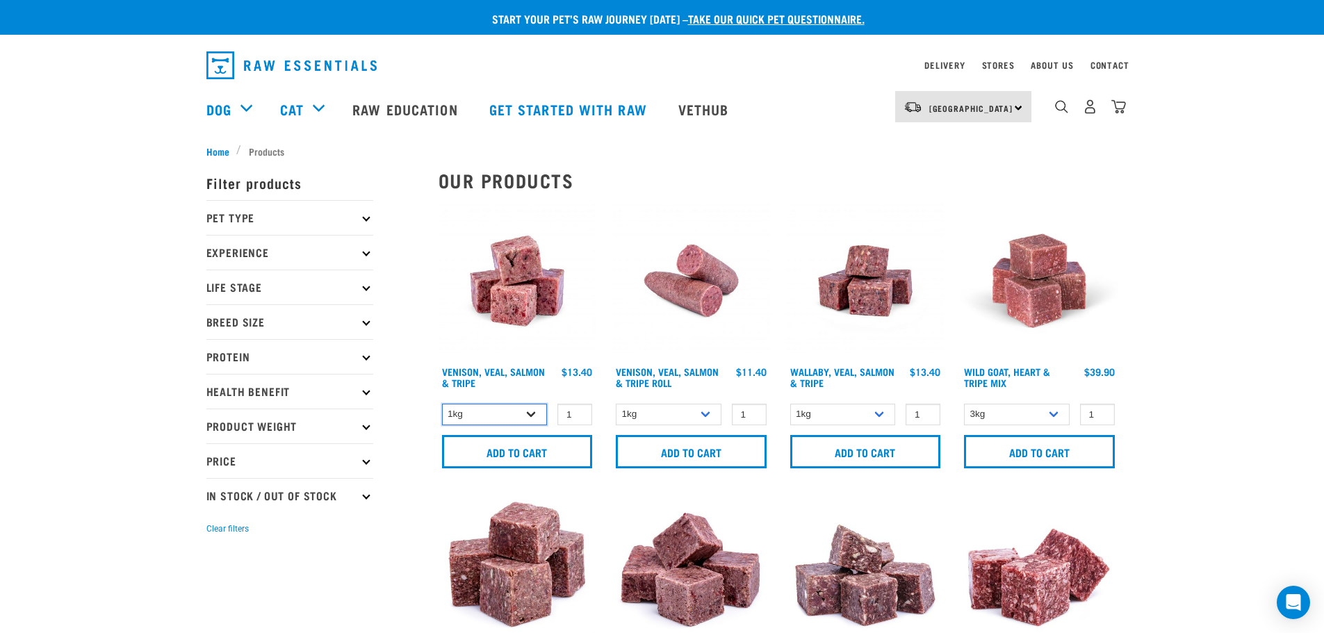
click at [531, 411] on select "1kg 3kg Bulk (18kg)" at bounding box center [495, 415] width 106 height 22
select select "62284"
click at [442, 404] on select "1kg 3kg Bulk (18kg)" at bounding box center [495, 415] width 106 height 22
click at [885, 412] on select "1kg 3kg Bulk (18kg)" at bounding box center [843, 415] width 106 height 22
select select "45457"
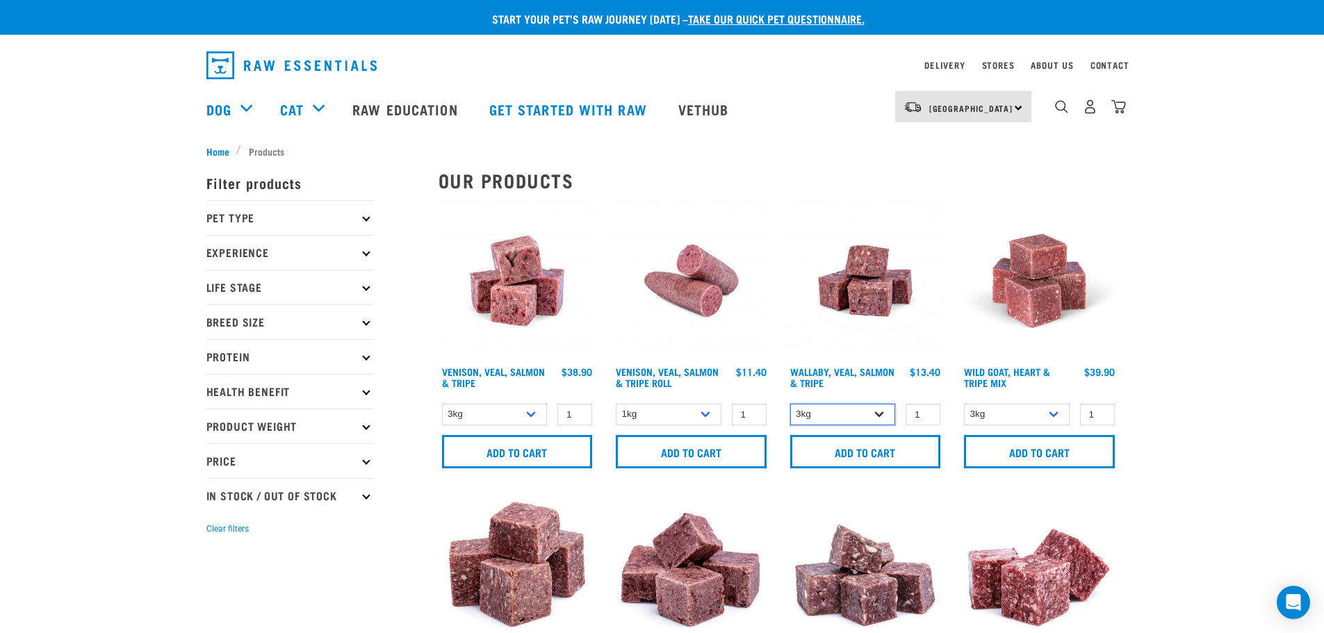
click at [790, 404] on select "1kg 3kg Bulk (18kg)" at bounding box center [843, 415] width 106 height 22
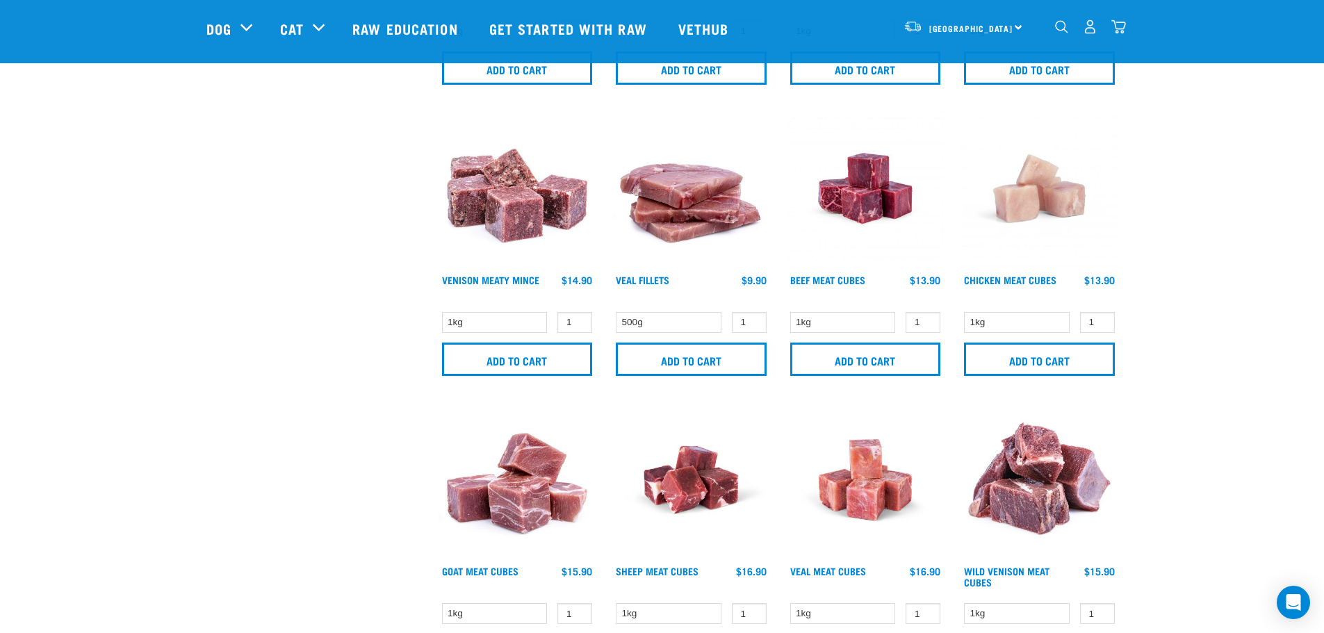
scroll to position [2015, 0]
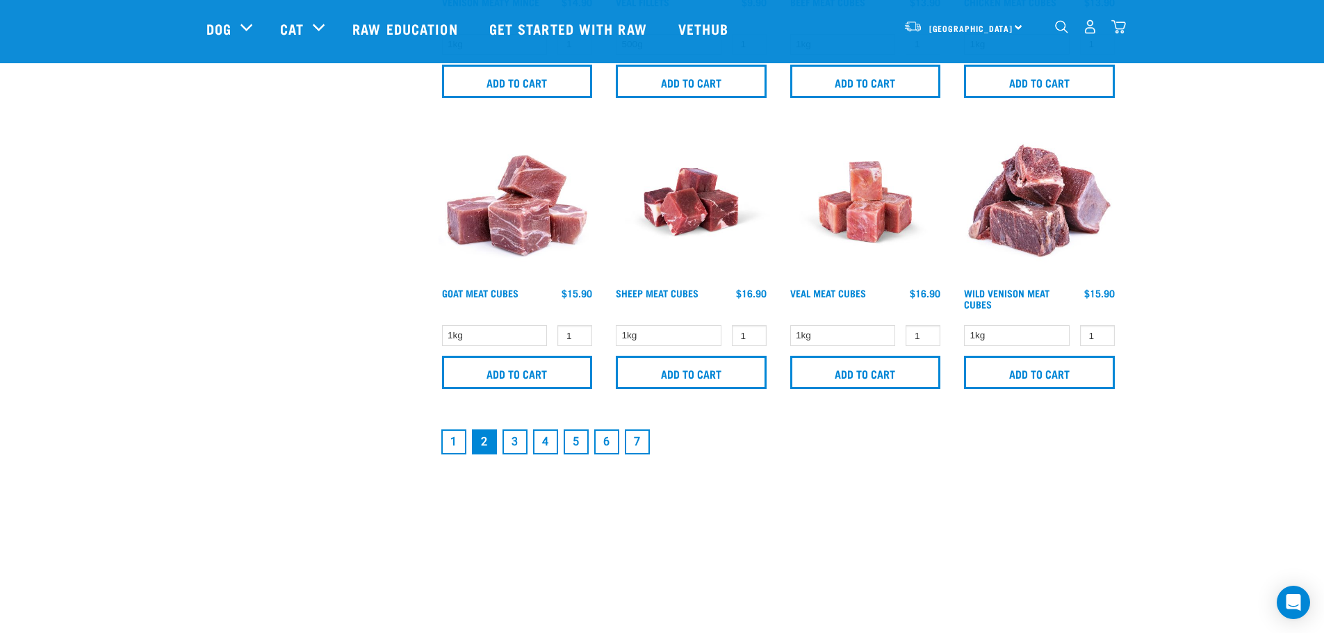
click at [461, 440] on link "1" at bounding box center [453, 441] width 25 height 25
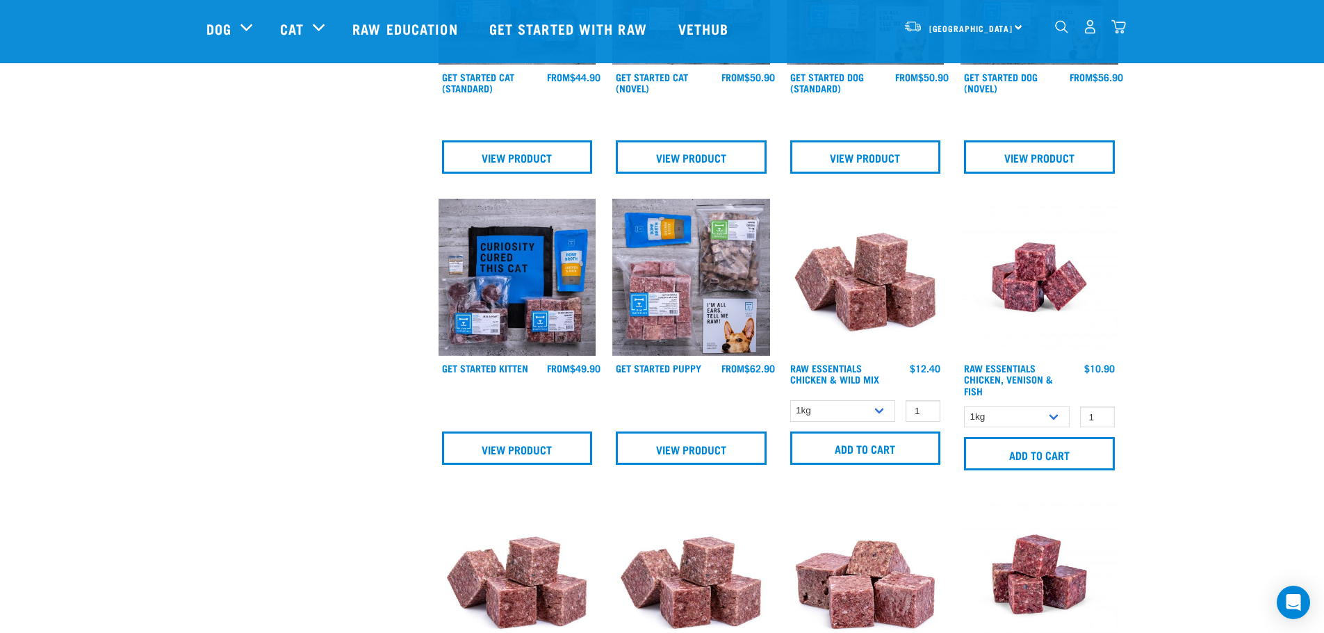
scroll to position [834, 0]
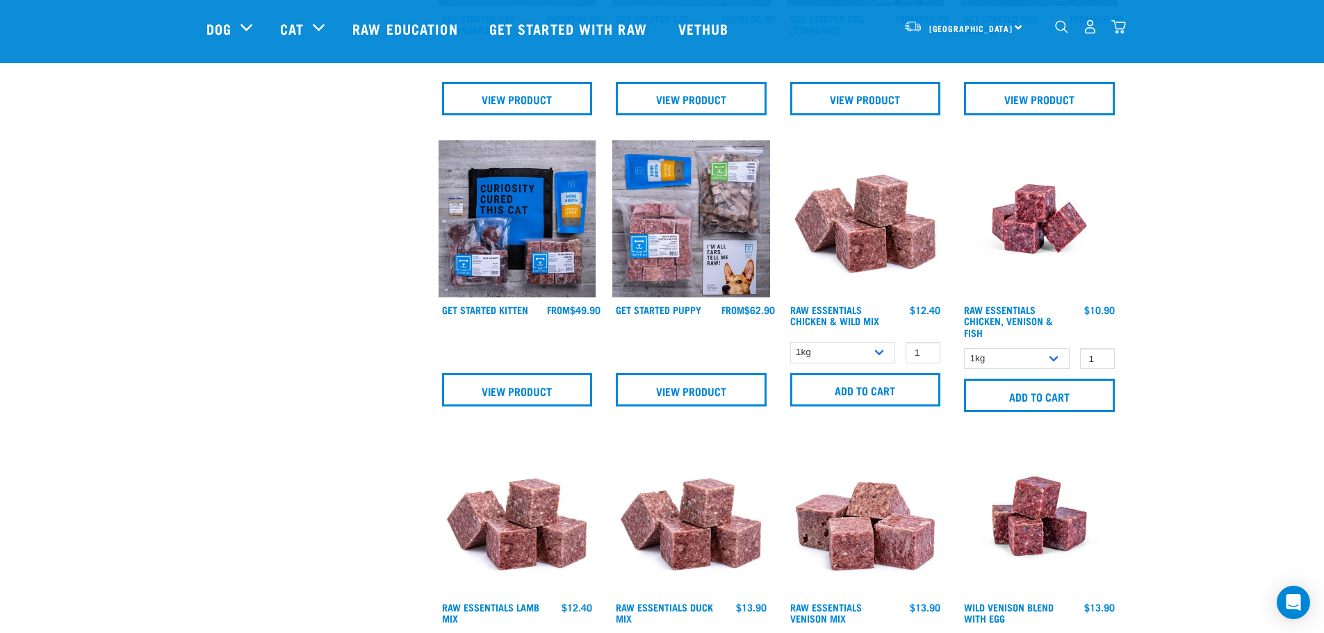
click at [880, 243] on img at bounding box center [866, 219] width 158 height 158
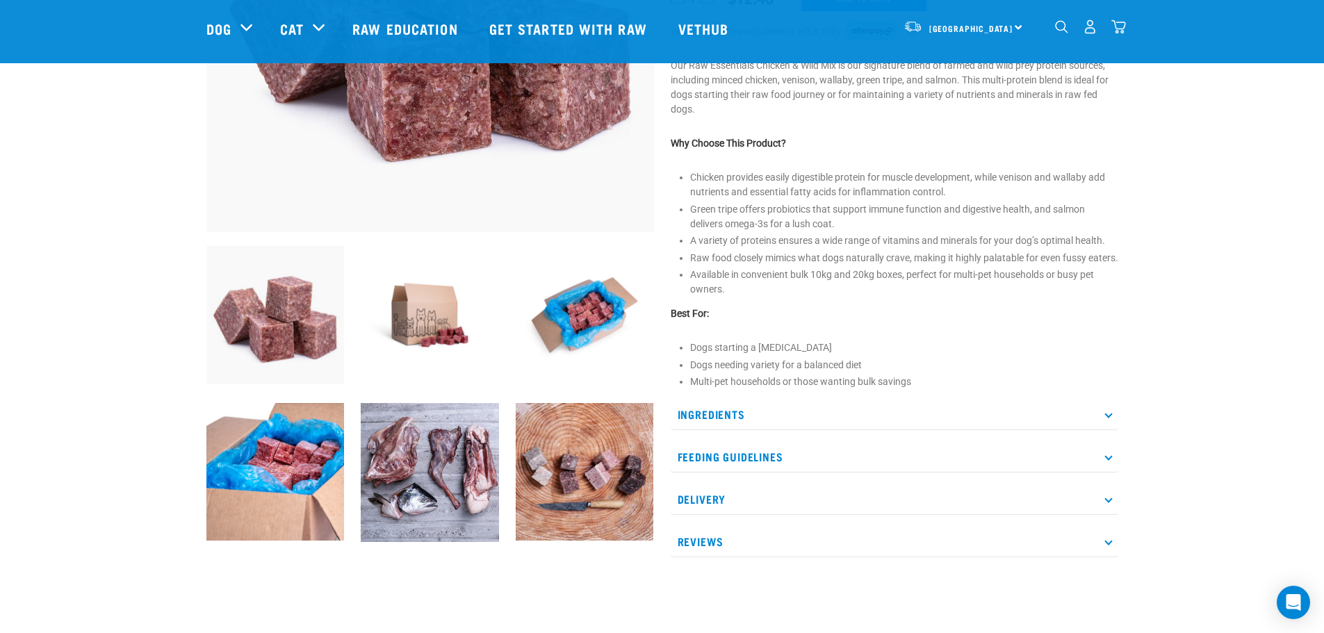
scroll to position [347, 0]
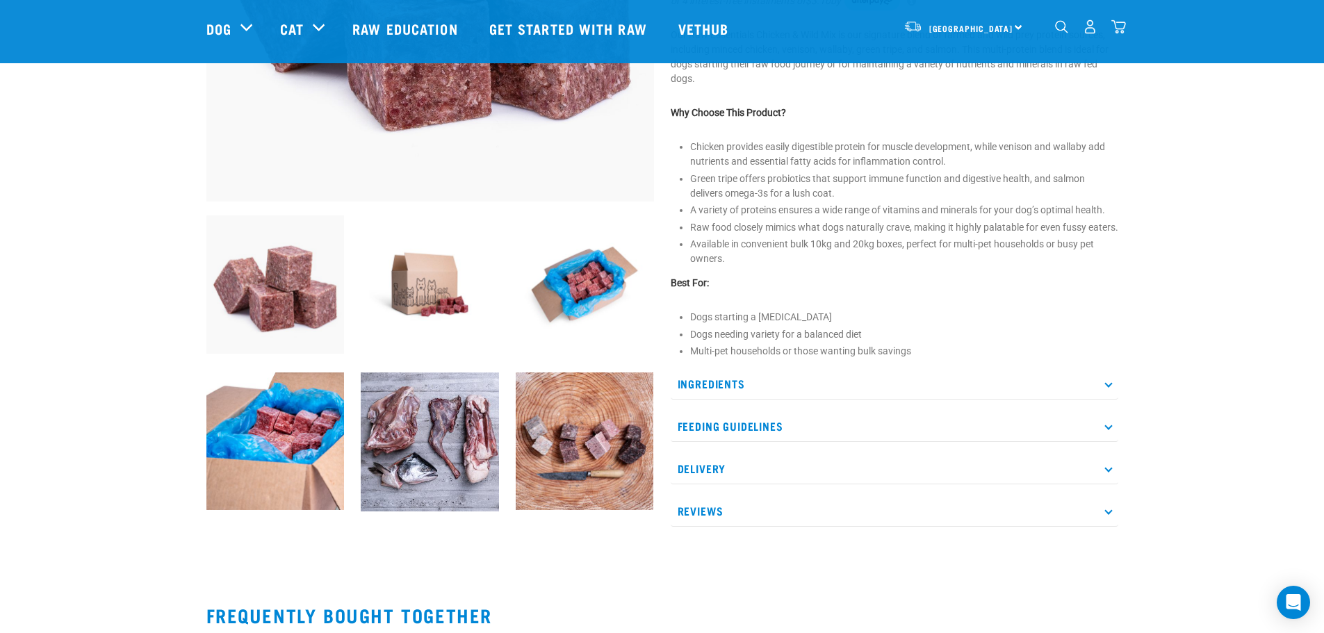
click at [1108, 388] on icon at bounding box center [1108, 384] width 8 height 8
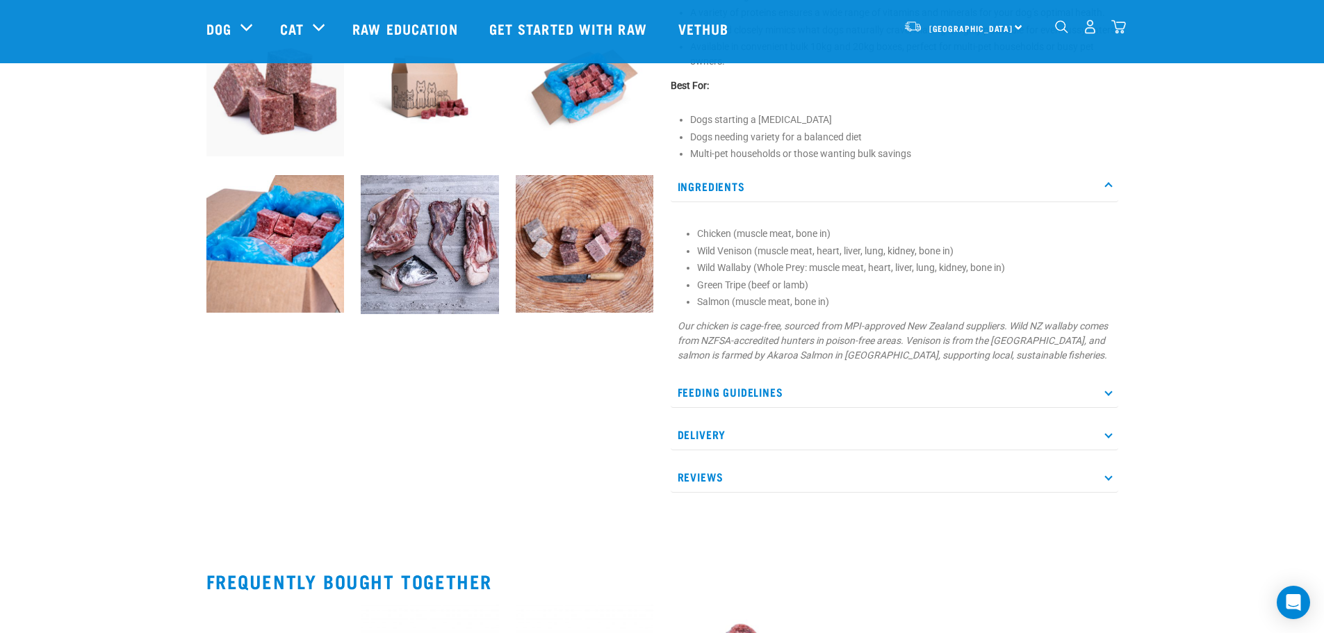
scroll to position [556, 0]
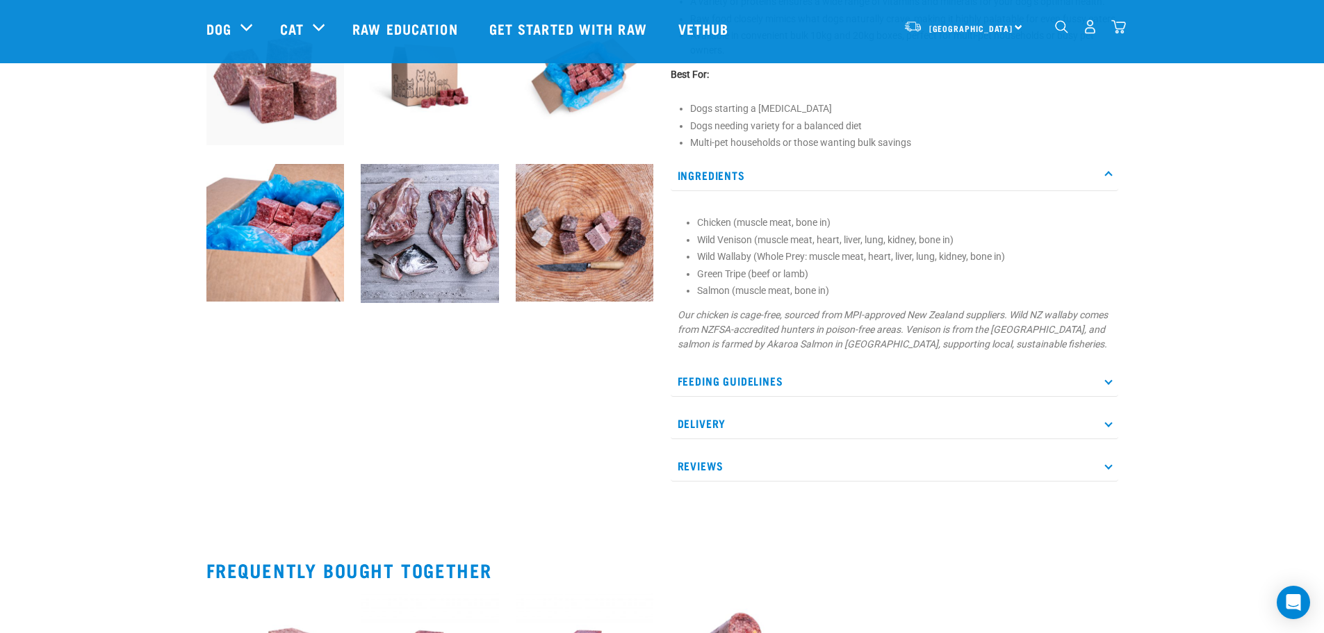
click at [1106, 385] on icon at bounding box center [1108, 381] width 8 height 8
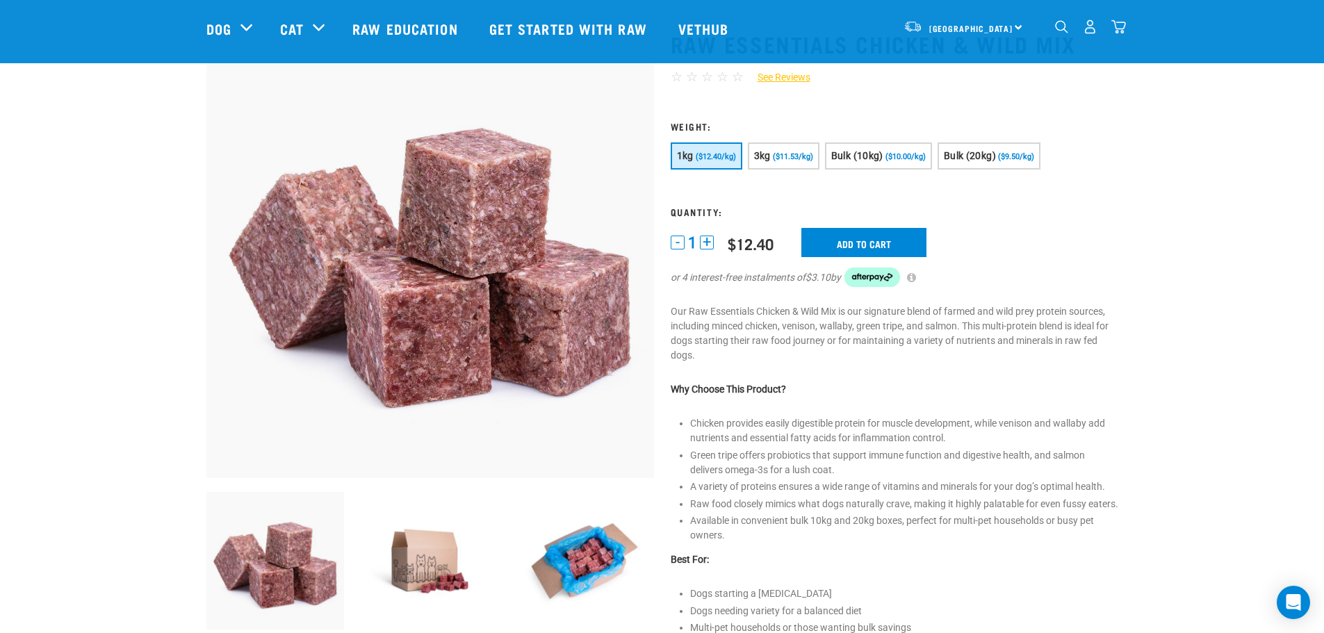
scroll to position [69, 0]
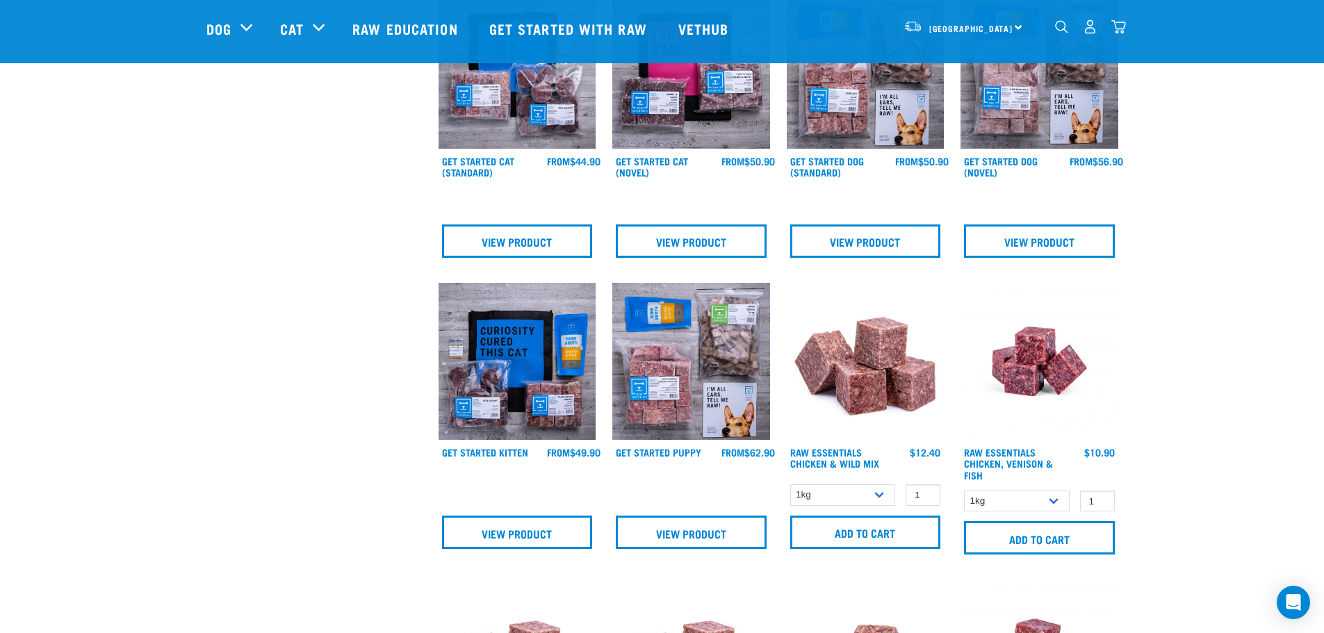
scroll to position [658, 0]
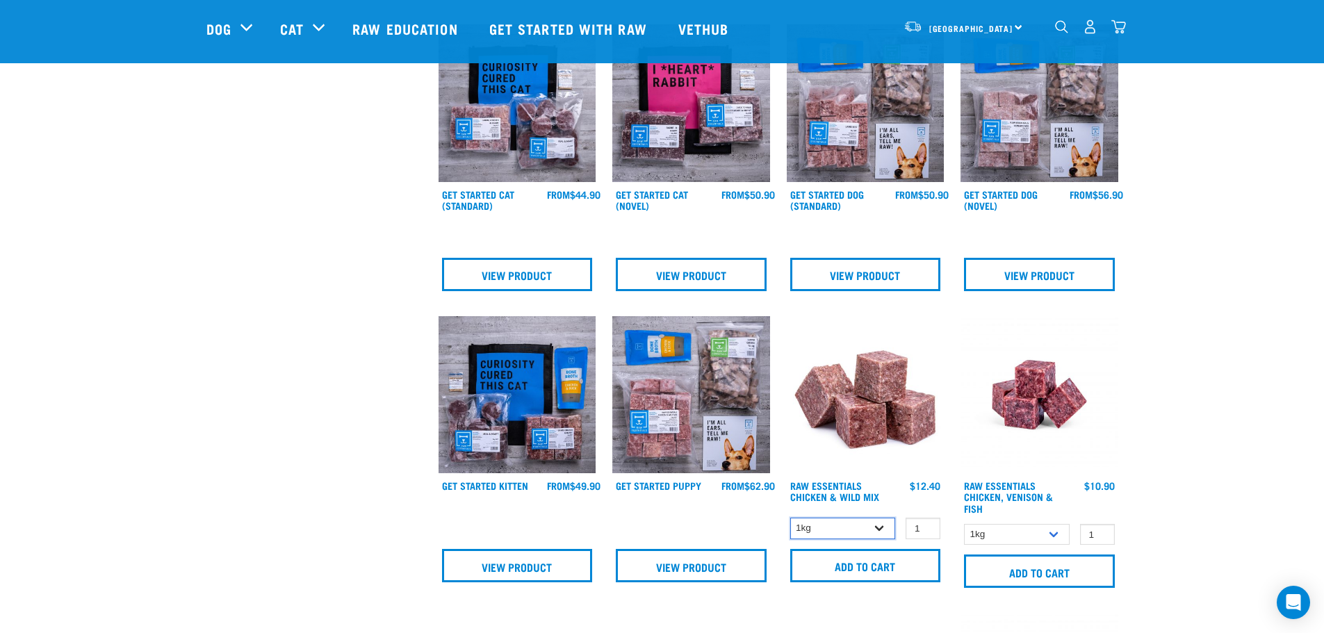
click at [883, 520] on select "1kg 3kg Bulk (10kg)" at bounding box center [843, 529] width 106 height 22
select select "709"
click at [790, 518] on select "1kg 3kg Bulk (10kg)" at bounding box center [843, 529] width 106 height 22
click at [1049, 401] on img at bounding box center [1039, 395] width 158 height 158
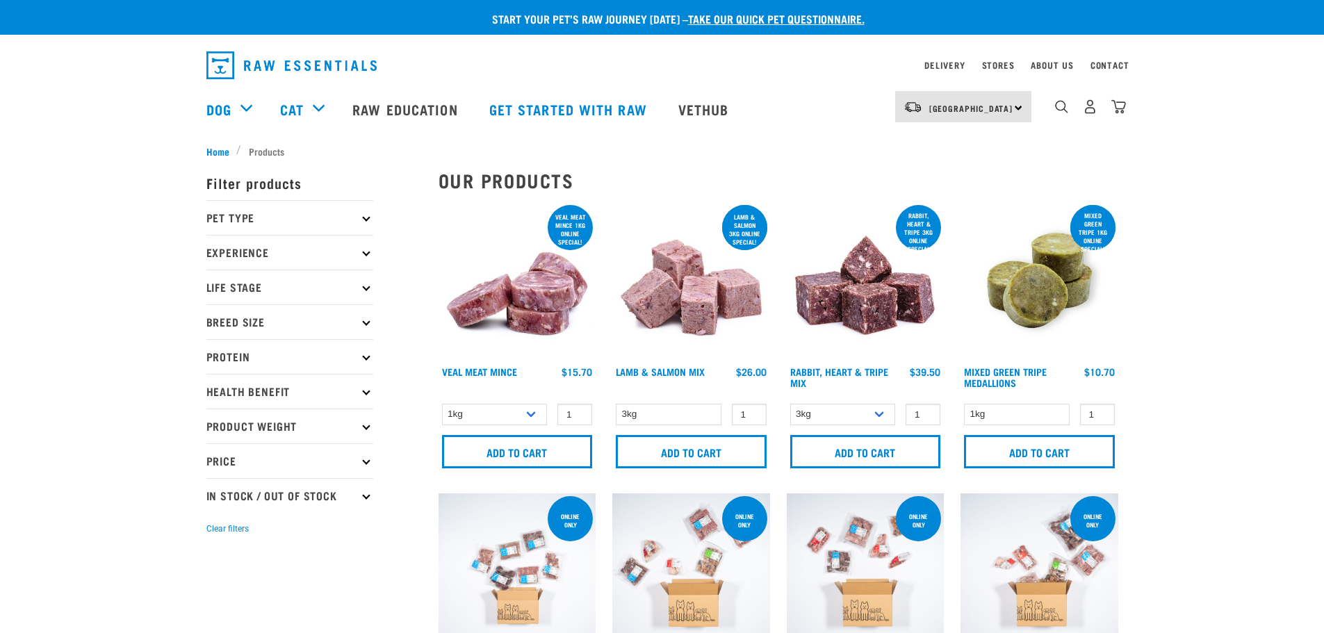
select select "709"
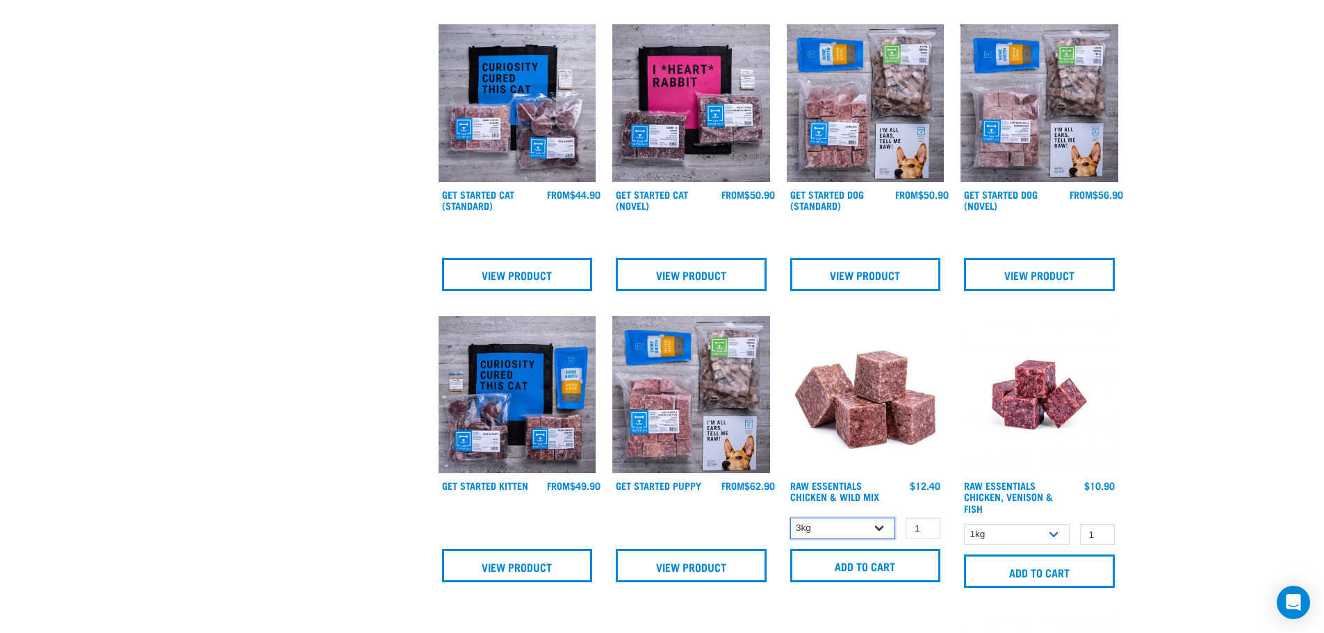
click at [876, 525] on select "1kg 3kg Bulk (10kg)" at bounding box center [843, 529] width 106 height 22
click at [790, 518] on select "1kg 3kg Bulk (10kg)" at bounding box center [843, 529] width 106 height 22
click at [835, 487] on link "Raw Essentials Chicken & Wild Mix" at bounding box center [834, 491] width 89 height 16
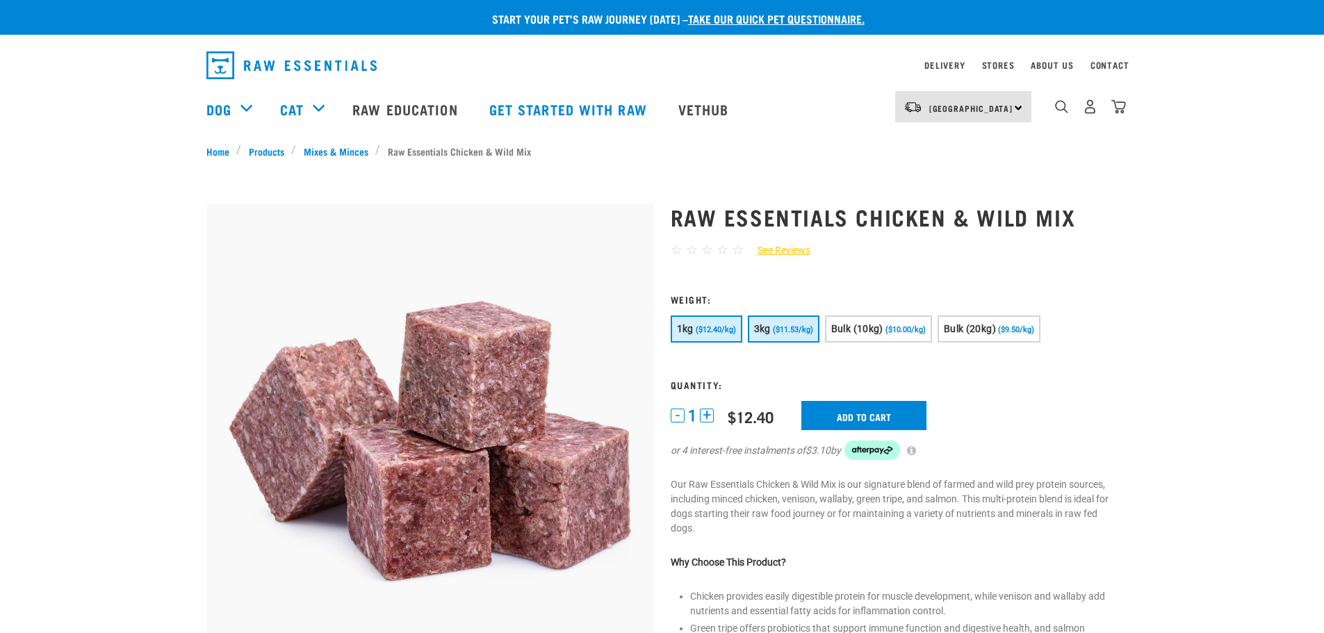
click at [790, 329] on span "($11.53/kg)" at bounding box center [793, 329] width 40 height 9
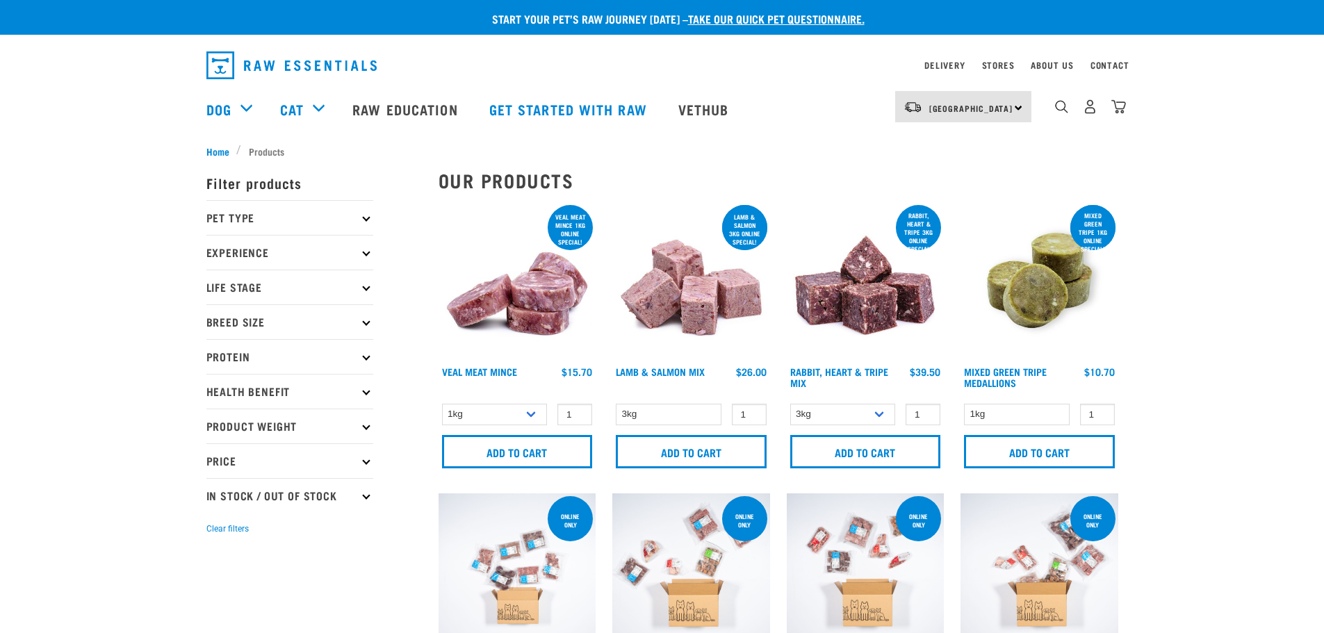
select select "709"
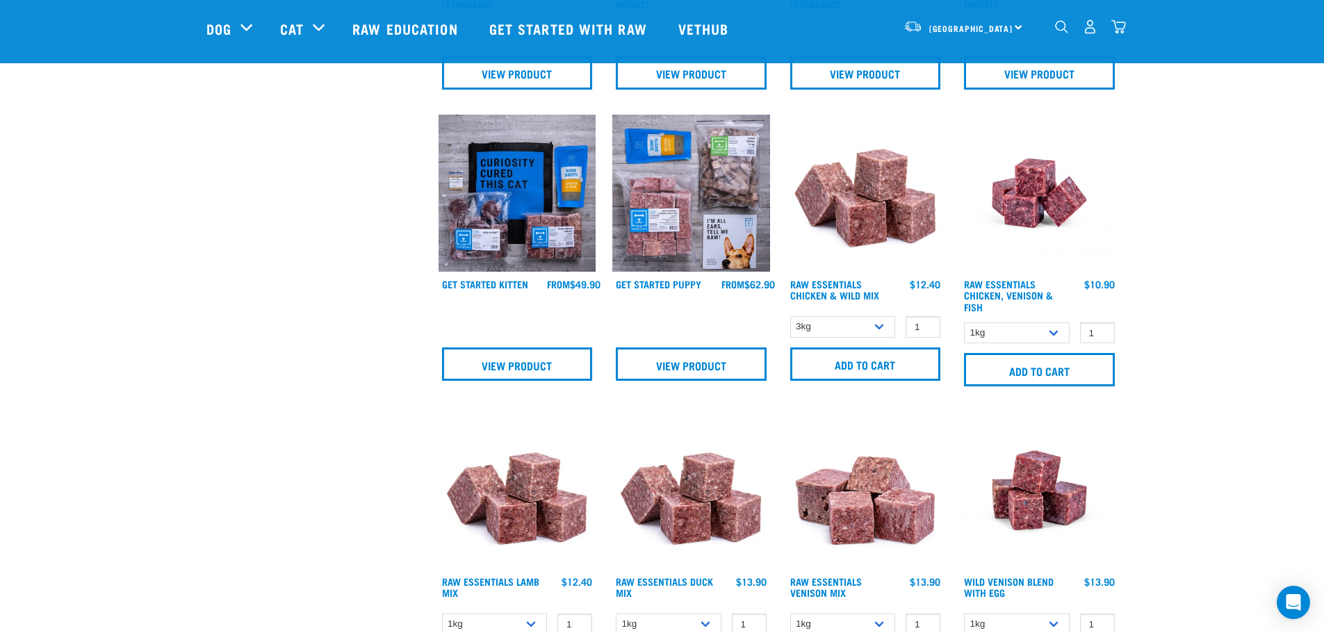
scroll to position [760, 0]
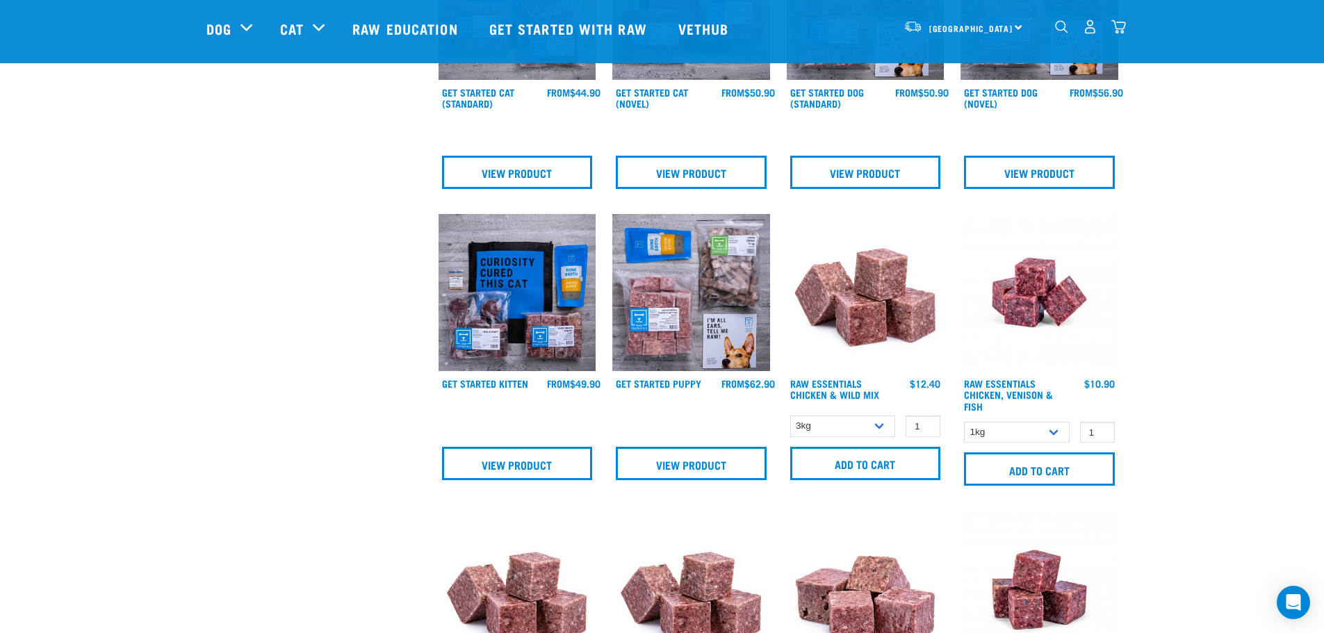
click at [839, 302] on img at bounding box center [866, 293] width 158 height 158
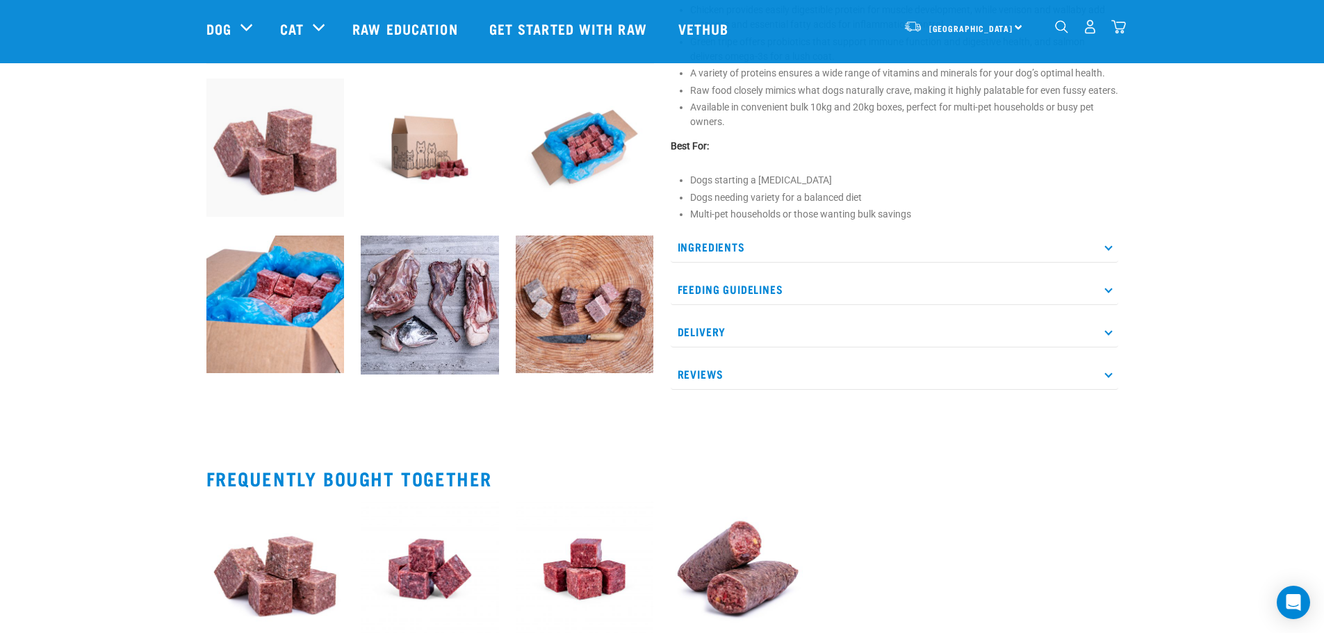
scroll to position [486, 0]
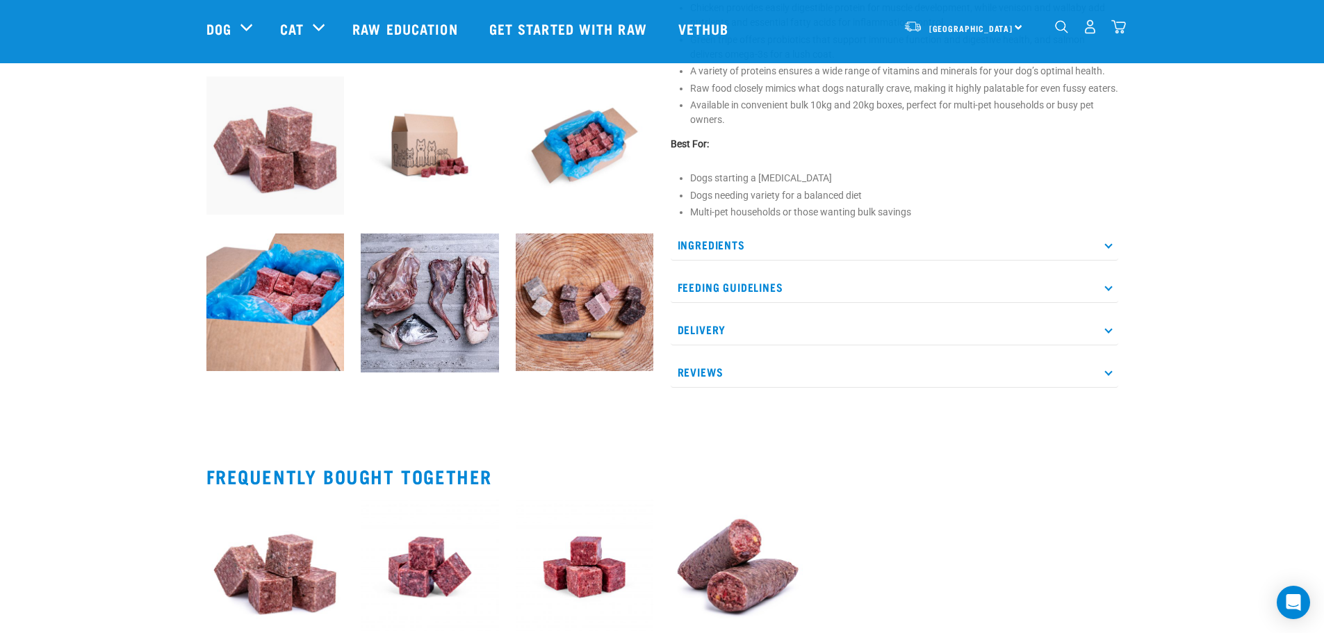
click at [1109, 261] on p "Ingredients" at bounding box center [894, 244] width 447 height 31
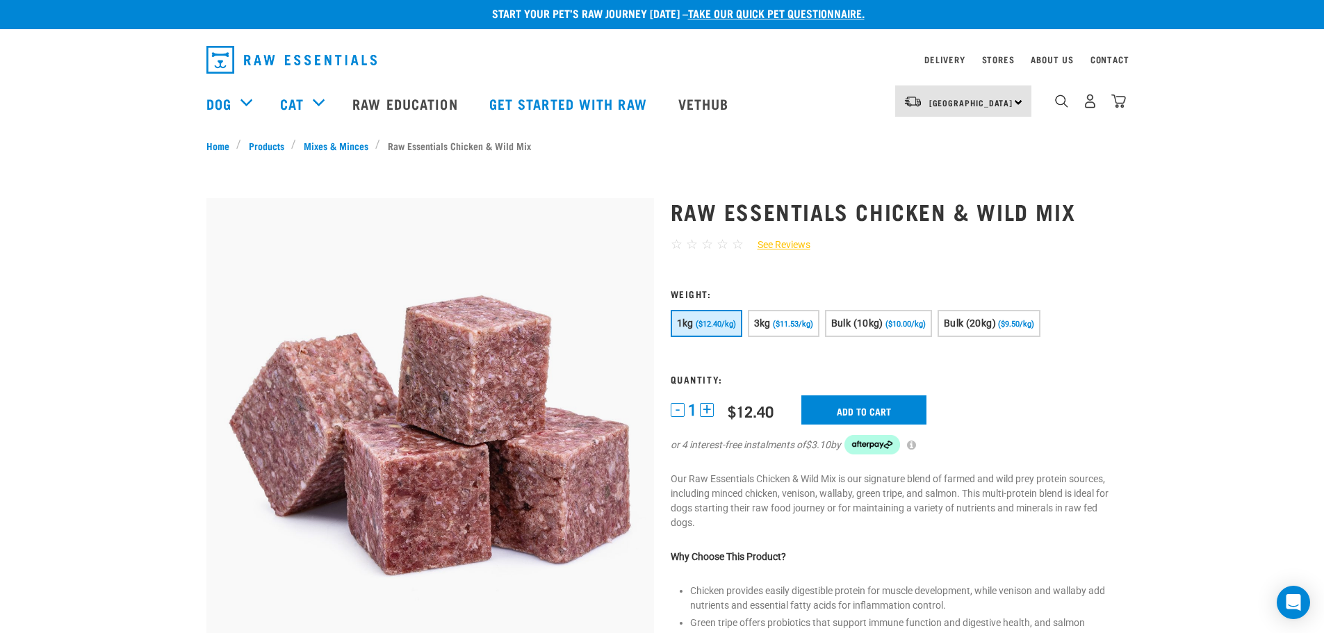
scroll to position [0, 0]
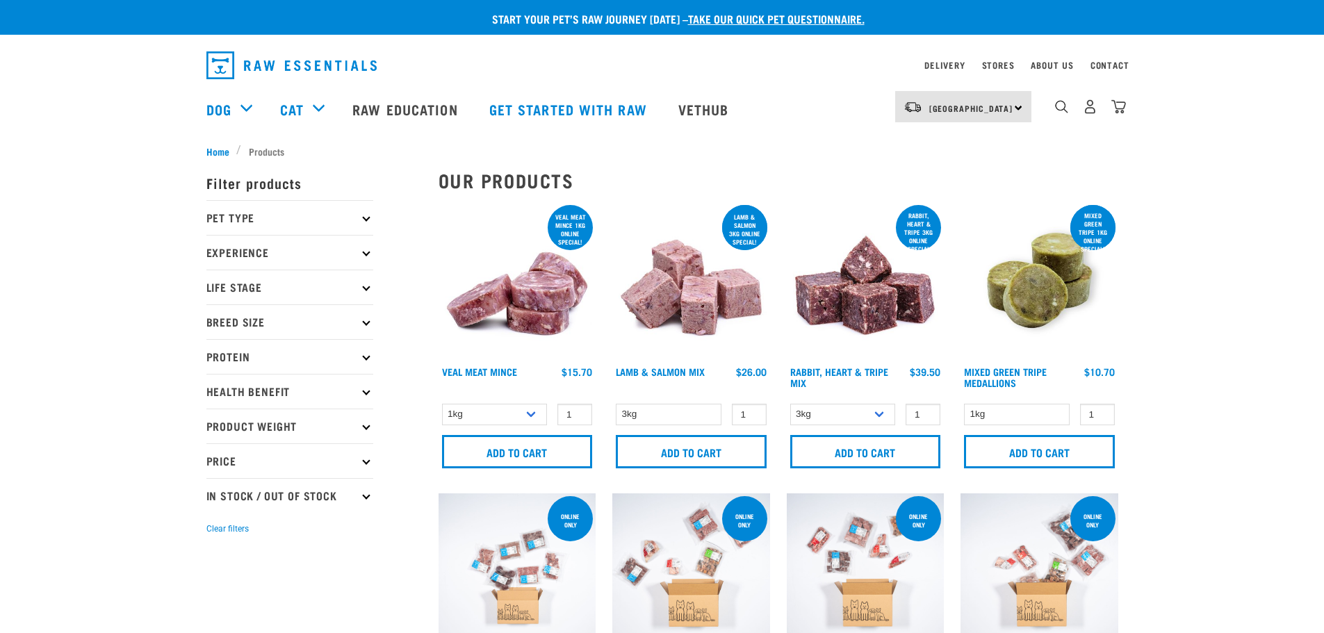
select select "709"
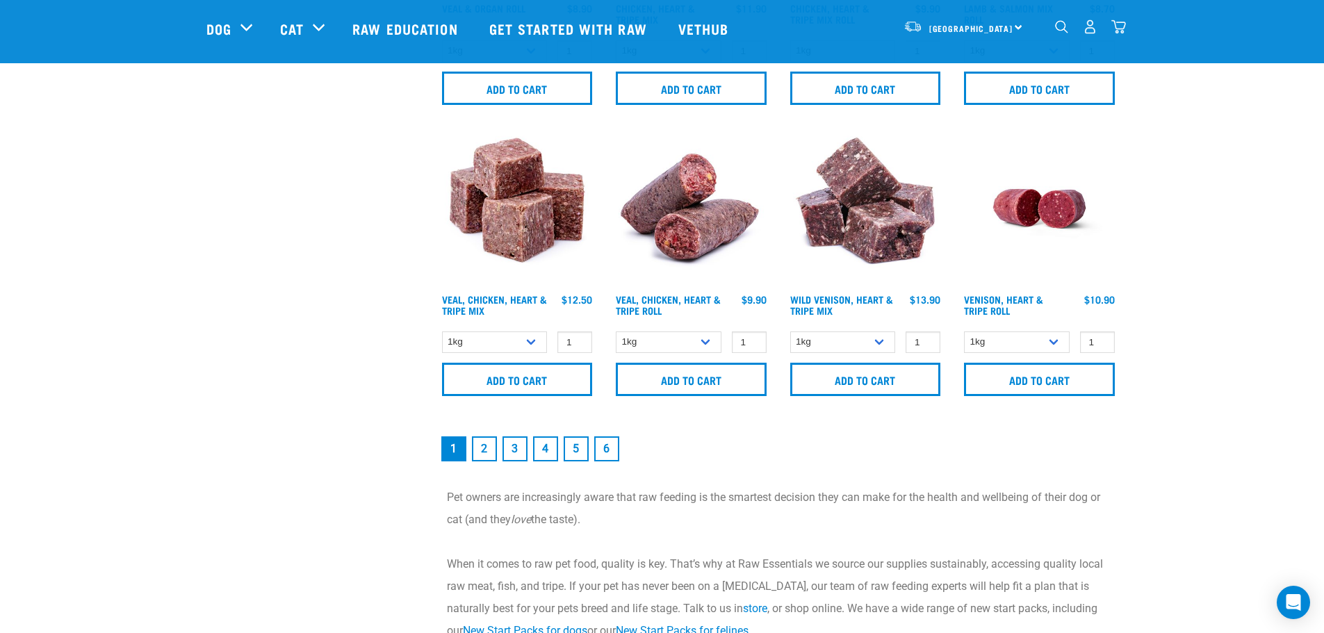
scroll to position [2085, 0]
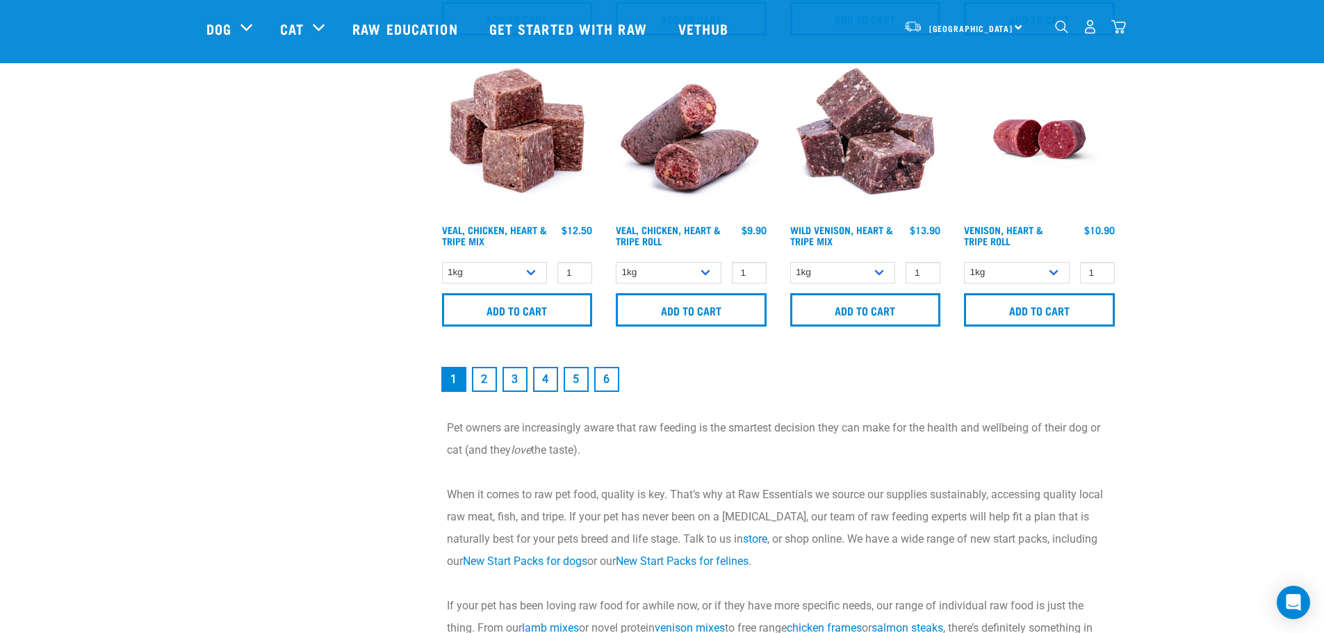
click at [616, 379] on link "6" at bounding box center [606, 379] width 25 height 25
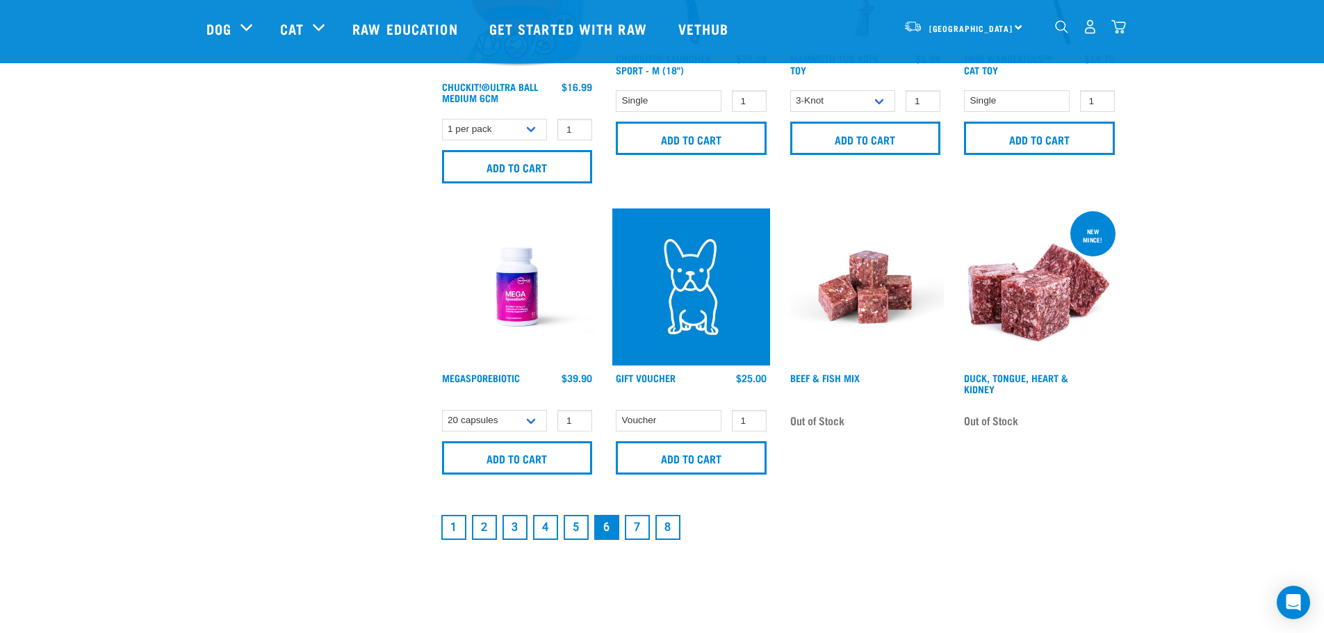
scroll to position [2154, 0]
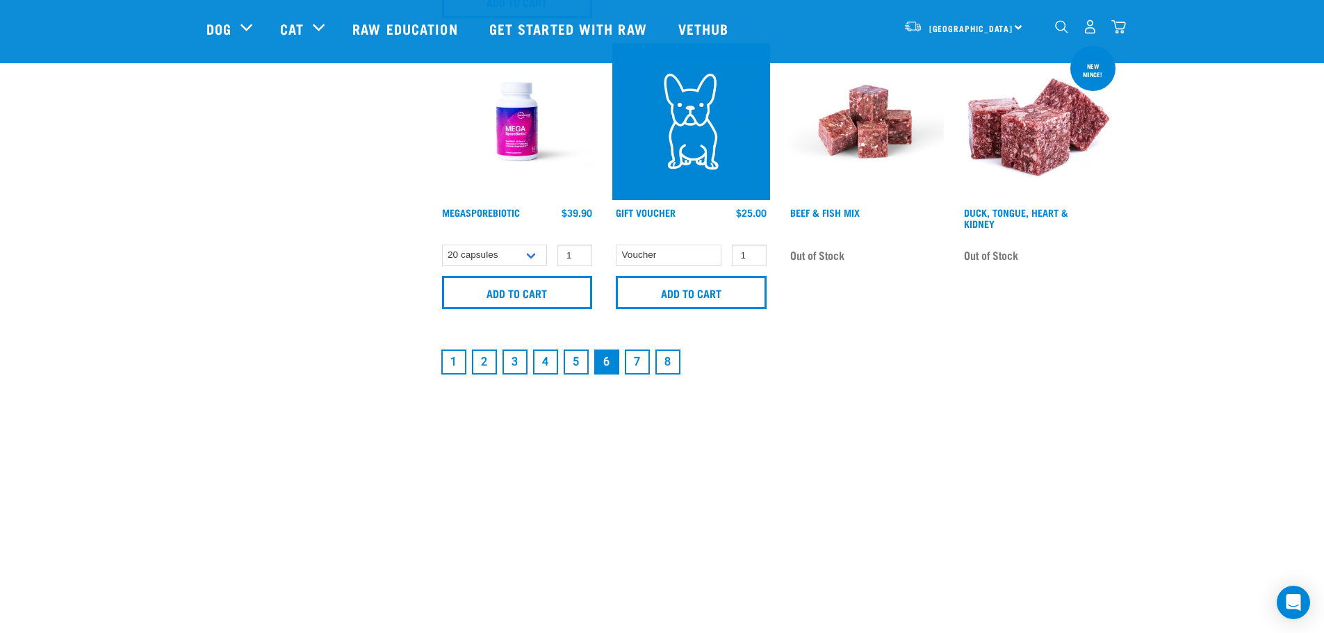
click at [632, 350] on link "7" at bounding box center [637, 362] width 25 height 25
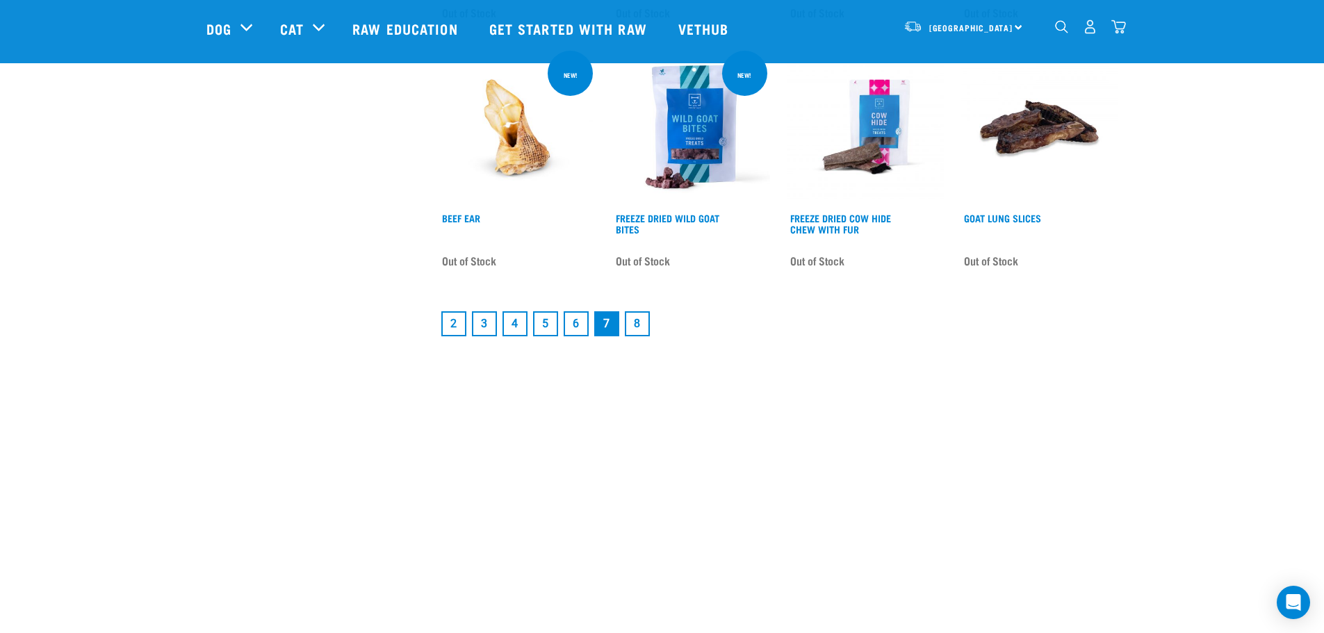
scroll to position [1807, 0]
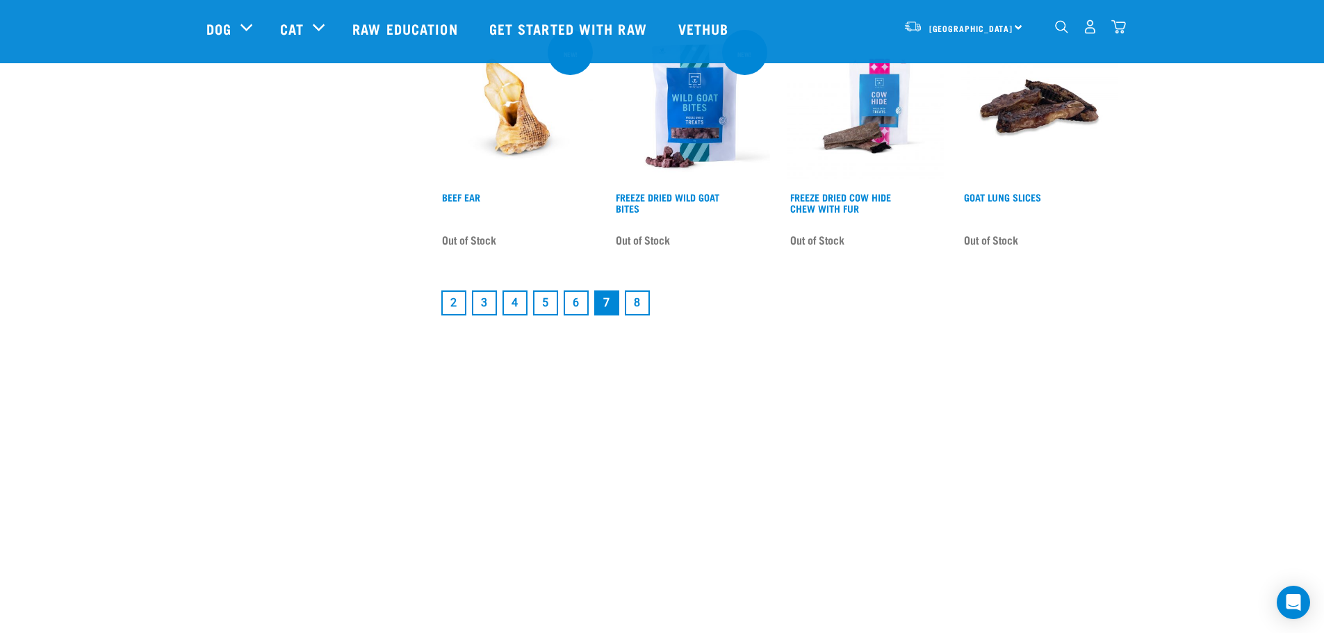
click at [642, 303] on link "8" at bounding box center [637, 302] width 25 height 25
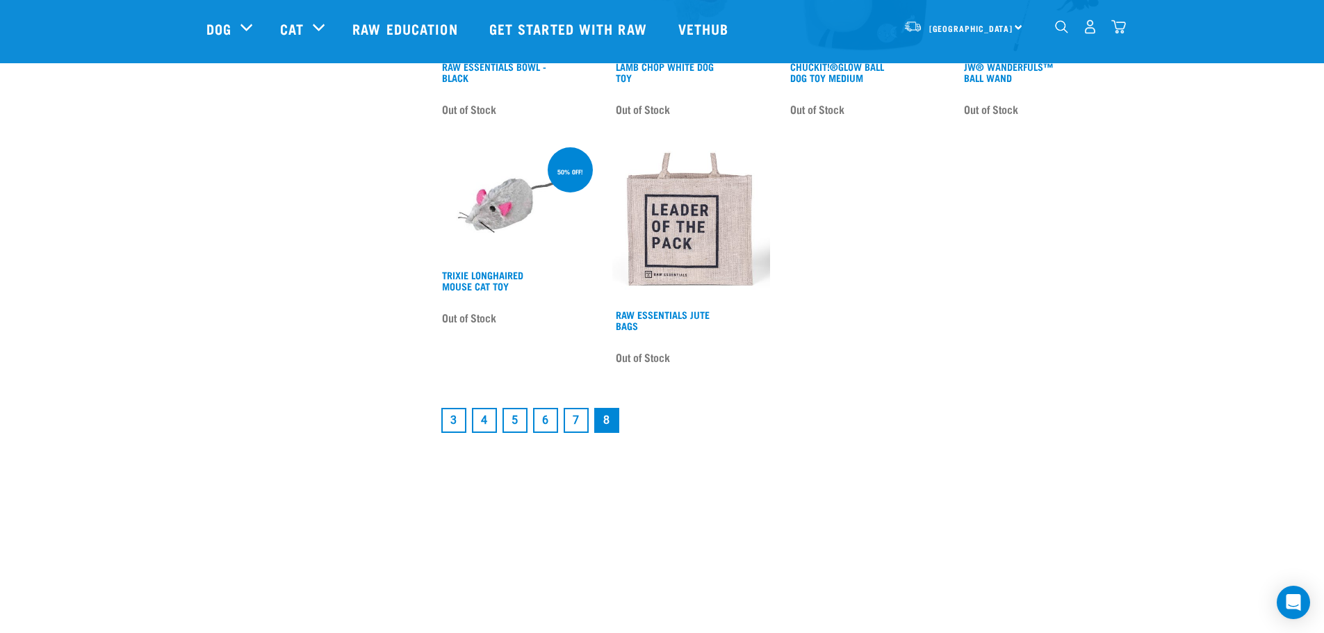
scroll to position [1320, 0]
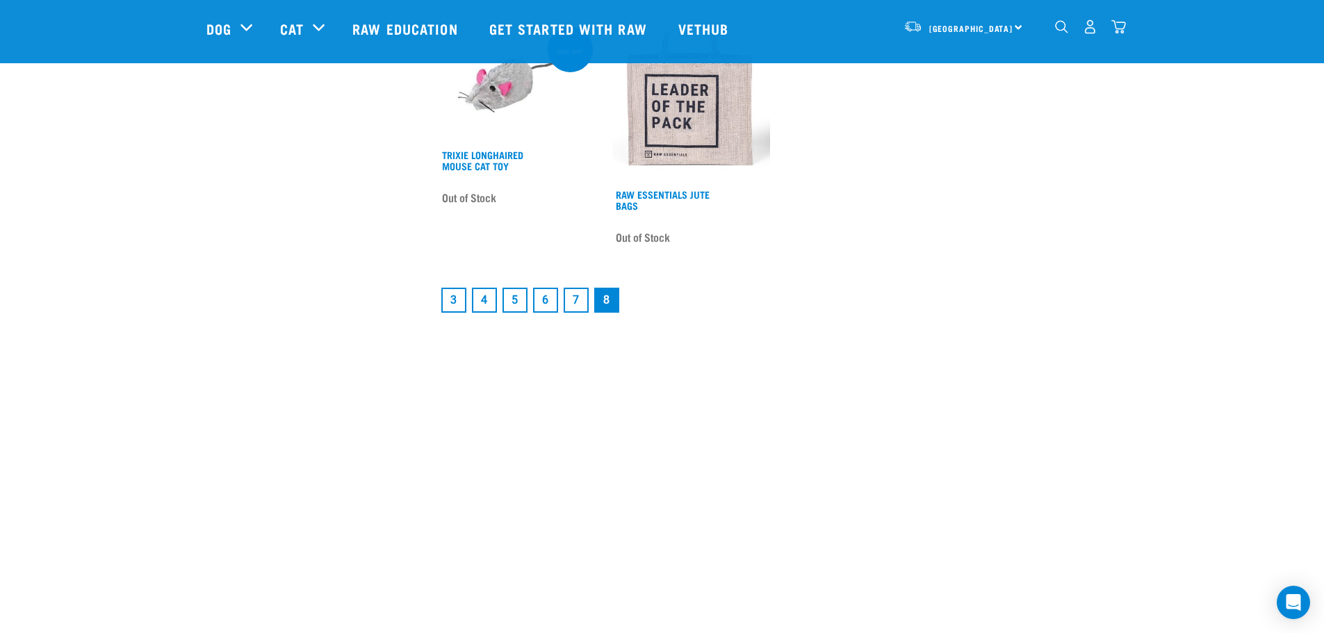
click at [549, 295] on link "6" at bounding box center [545, 300] width 25 height 25
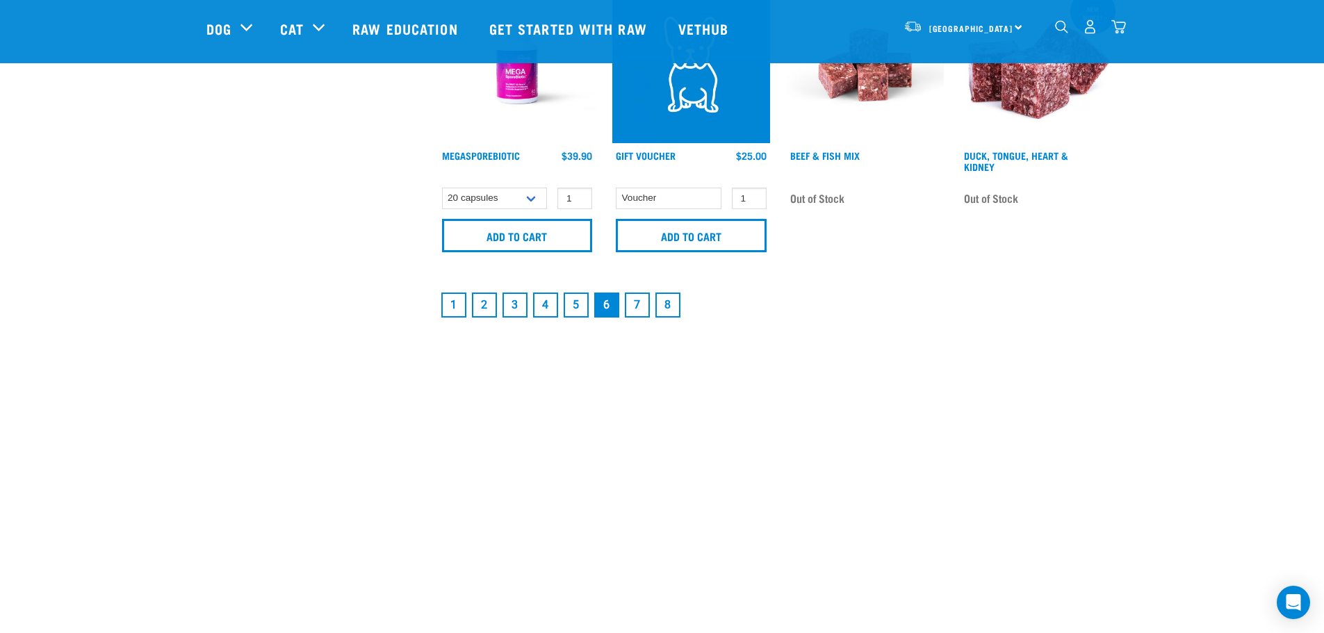
scroll to position [2293, 0]
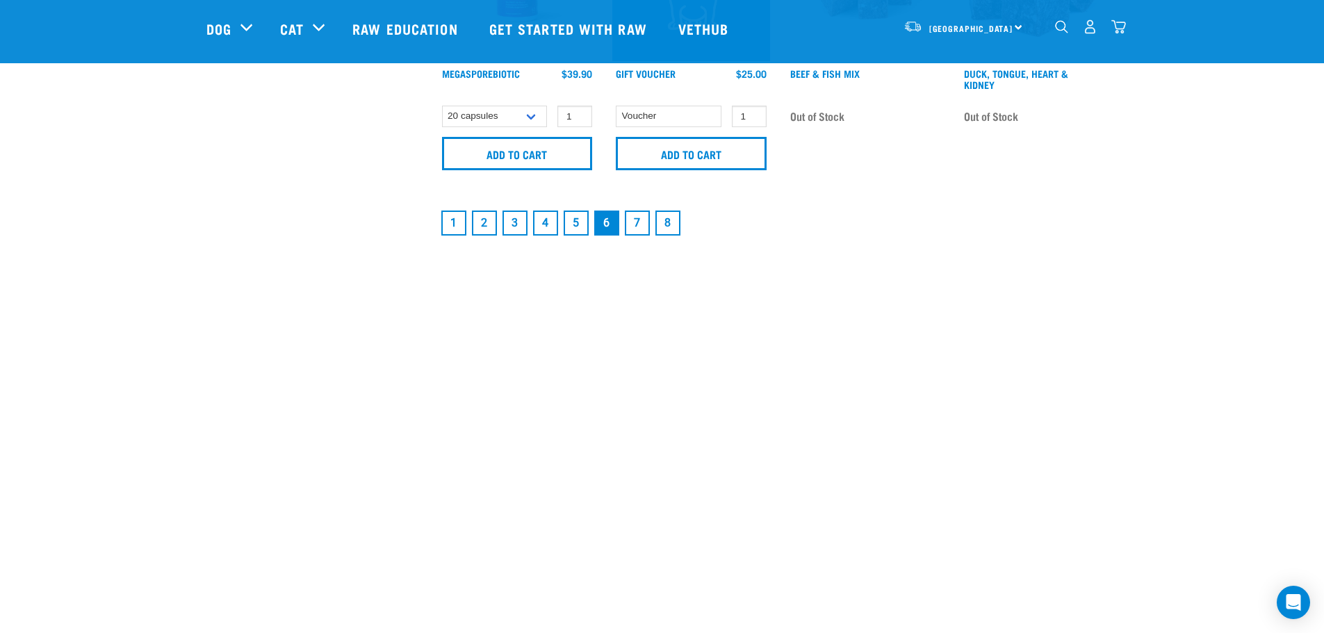
click at [578, 211] on link "5" at bounding box center [576, 223] width 25 height 25
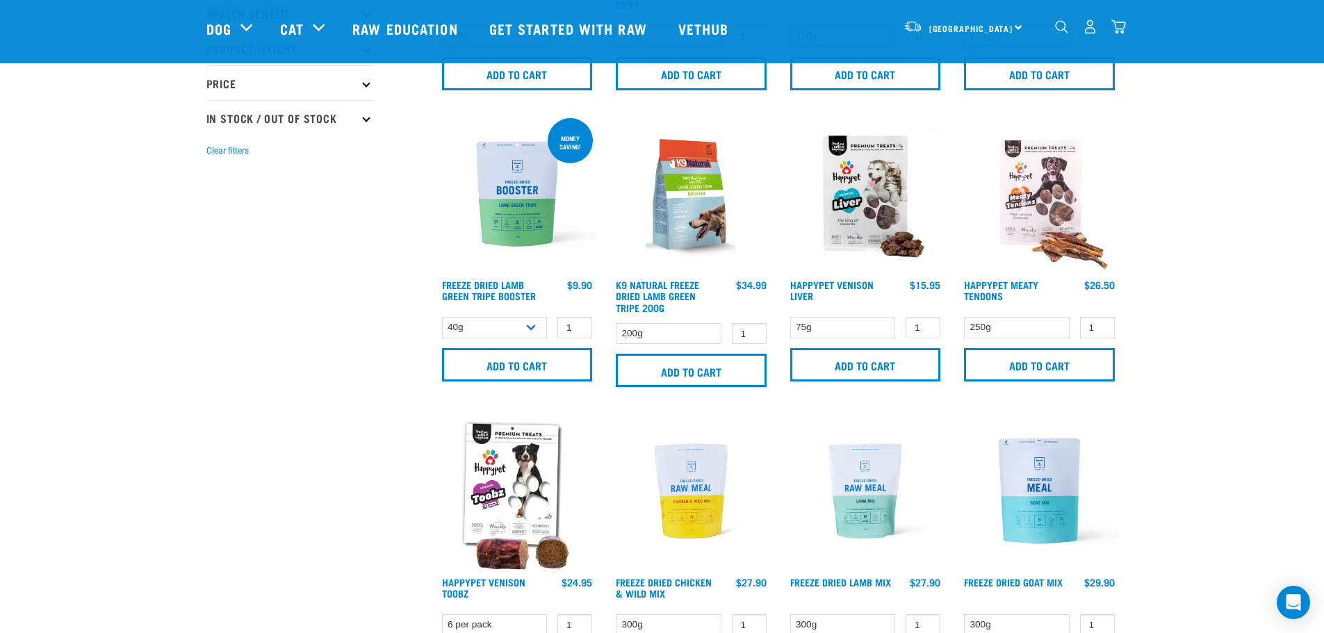
scroll to position [278, 0]
